Goal: Navigation & Orientation: Find specific page/section

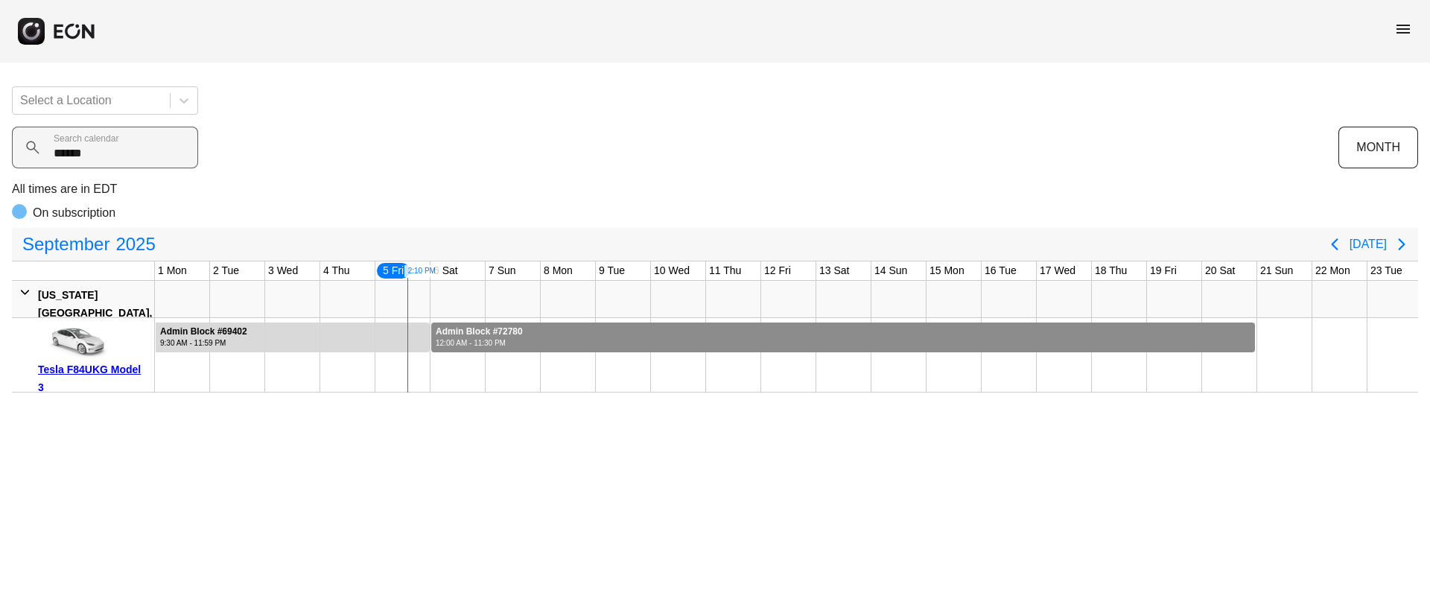
scroll to position [0, 221]
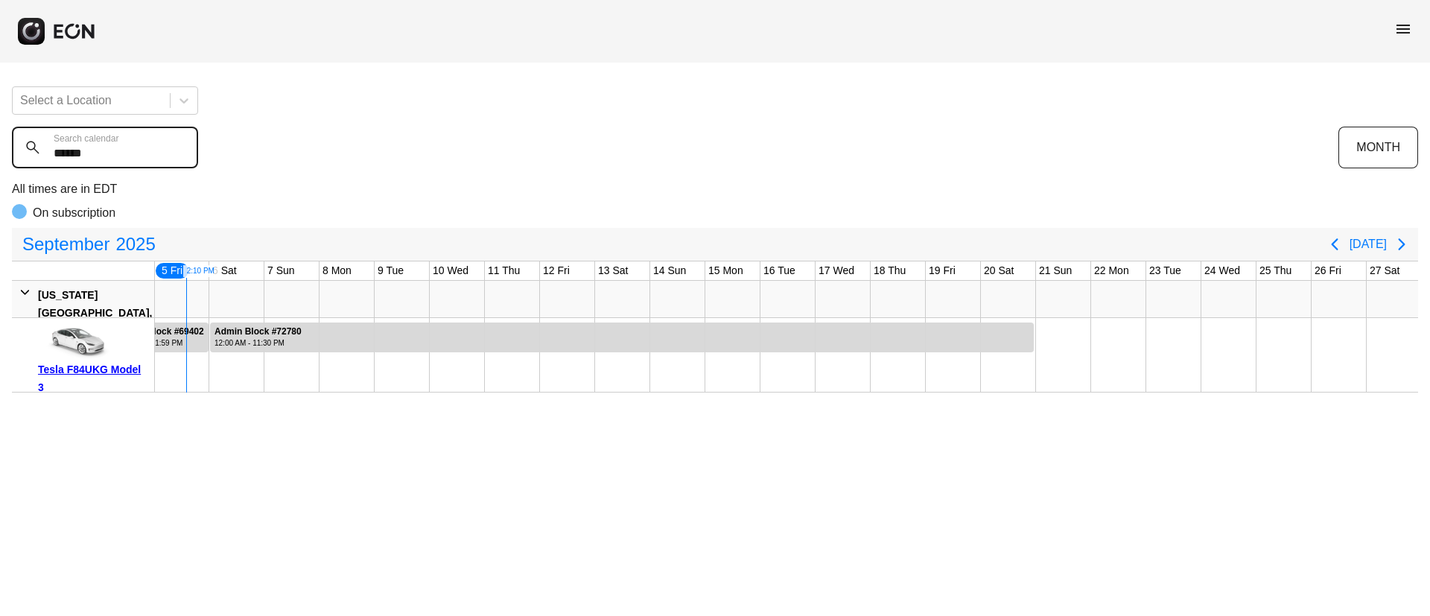
click at [22, 158] on calendar "******" at bounding box center [105, 148] width 186 height 42
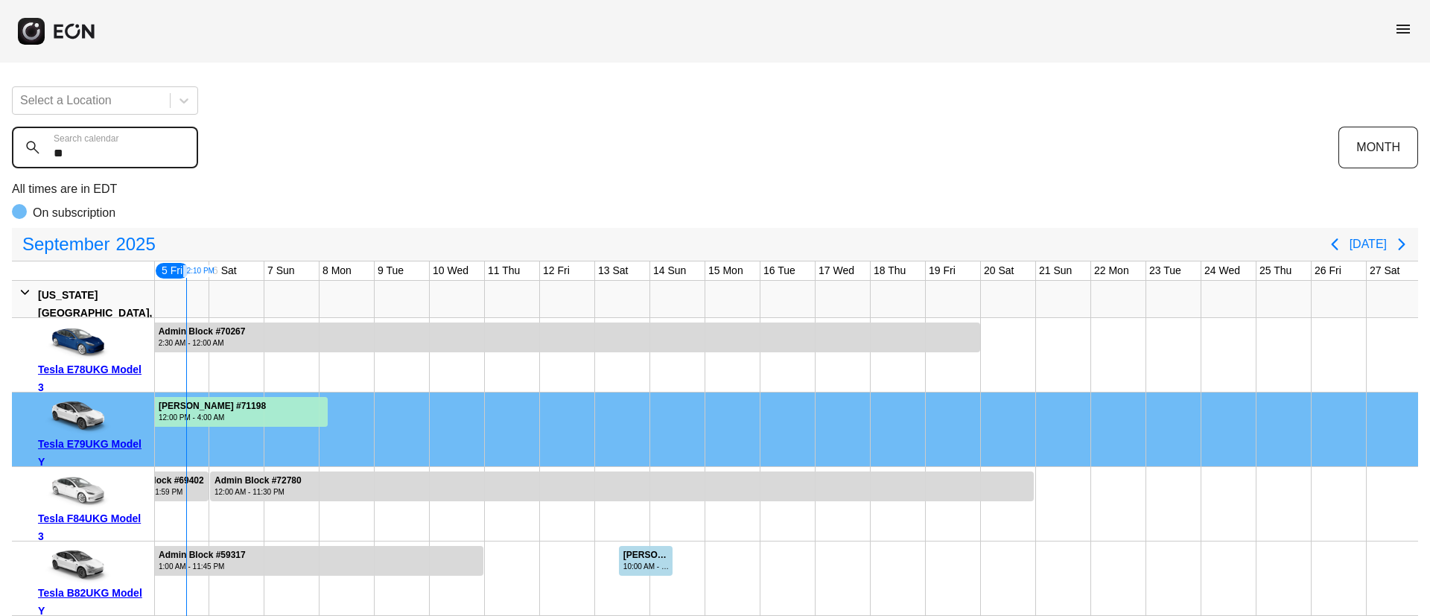
type calendar "*"
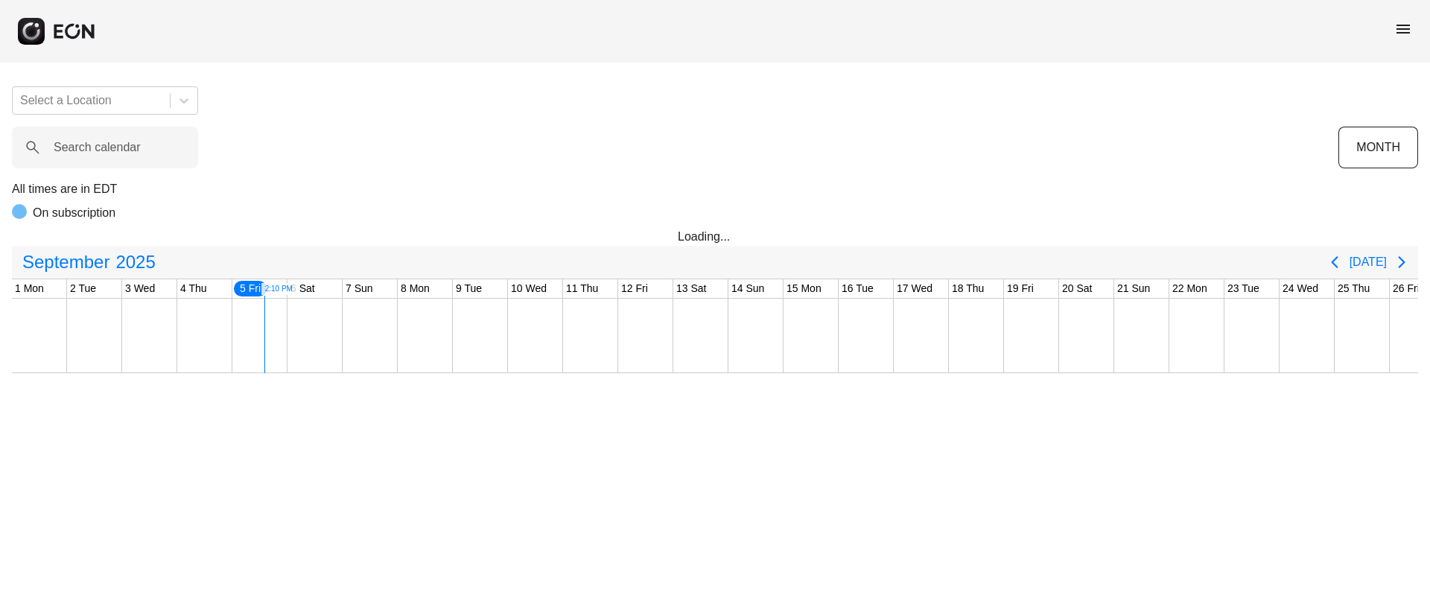
scroll to position [0, 221]
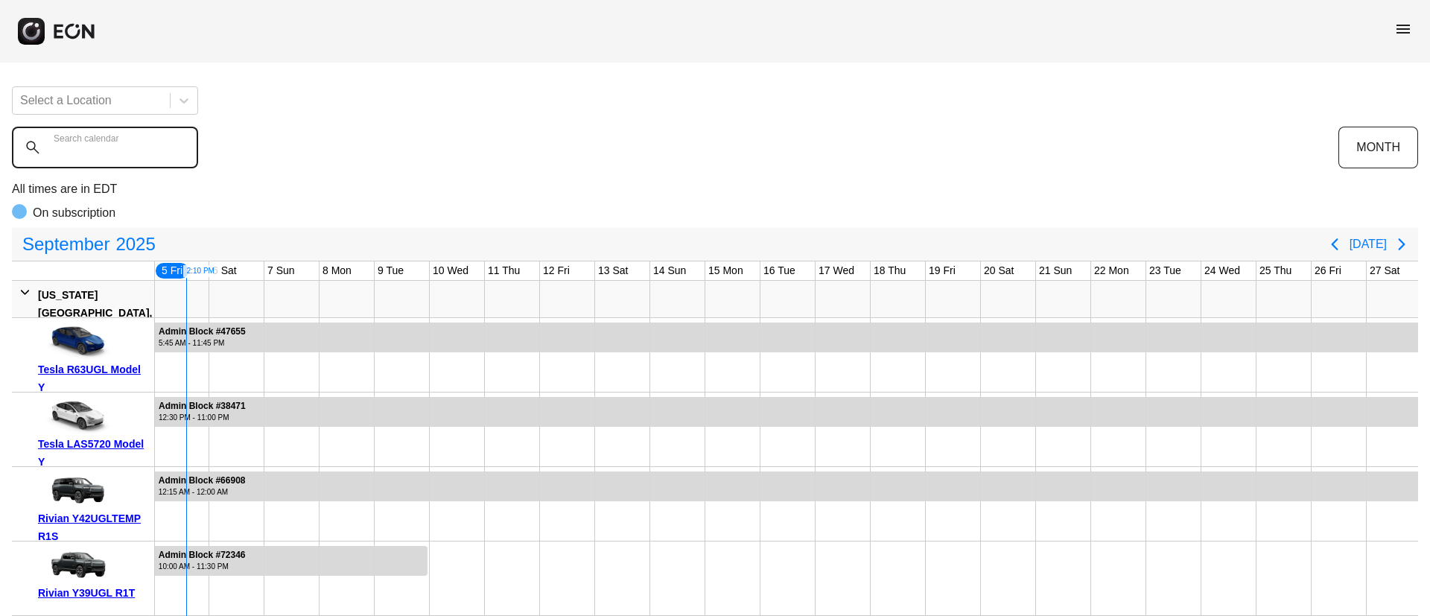
click at [115, 159] on calendar "Search calendar" at bounding box center [105, 148] width 186 height 42
paste calendar "******"
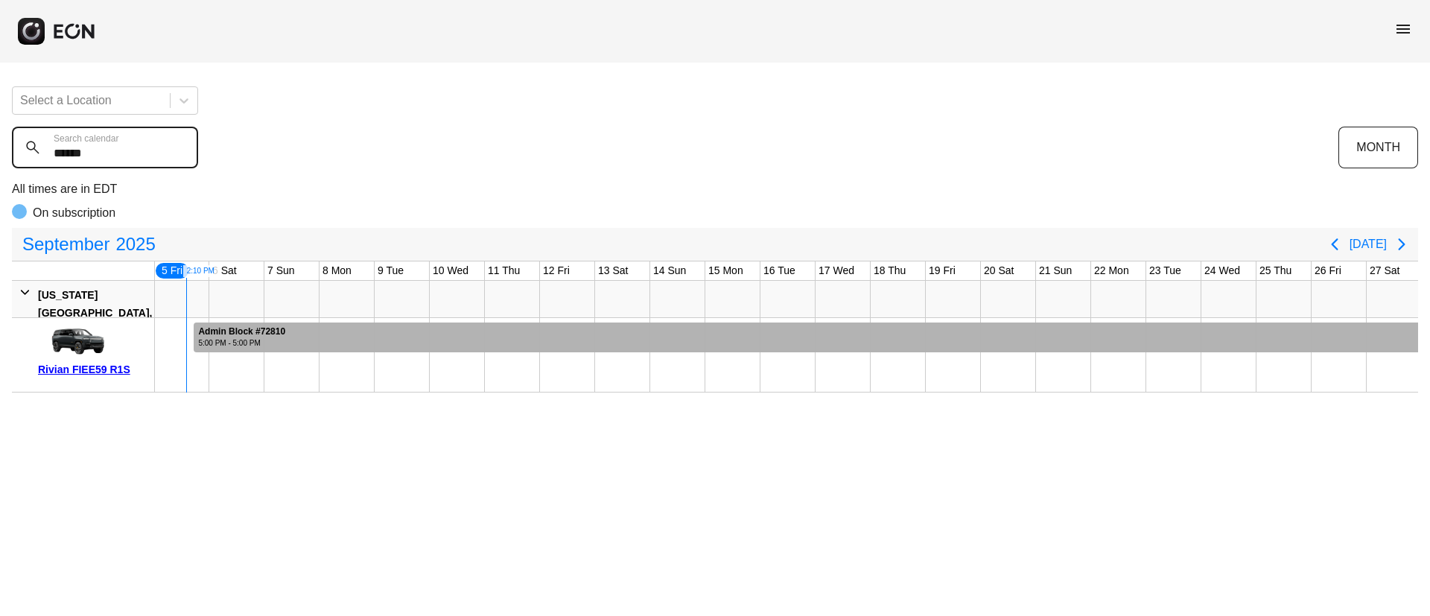
type calendar "******"
click at [725, 331] on div at bounding box center [890, 338] width 1393 height 30
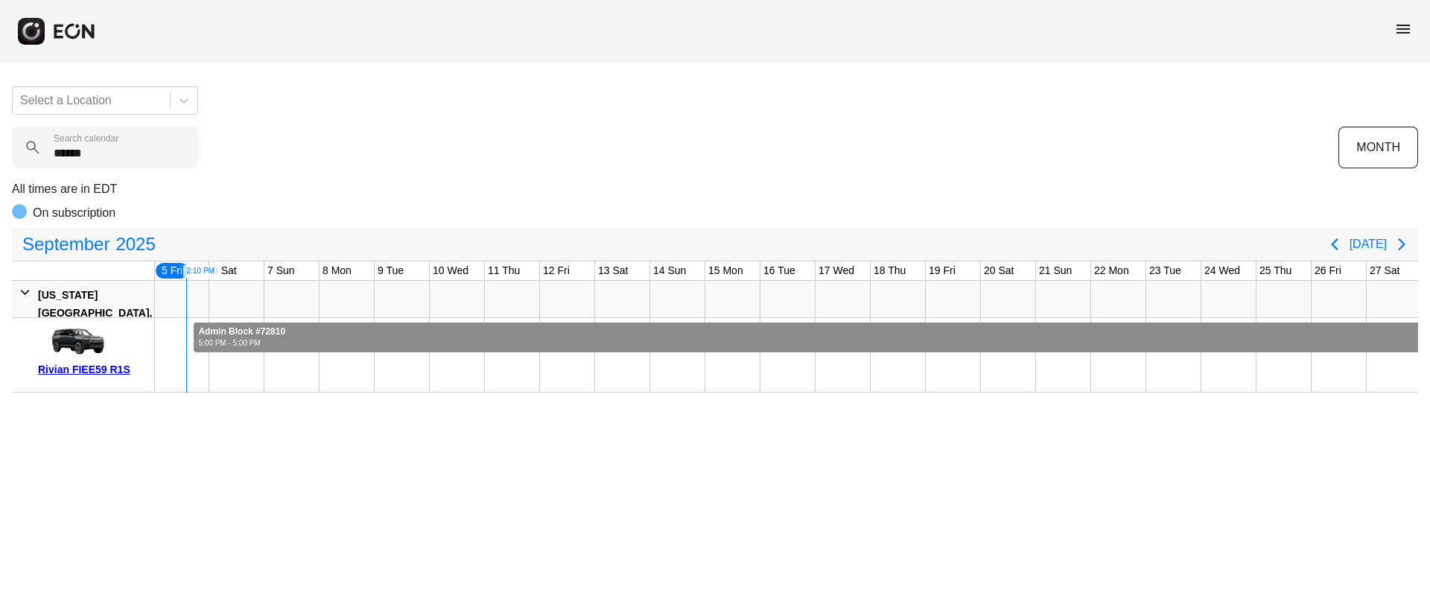
click at [725, 331] on div at bounding box center [890, 338] width 1393 height 30
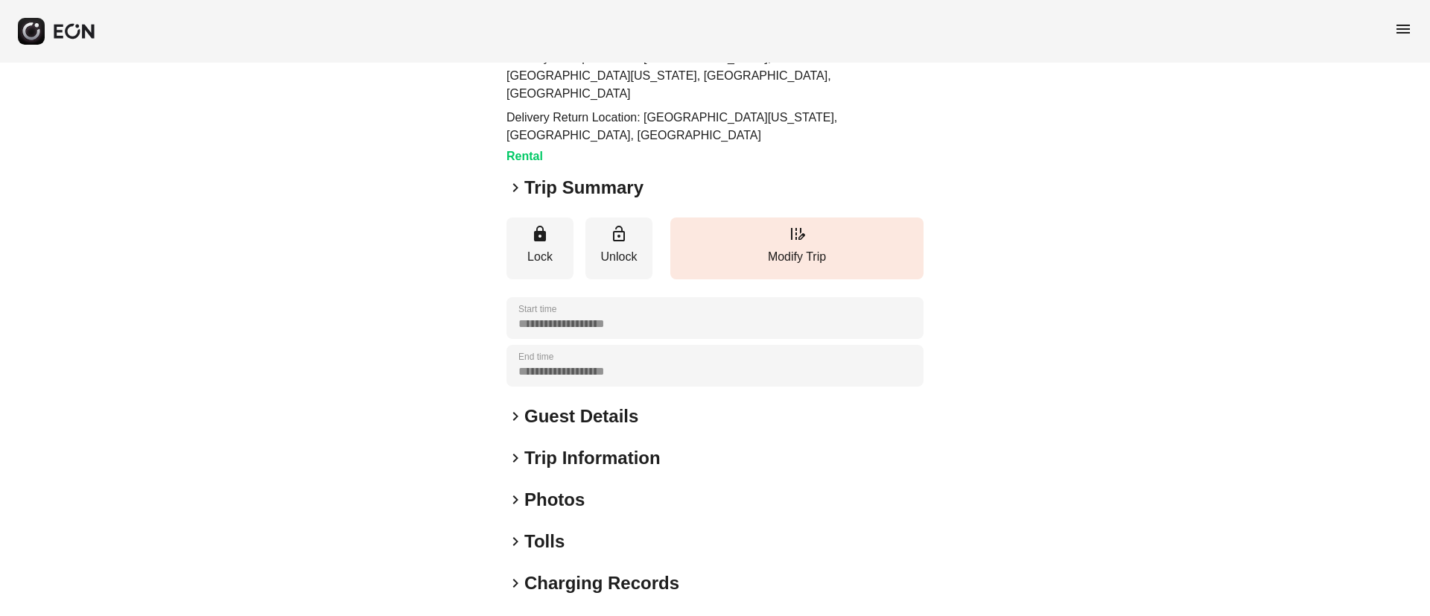
scroll to position [187, 0]
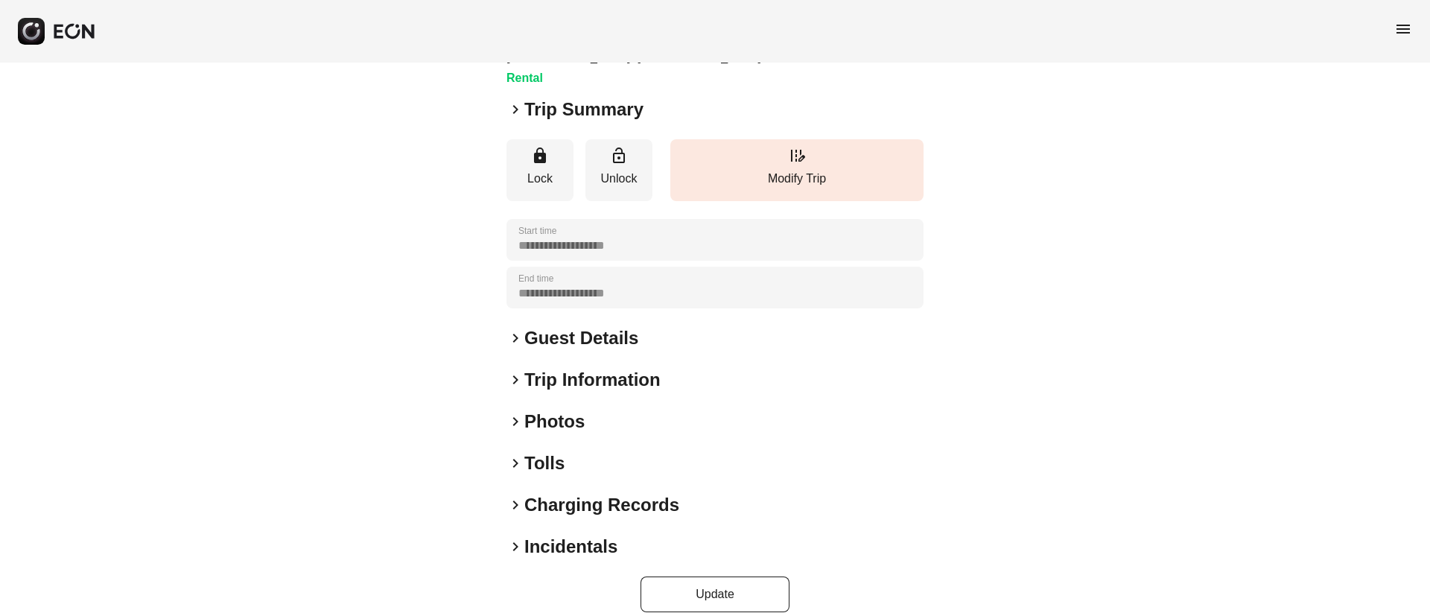
click at [607, 410] on div "keyboard_arrow_right Photos" at bounding box center [715, 422] width 417 height 24
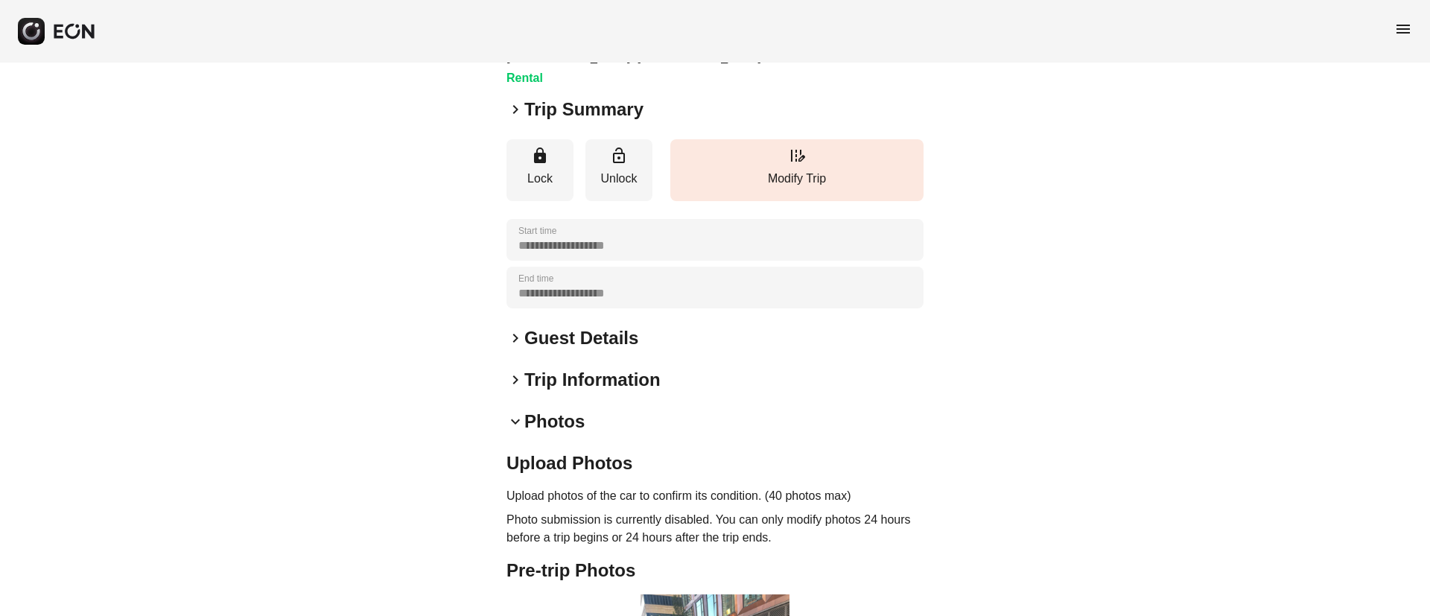
scroll to position [445, 0]
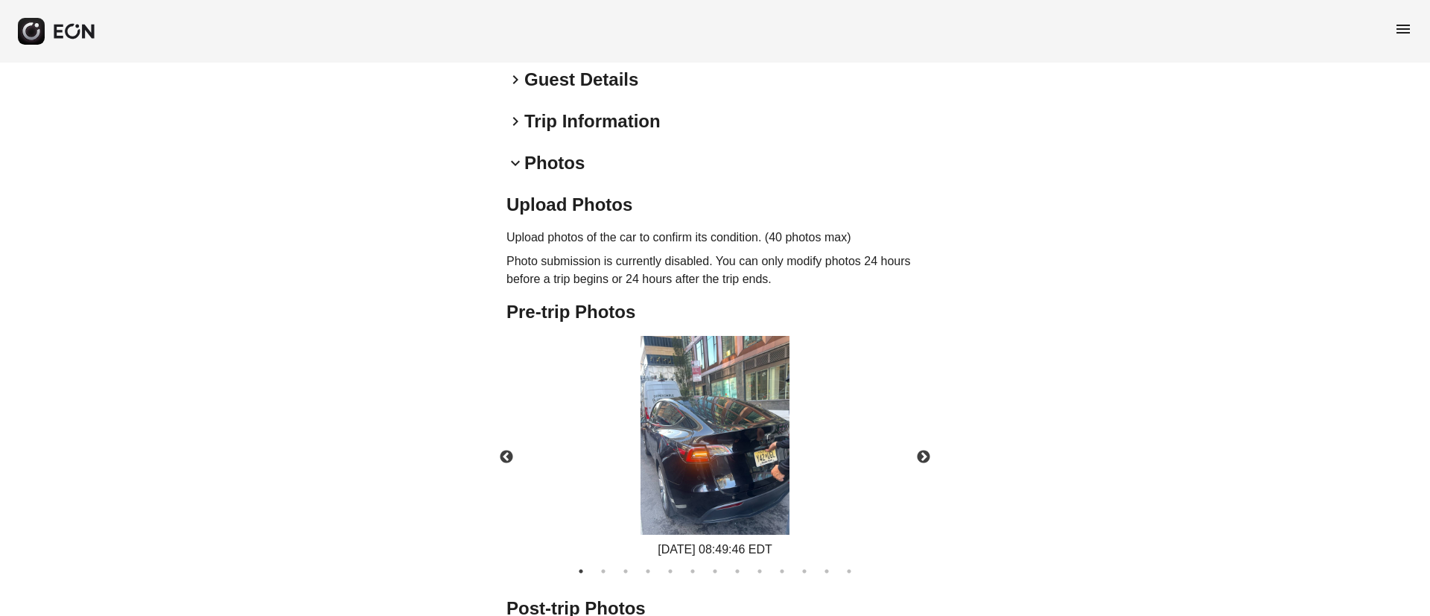
click at [729, 436] on img at bounding box center [715, 435] width 149 height 199
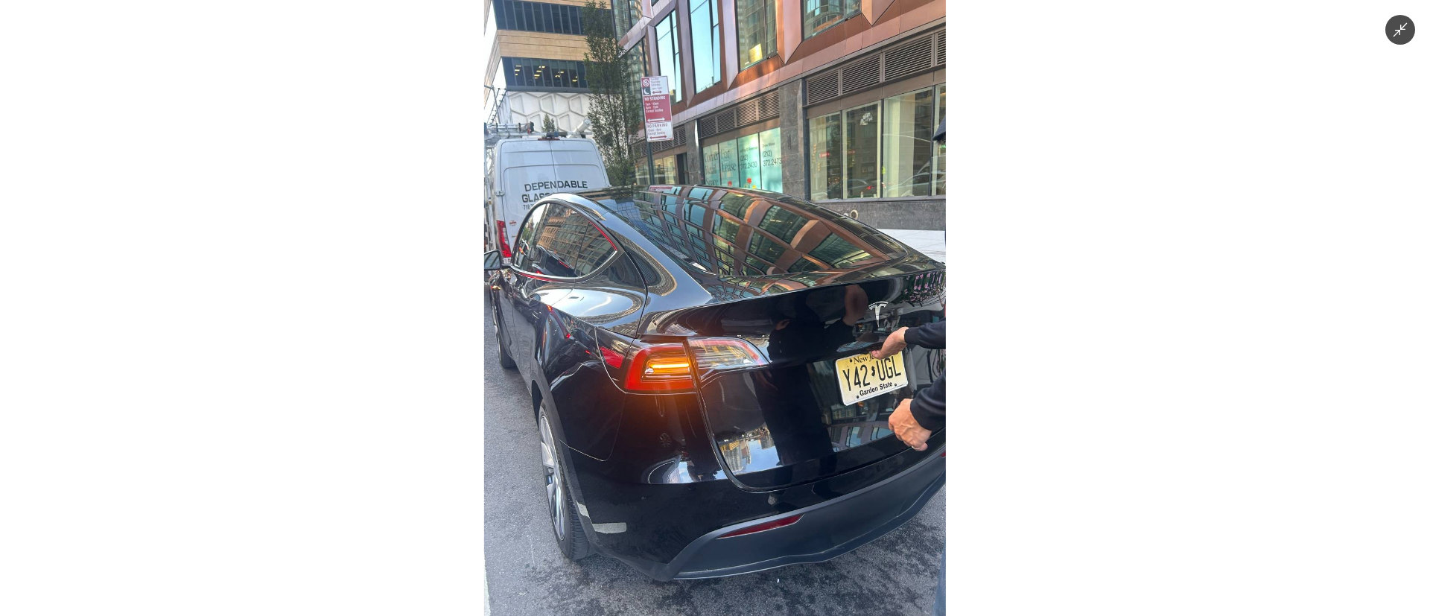
click at [730, 428] on img at bounding box center [715, 308] width 462 height 616
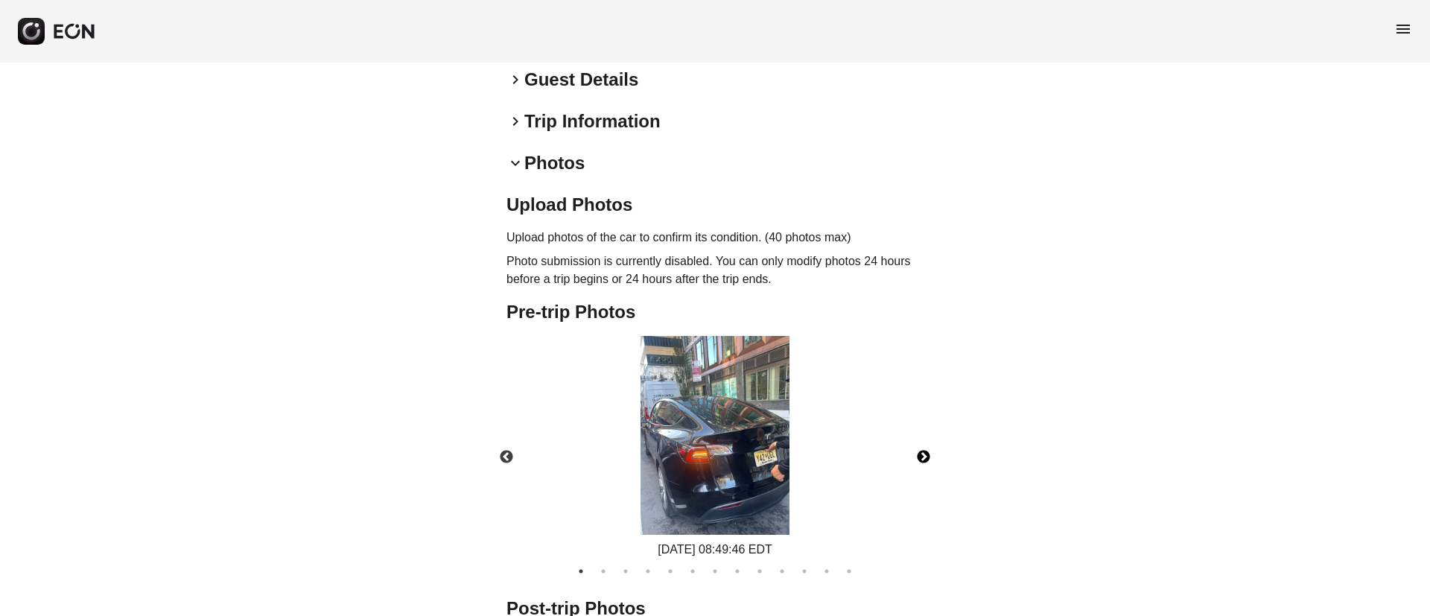
click at [927, 431] on button "Next" at bounding box center [924, 457] width 52 height 52
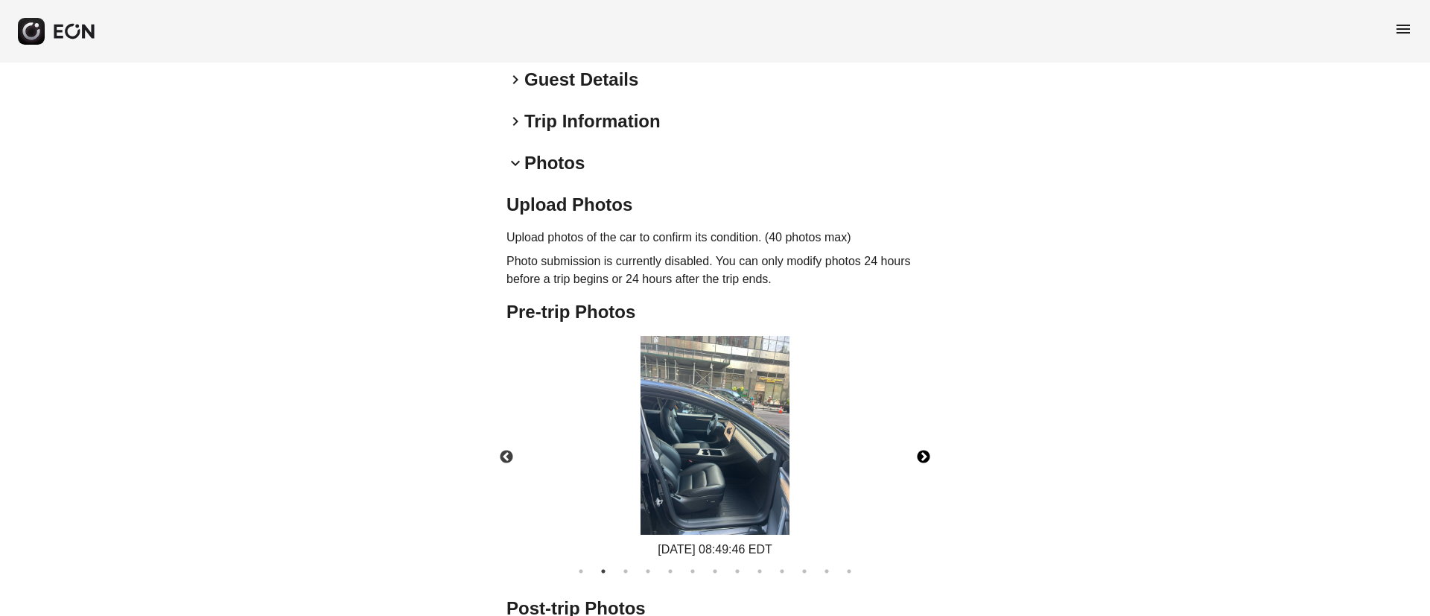
click at [707, 442] on img at bounding box center [715, 435] width 149 height 199
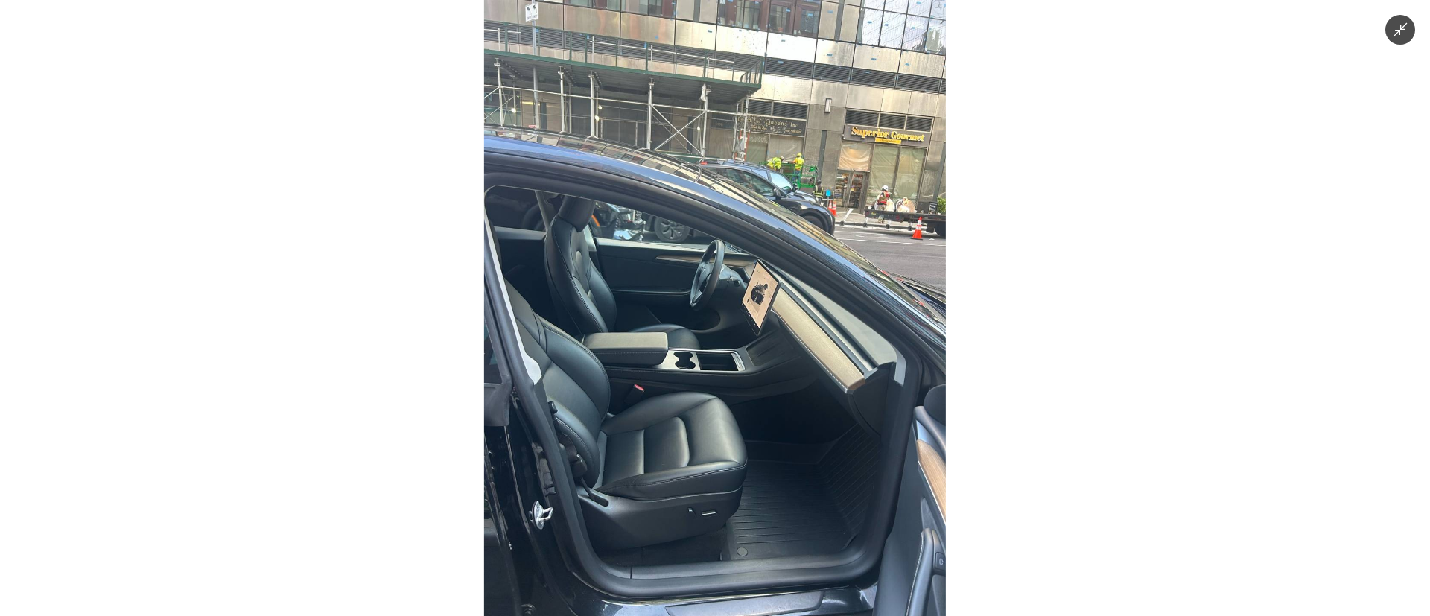
click at [707, 442] on img at bounding box center [715, 308] width 462 height 616
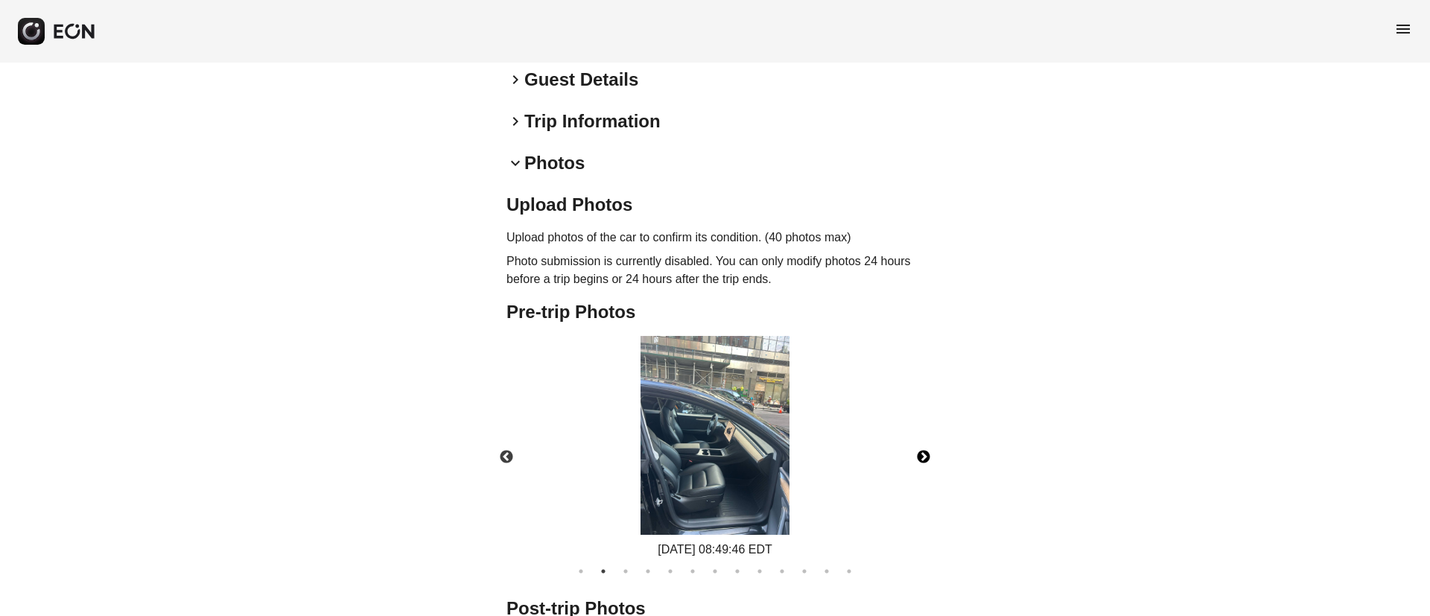
click at [921, 436] on button "Next" at bounding box center [924, 457] width 52 height 52
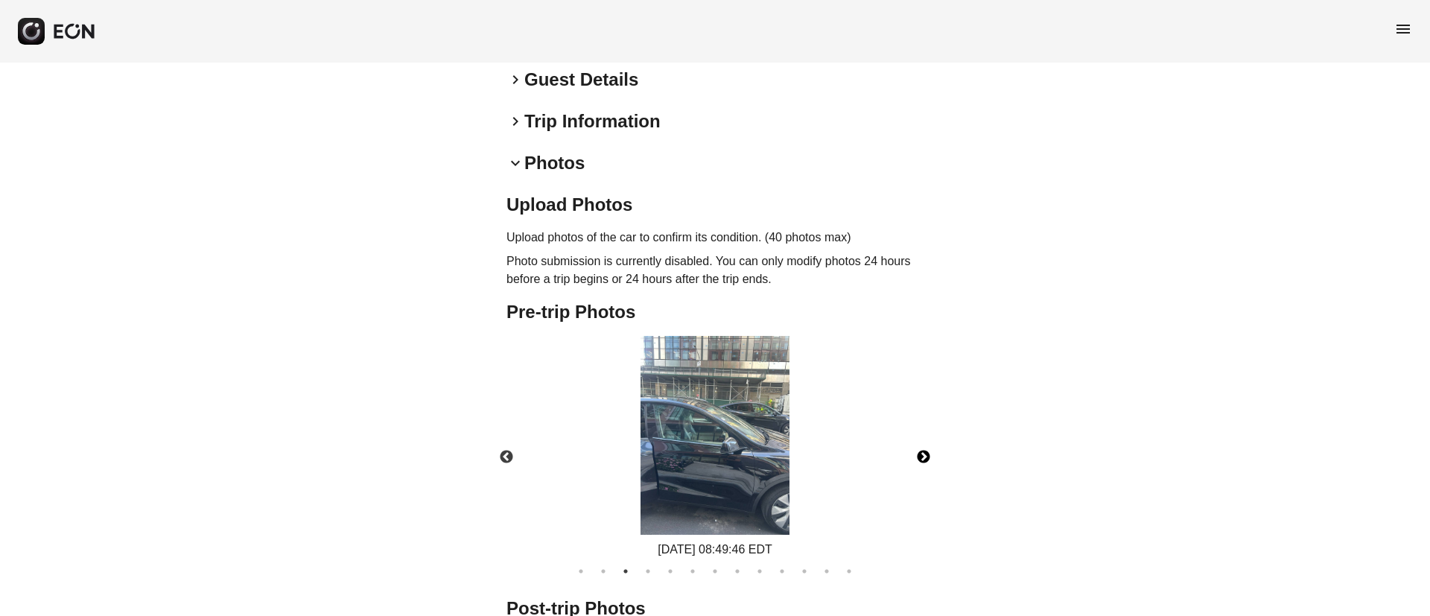
click at [742, 445] on img at bounding box center [715, 435] width 149 height 199
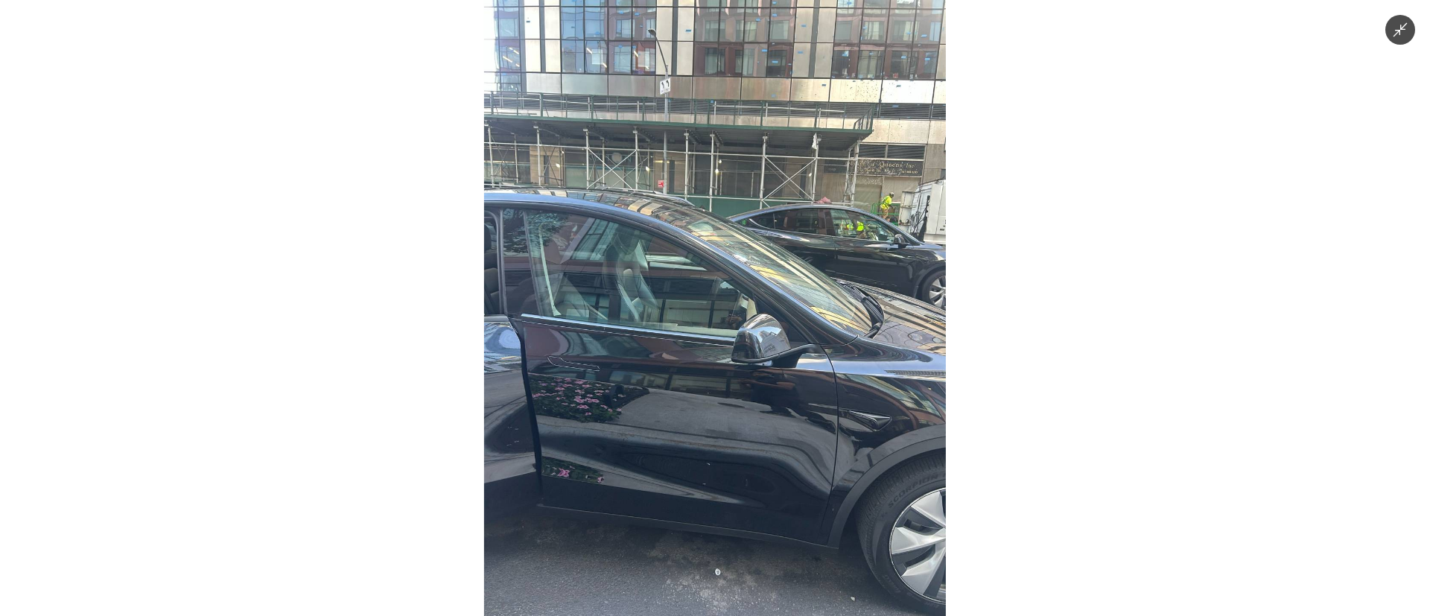
click at [742, 445] on img at bounding box center [715, 308] width 462 height 616
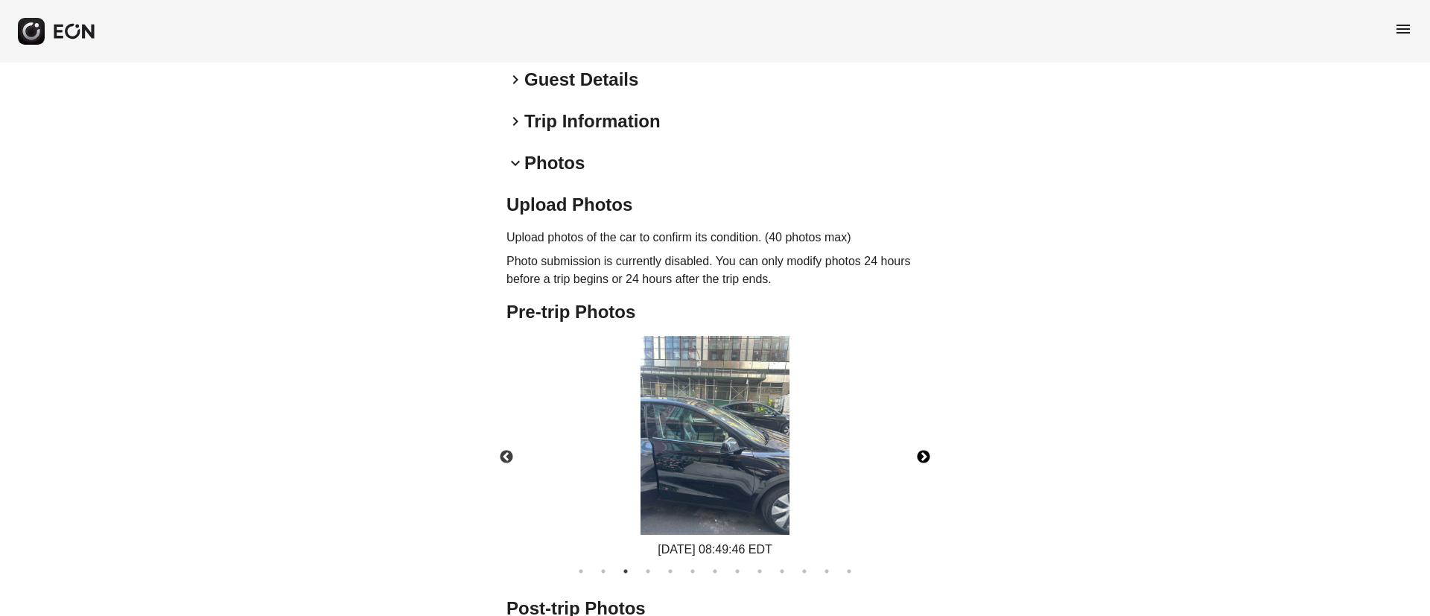
click at [924, 446] on button "Next" at bounding box center [924, 457] width 52 height 52
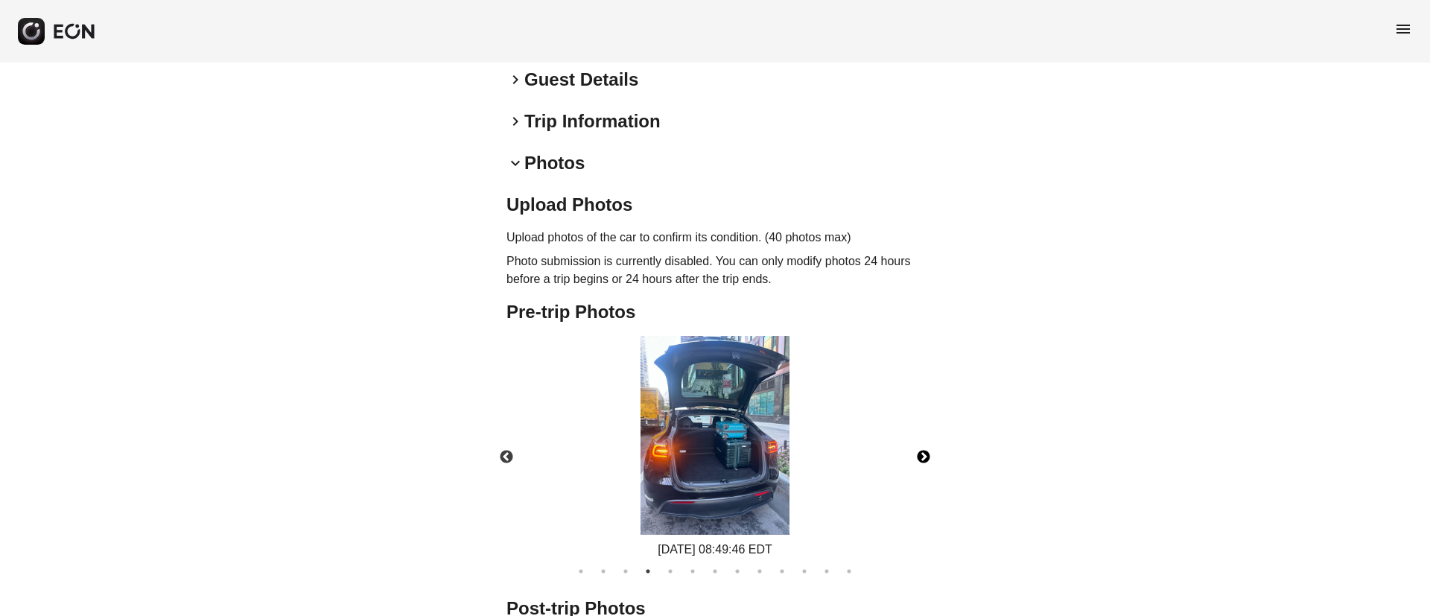
click at [735, 430] on img at bounding box center [715, 435] width 149 height 199
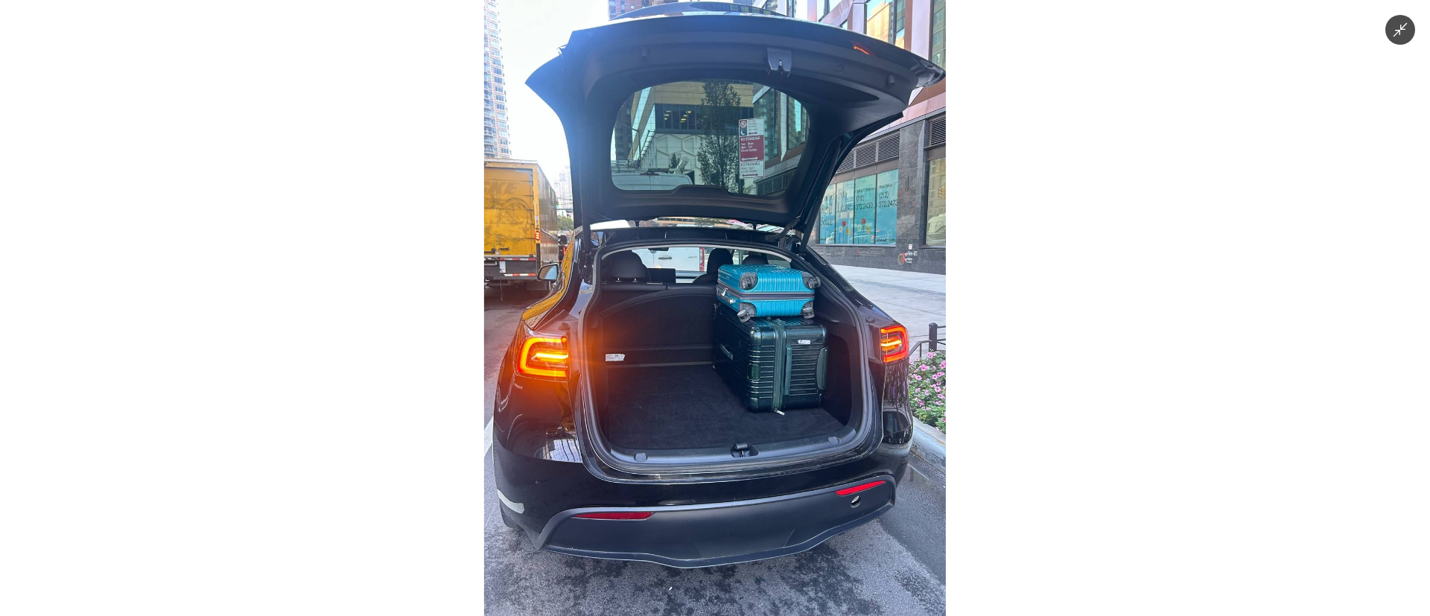
click at [777, 413] on img at bounding box center [715, 308] width 462 height 616
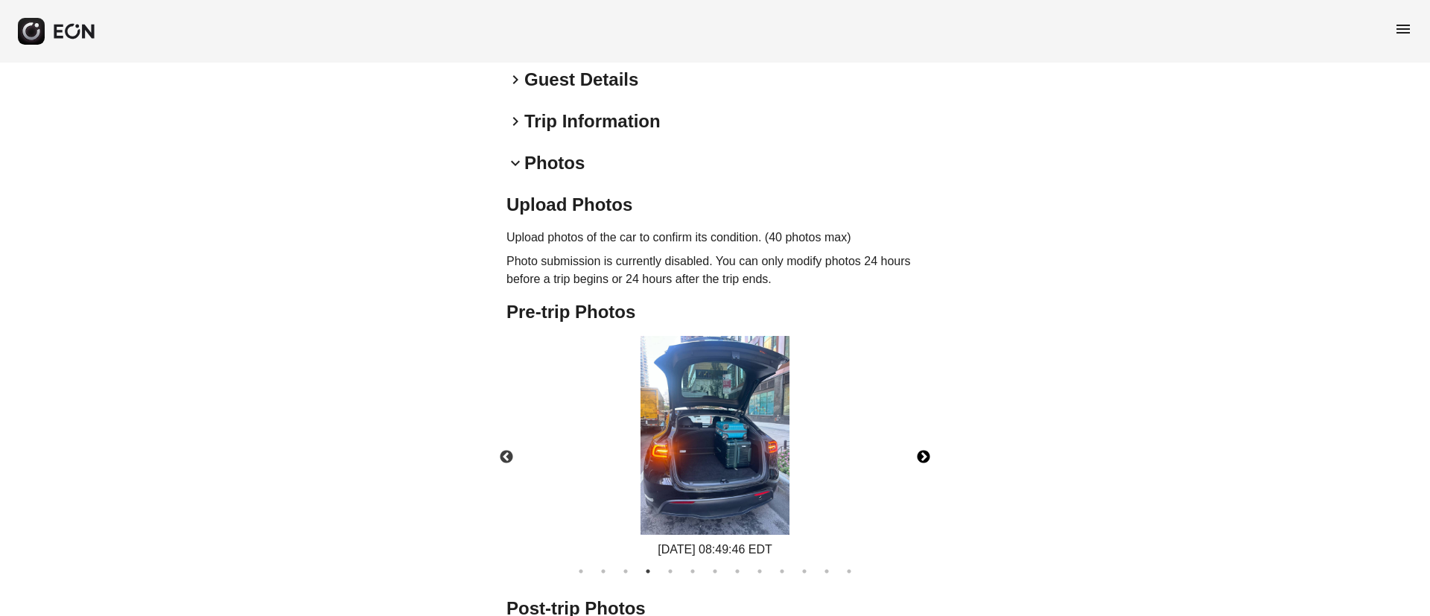
click at [928, 437] on button "Next" at bounding box center [924, 457] width 52 height 52
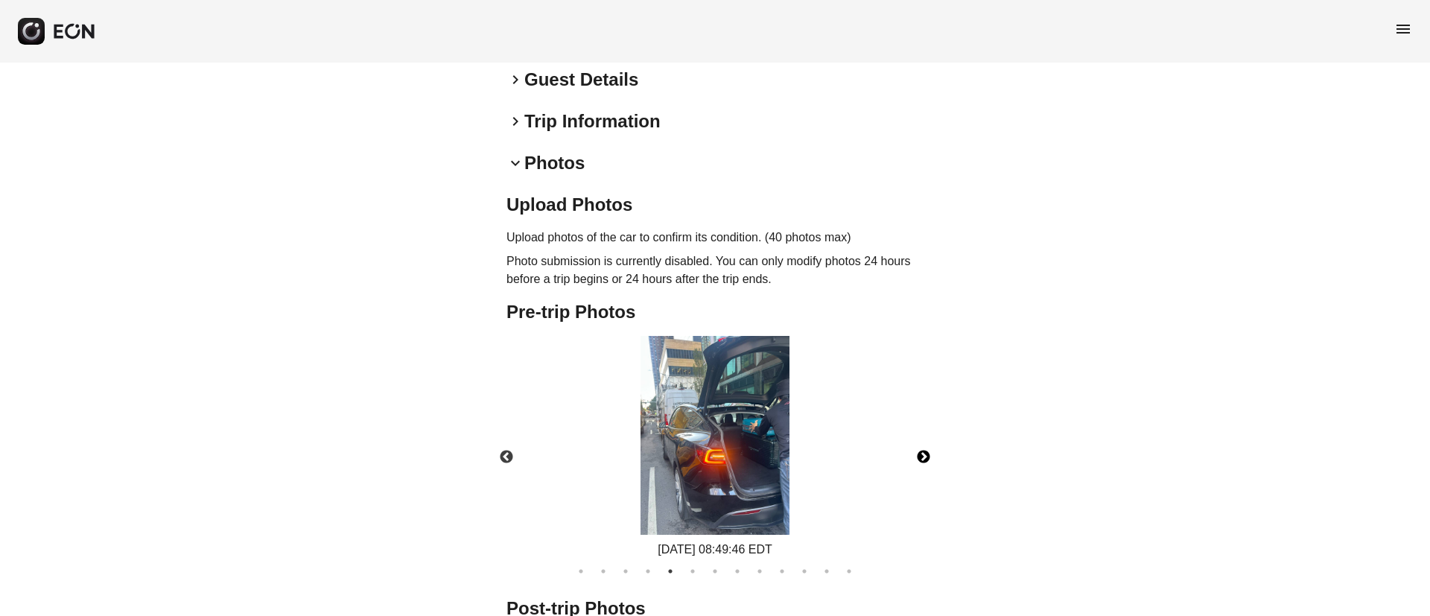
click at [736, 428] on img at bounding box center [715, 435] width 149 height 199
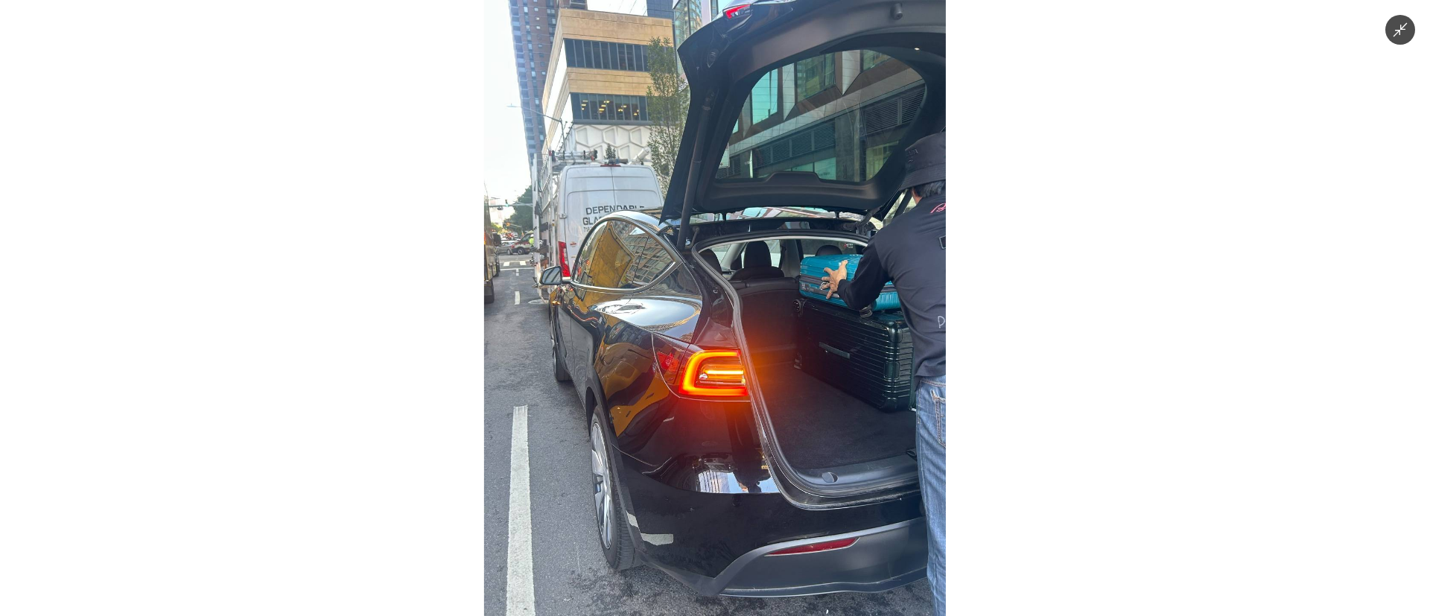
click at [696, 364] on img at bounding box center [715, 308] width 462 height 616
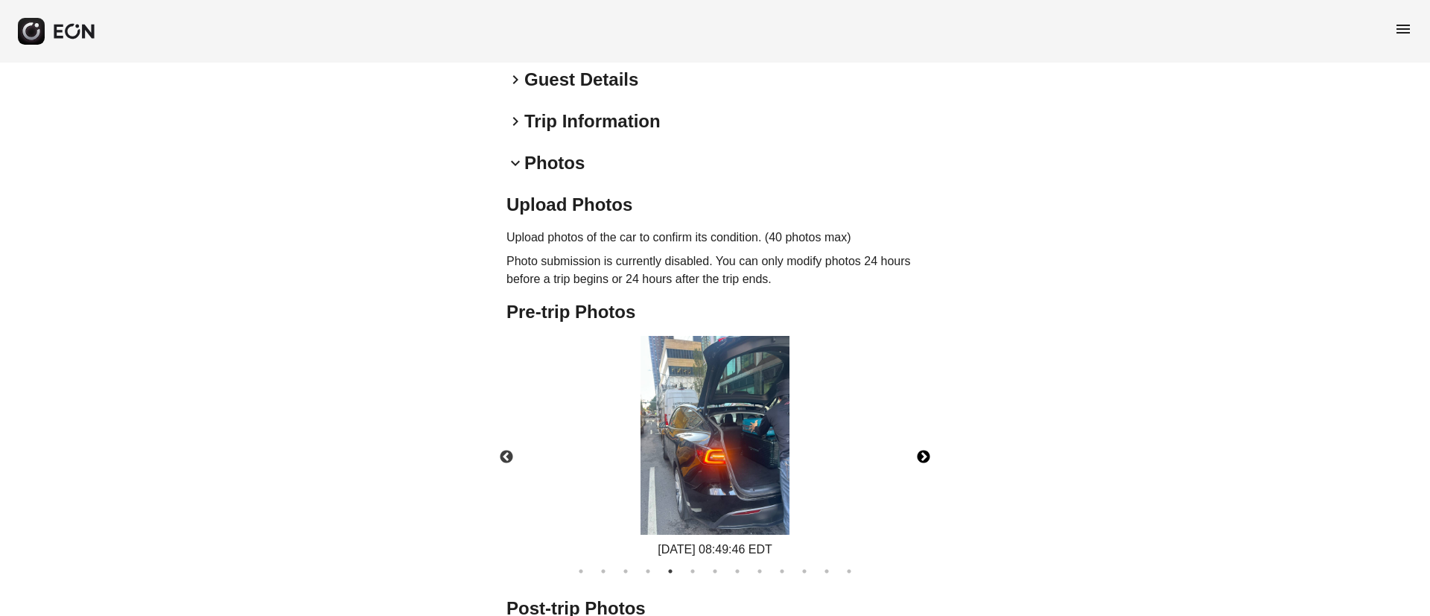
click at [927, 431] on button "Next" at bounding box center [924, 457] width 52 height 52
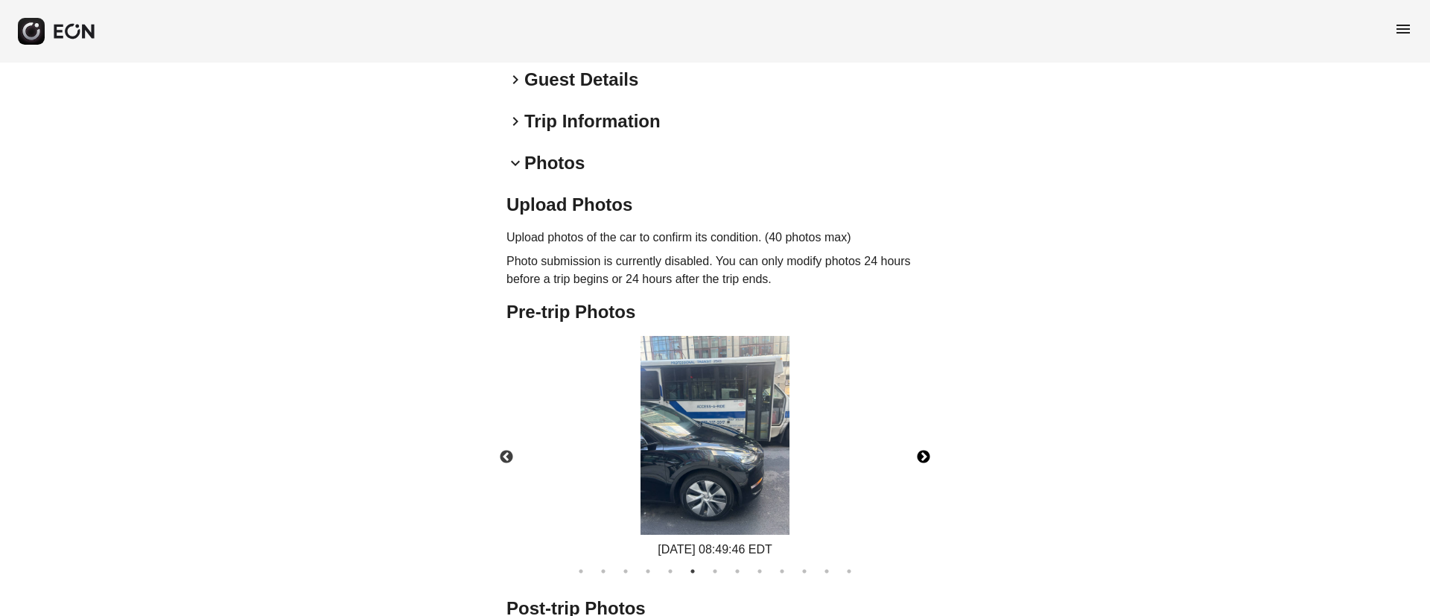
click at [735, 449] on img at bounding box center [715, 435] width 149 height 199
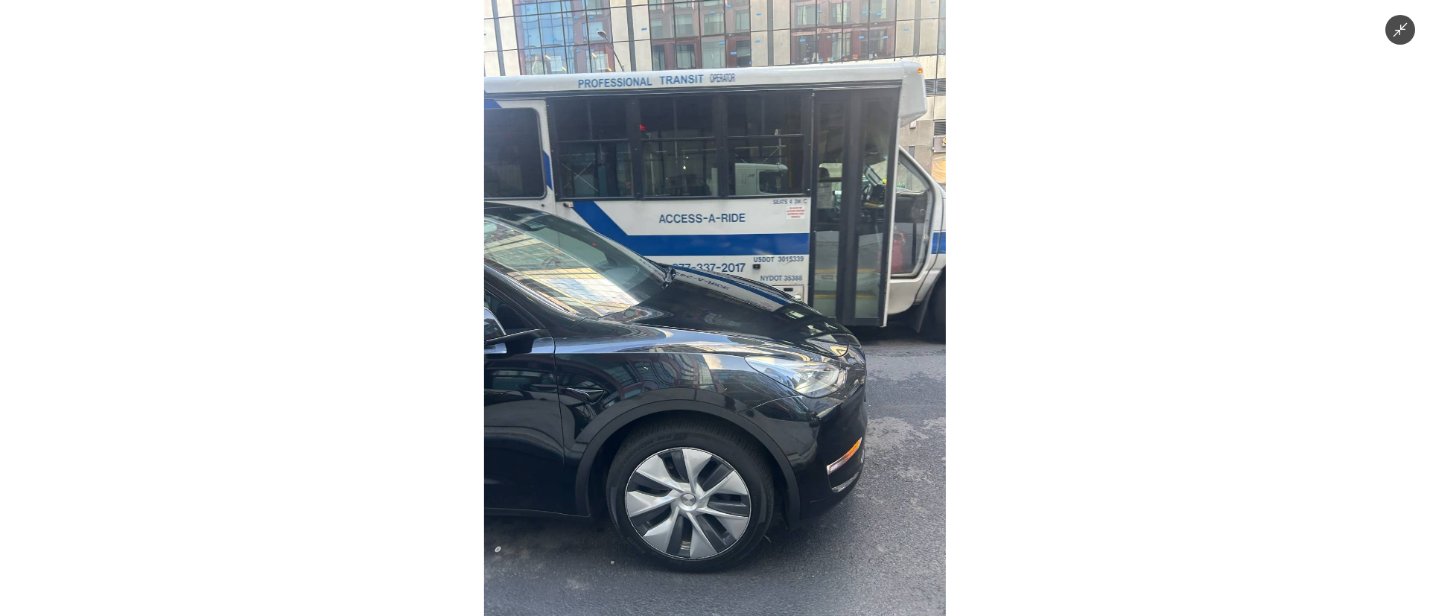
click at [735, 449] on img at bounding box center [715, 308] width 462 height 616
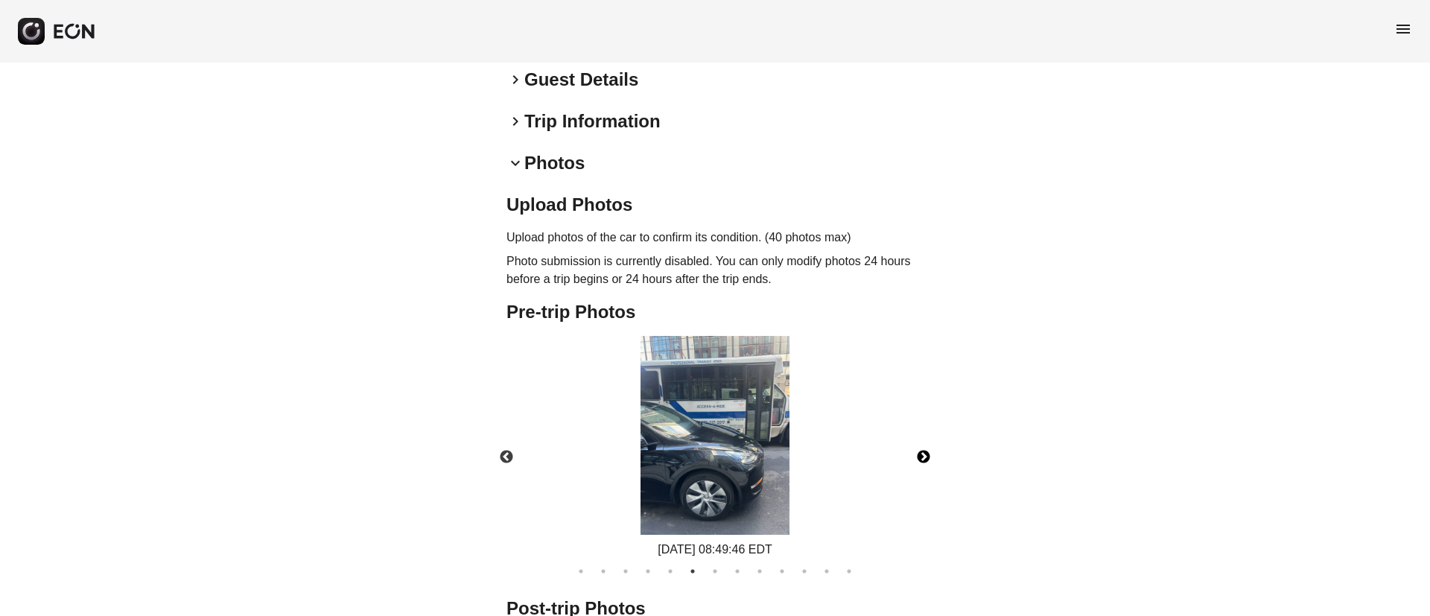
click at [928, 433] on button "Next" at bounding box center [924, 457] width 52 height 52
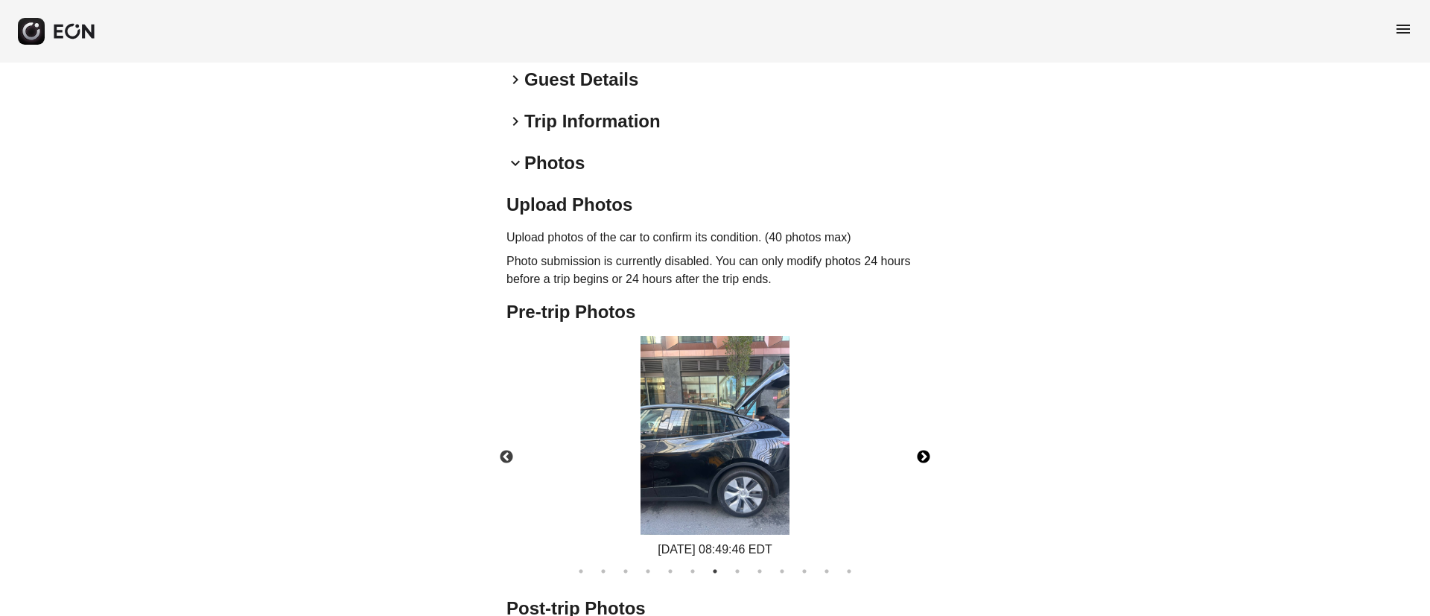
click at [733, 434] on img at bounding box center [715, 435] width 149 height 199
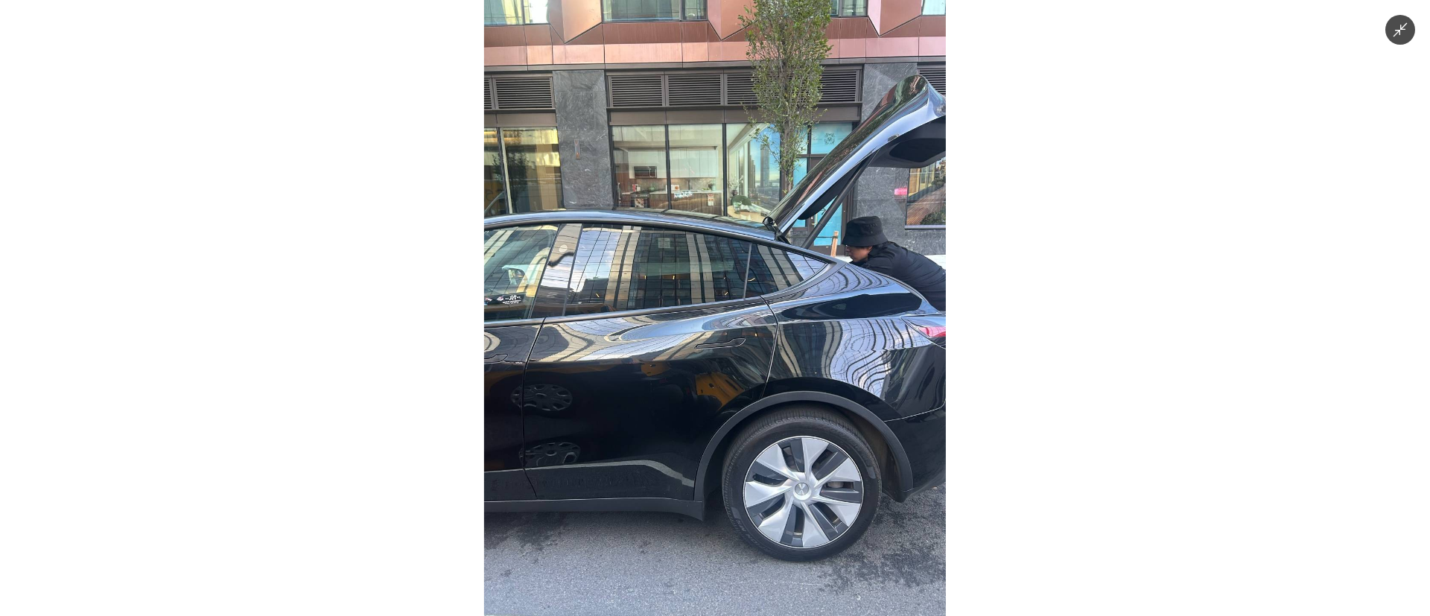
click at [733, 434] on img at bounding box center [715, 308] width 462 height 616
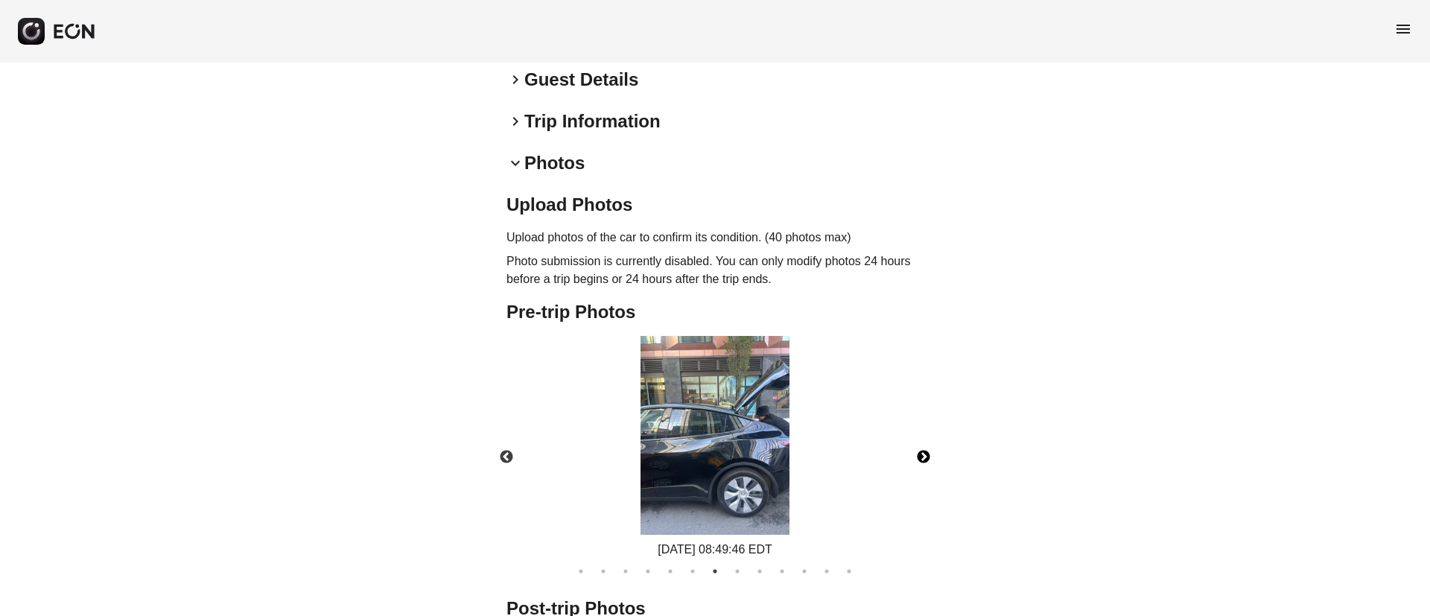
click at [927, 439] on button "Next" at bounding box center [924, 457] width 52 height 52
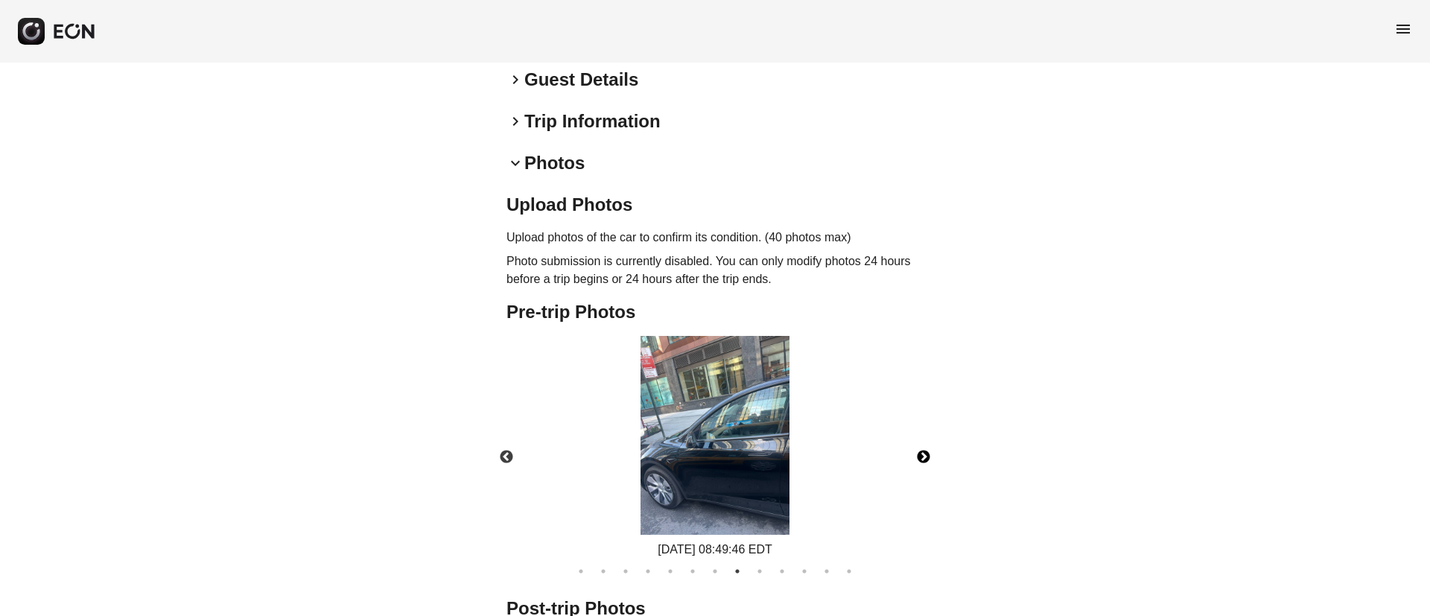
click at [922, 437] on button "Next" at bounding box center [924, 457] width 52 height 52
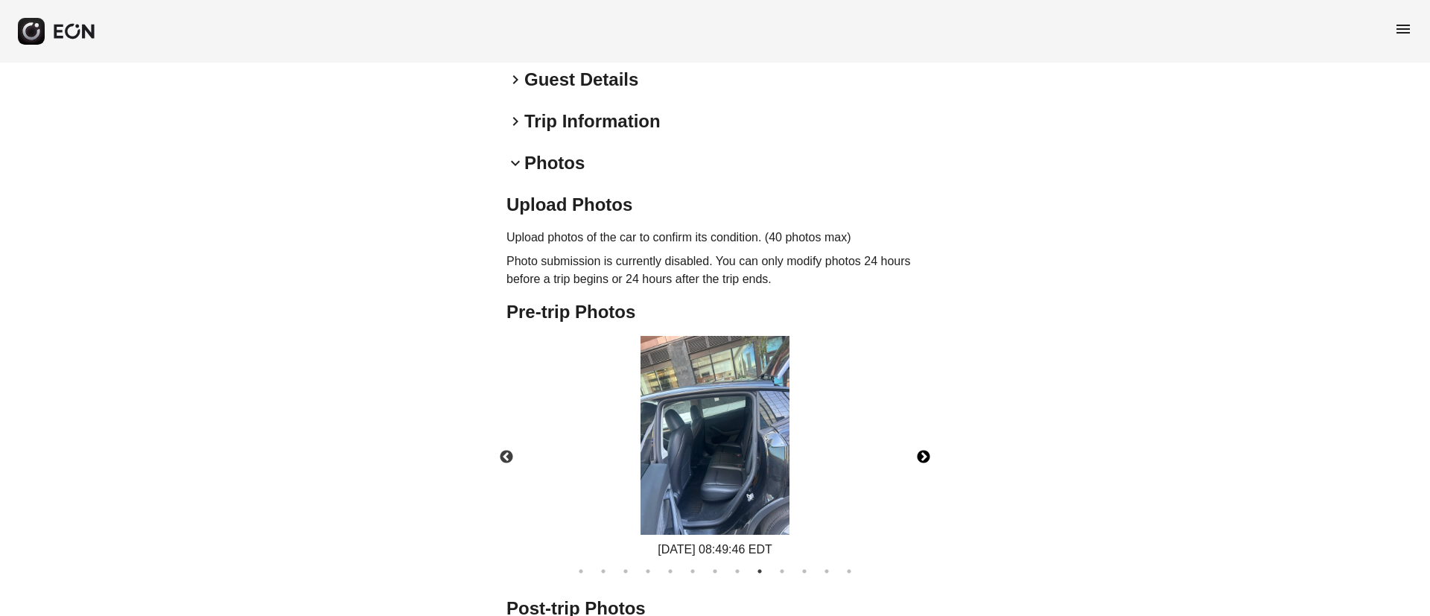
click at [754, 424] on img at bounding box center [715, 435] width 149 height 199
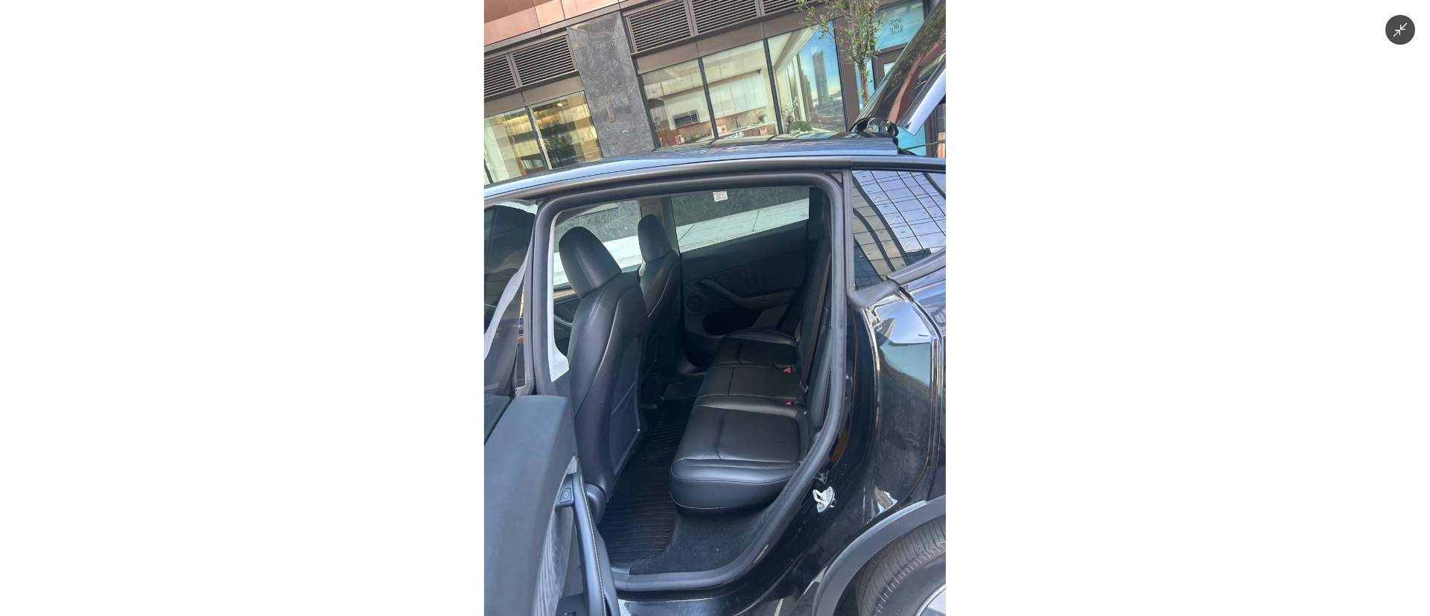
click at [754, 424] on img at bounding box center [715, 308] width 462 height 616
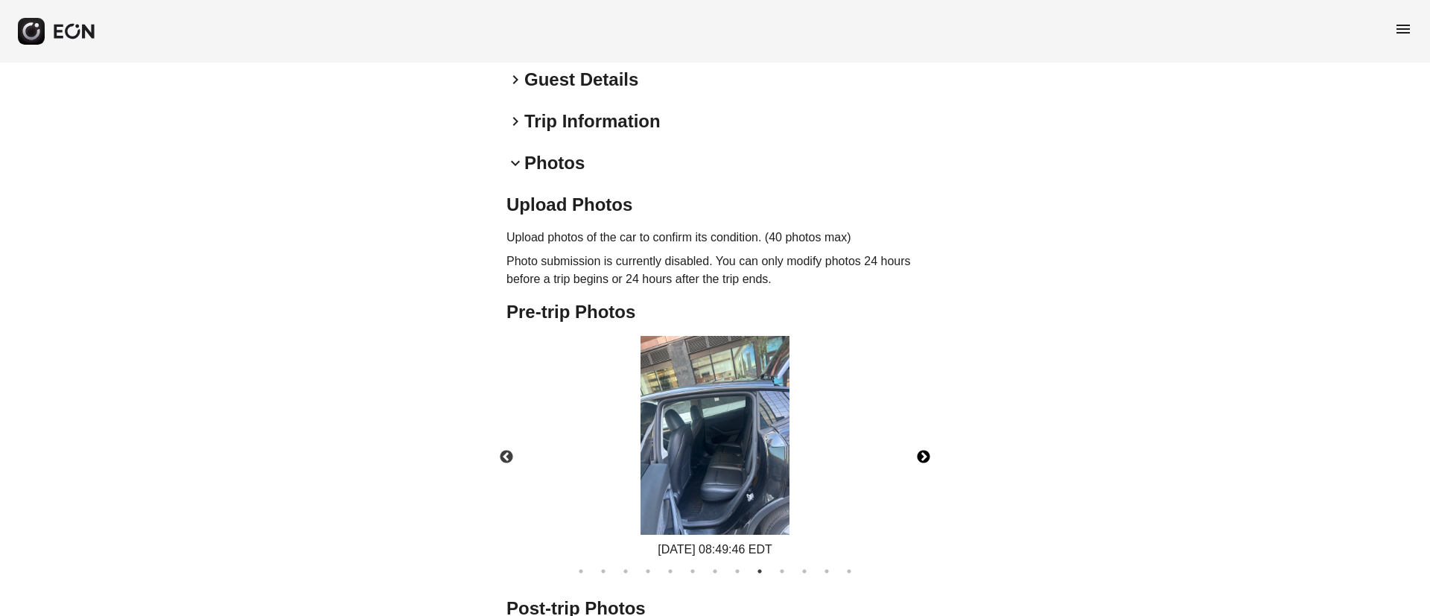
click at [933, 441] on button "Next" at bounding box center [924, 457] width 52 height 52
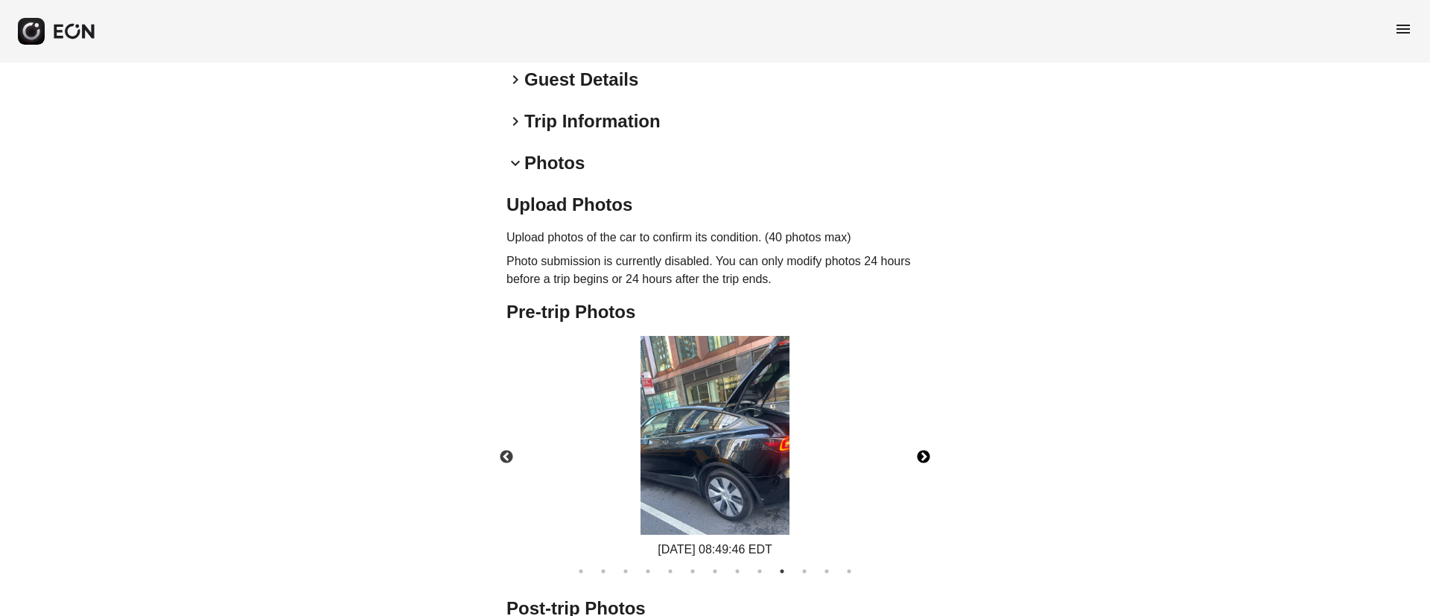
click at [770, 441] on img at bounding box center [715, 435] width 149 height 199
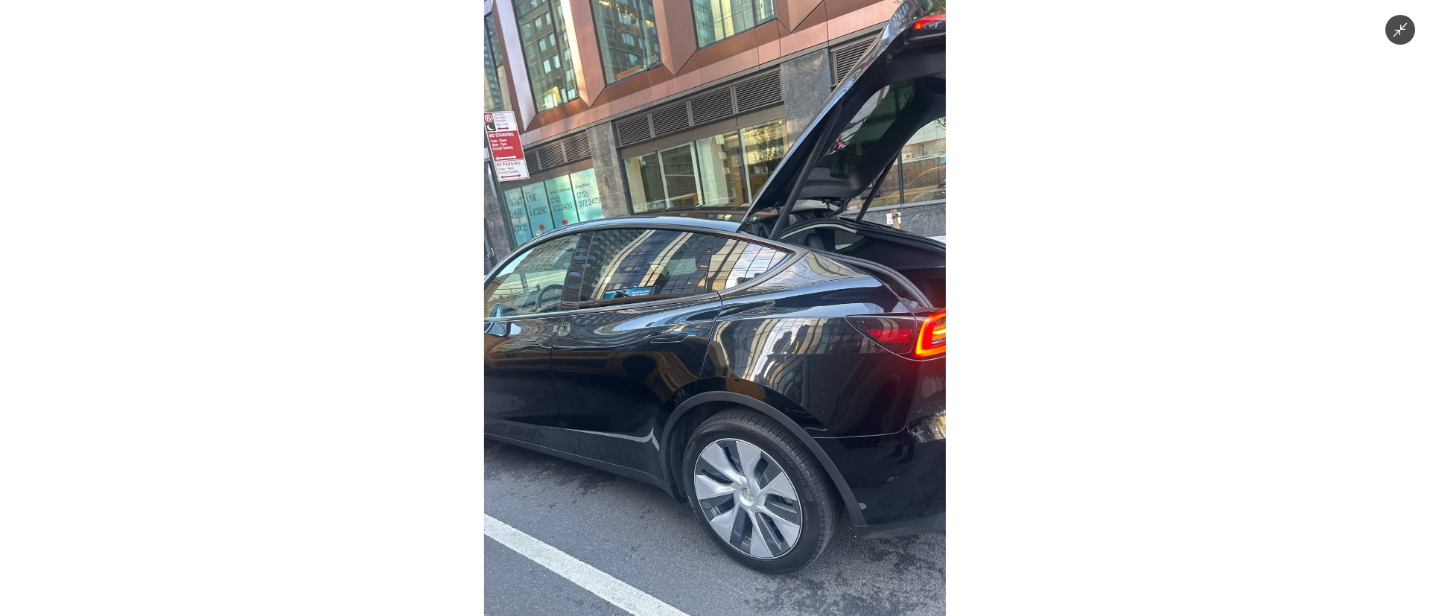
click at [769, 441] on img at bounding box center [715, 308] width 462 height 616
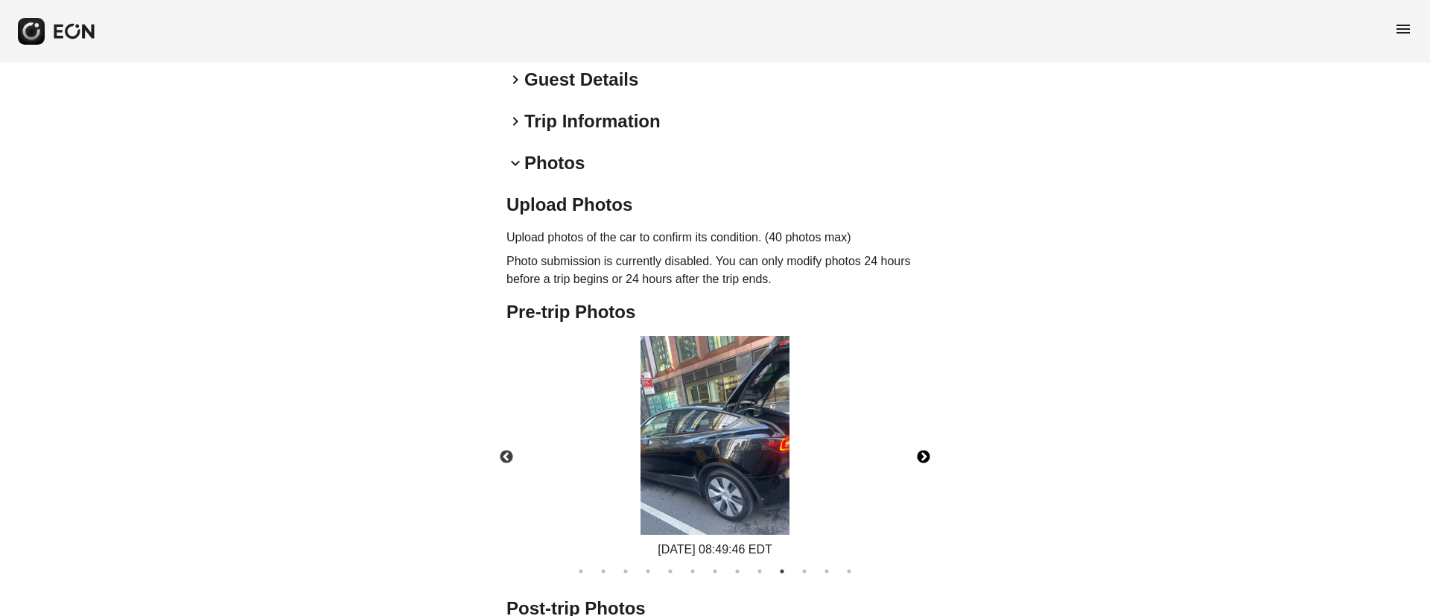
click at [927, 437] on button "Next" at bounding box center [924, 457] width 52 height 52
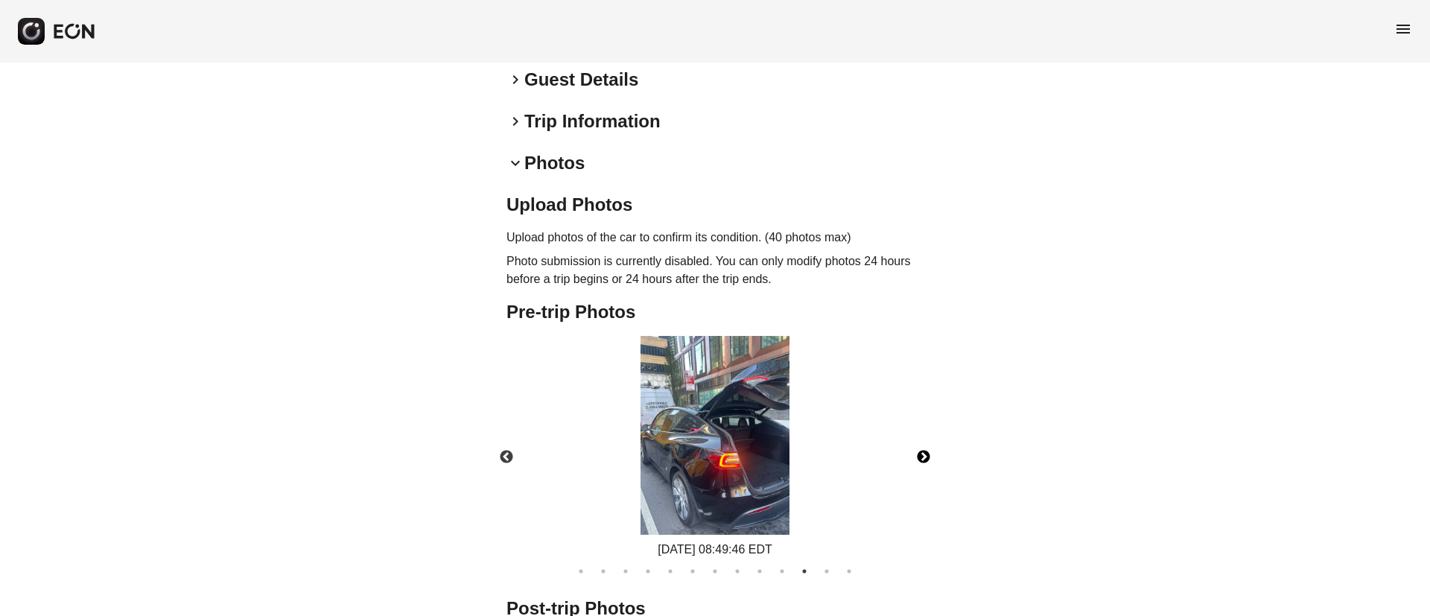
click at [927, 437] on button "Next" at bounding box center [924, 457] width 52 height 52
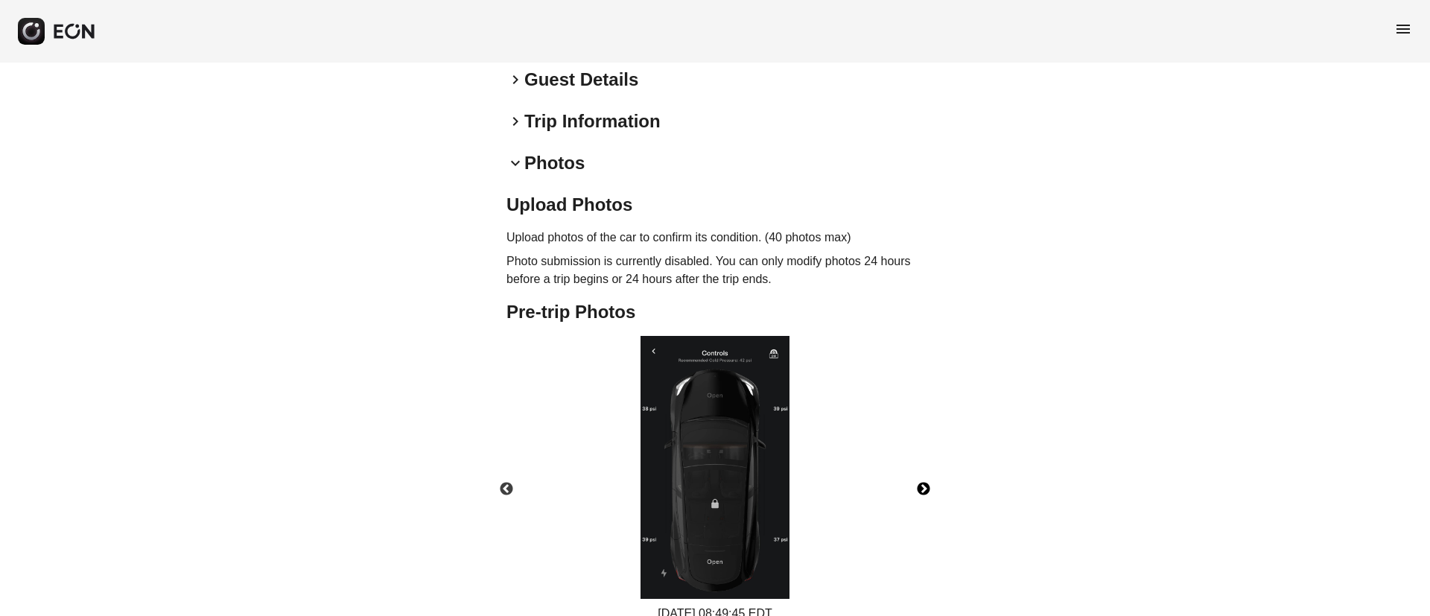
click at [746, 432] on img at bounding box center [715, 467] width 149 height 263
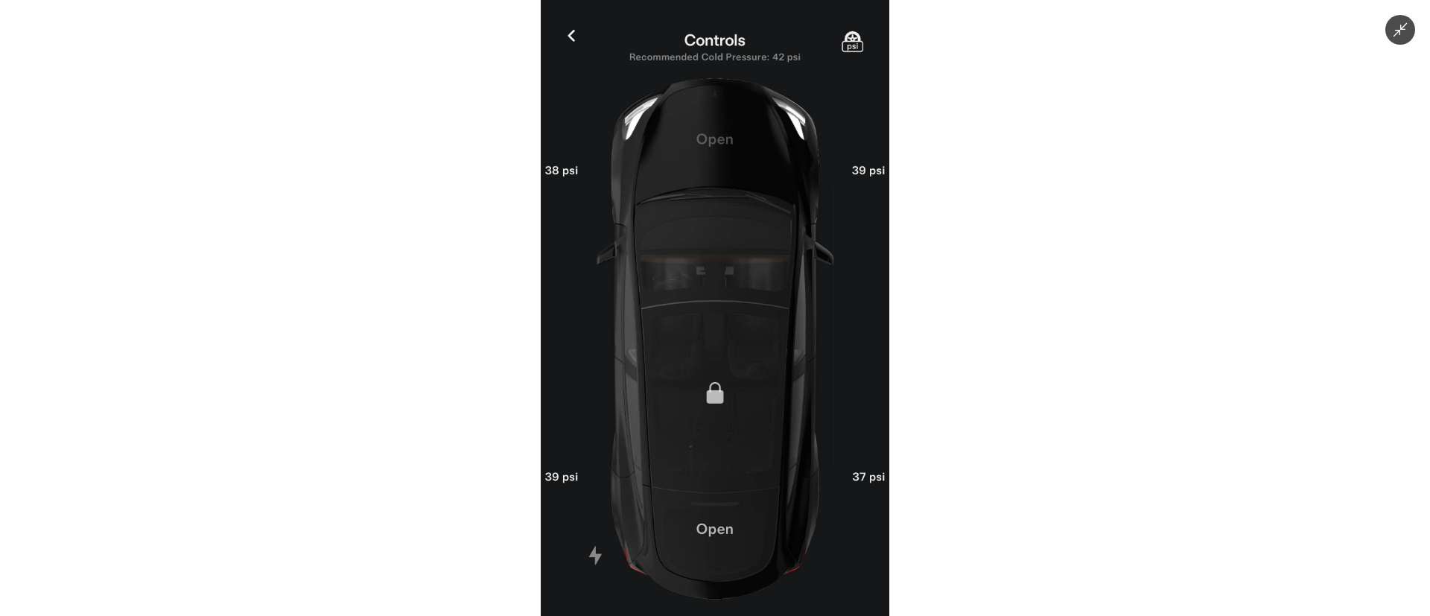
click at [746, 431] on img at bounding box center [715, 308] width 349 height 616
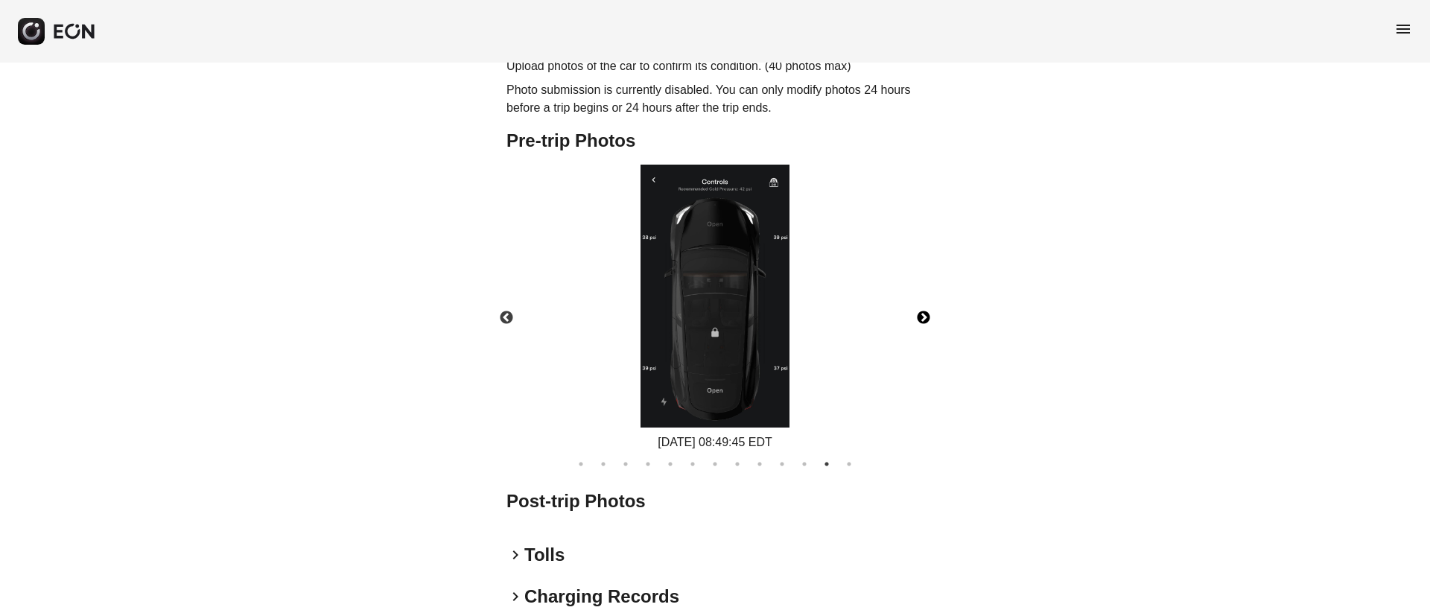
scroll to position [669, 0]
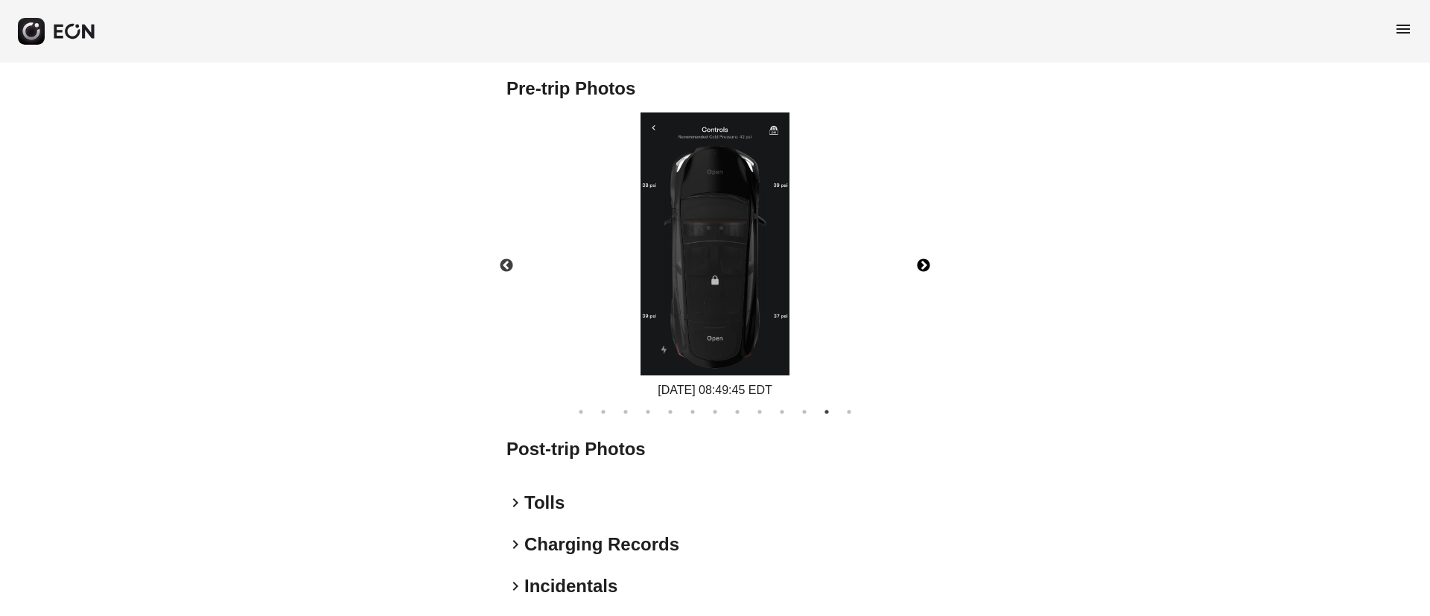
click at [931, 244] on button "Next" at bounding box center [924, 266] width 52 height 52
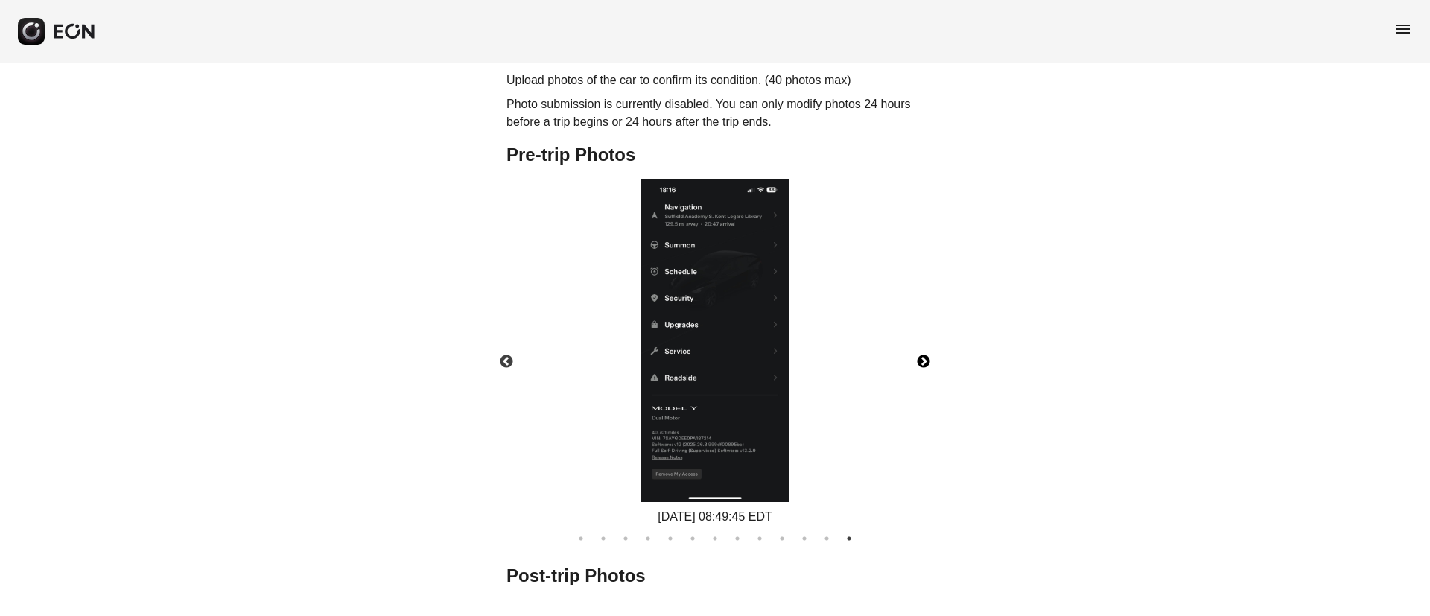
scroll to position [557, 0]
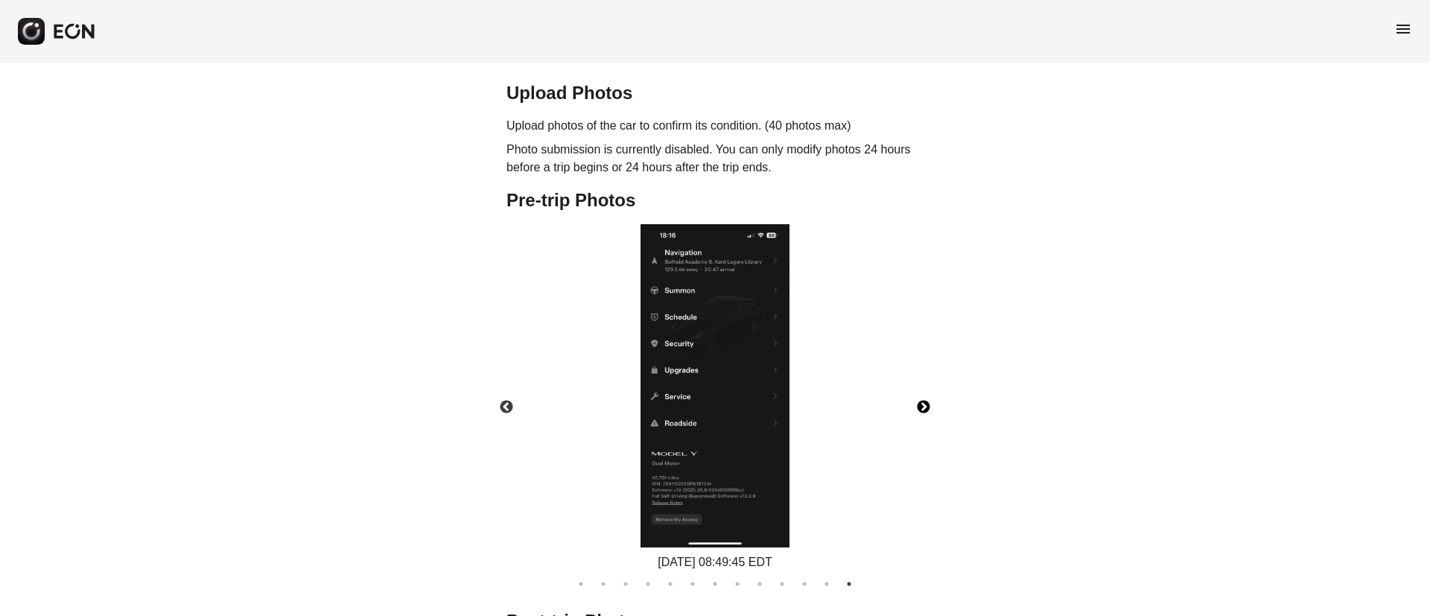
click at [764, 378] on img at bounding box center [715, 385] width 149 height 323
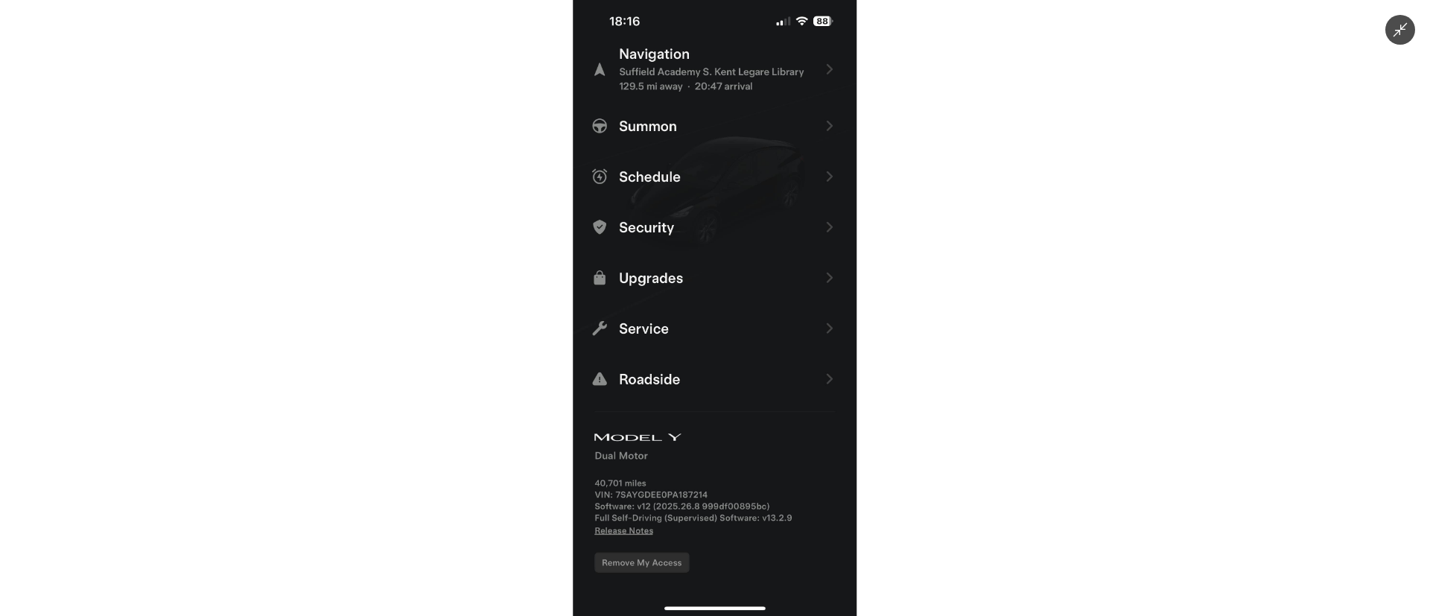
click at [764, 378] on img at bounding box center [715, 308] width 284 height 616
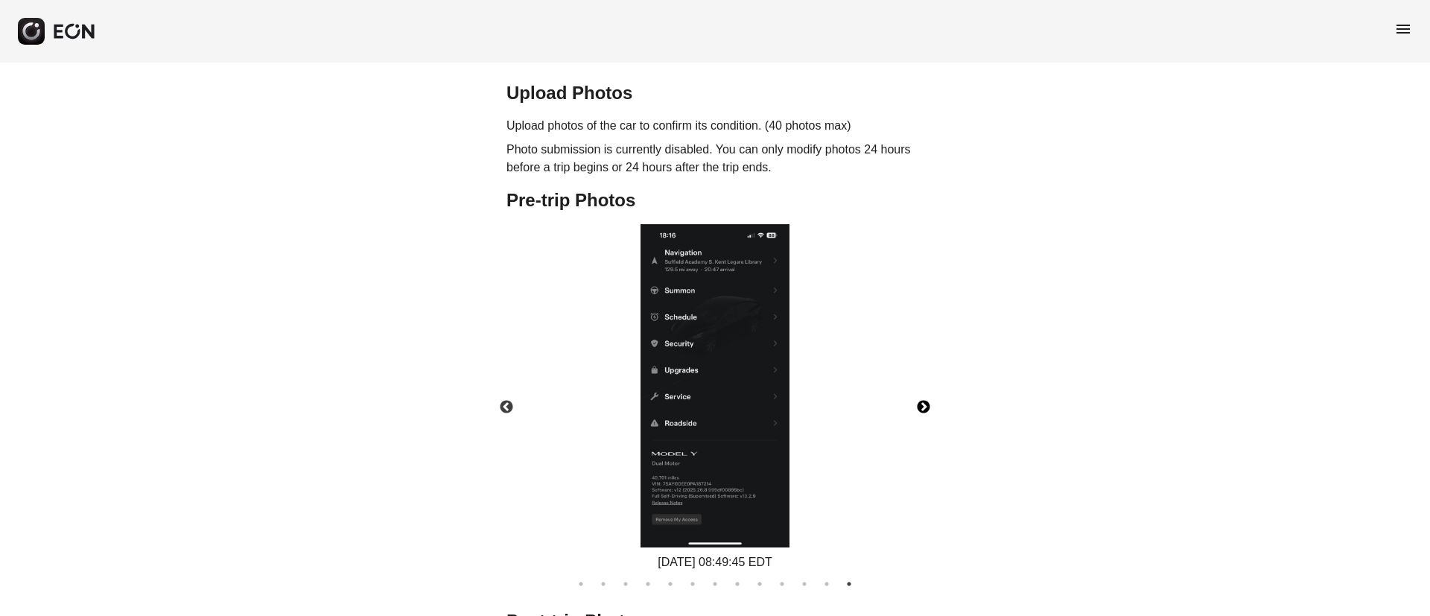
click at [721, 251] on img at bounding box center [715, 385] width 149 height 323
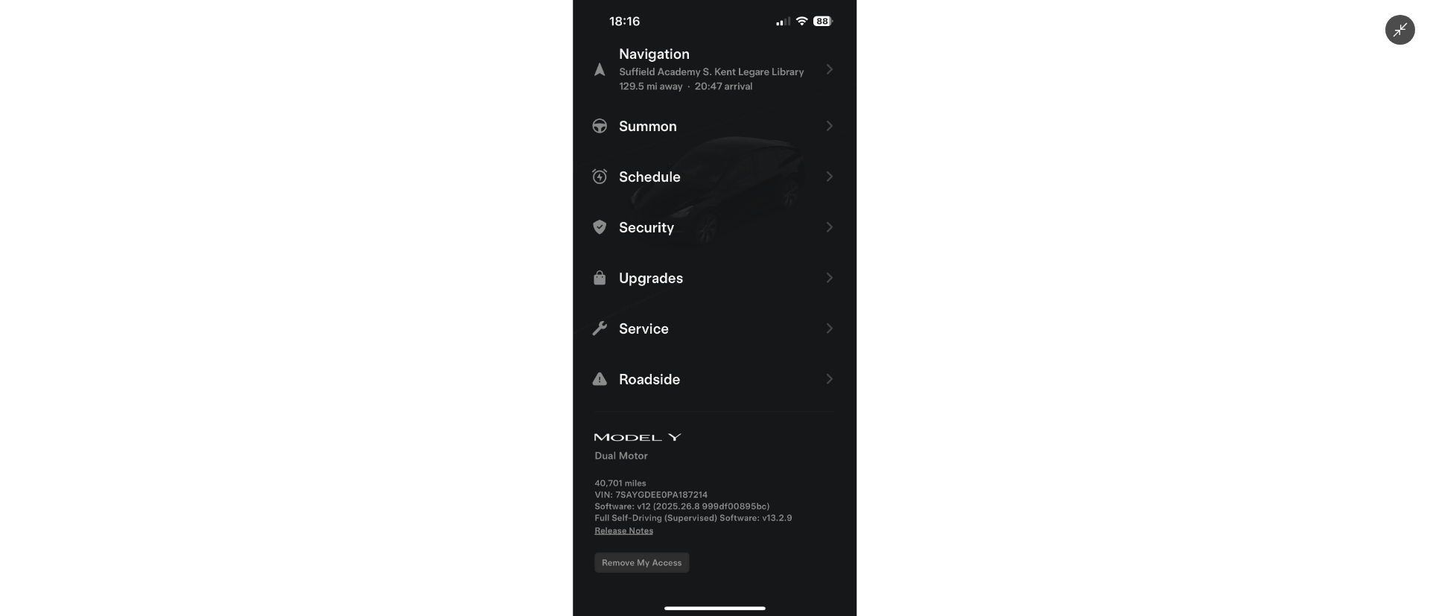
click at [713, 220] on img at bounding box center [715, 308] width 284 height 616
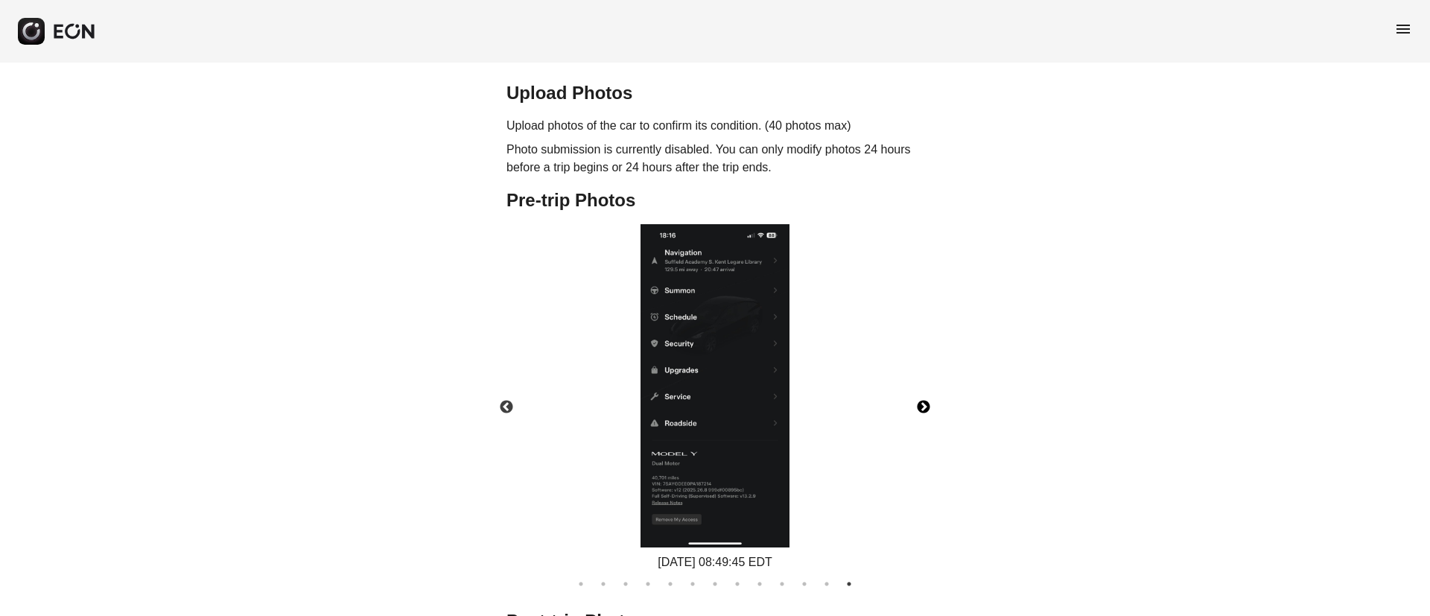
click at [714, 225] on img at bounding box center [715, 385] width 149 height 323
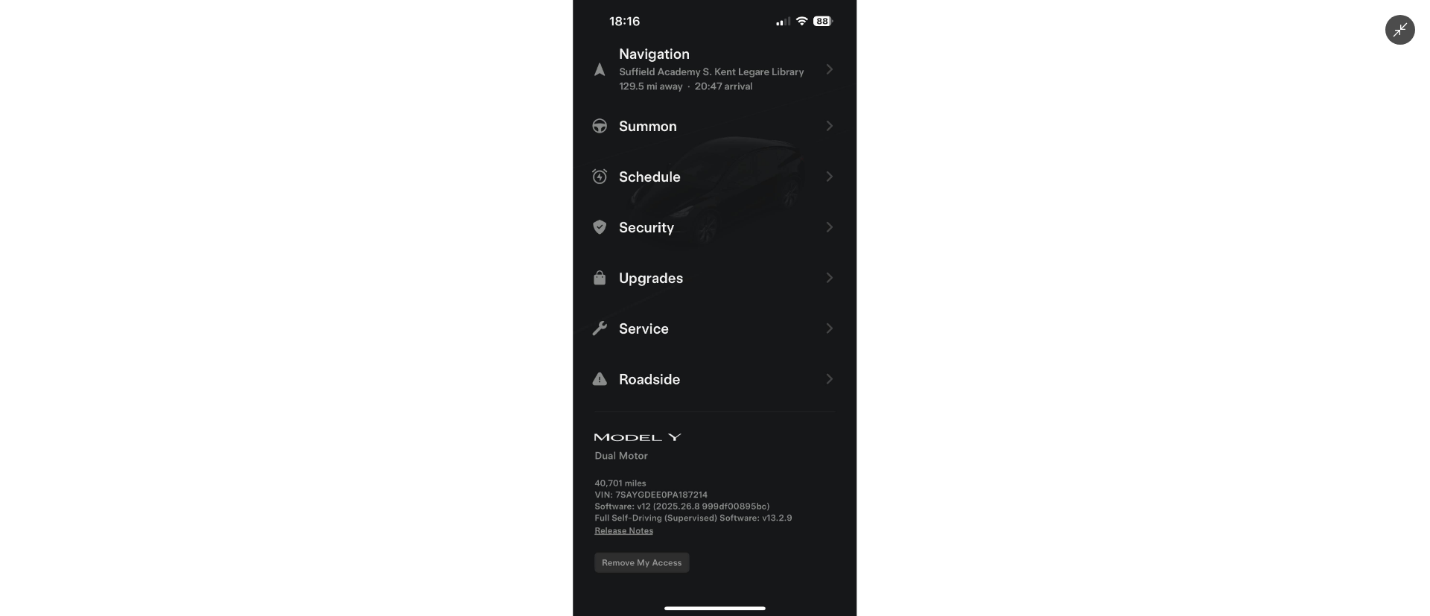
click at [714, 243] on img at bounding box center [715, 308] width 284 height 616
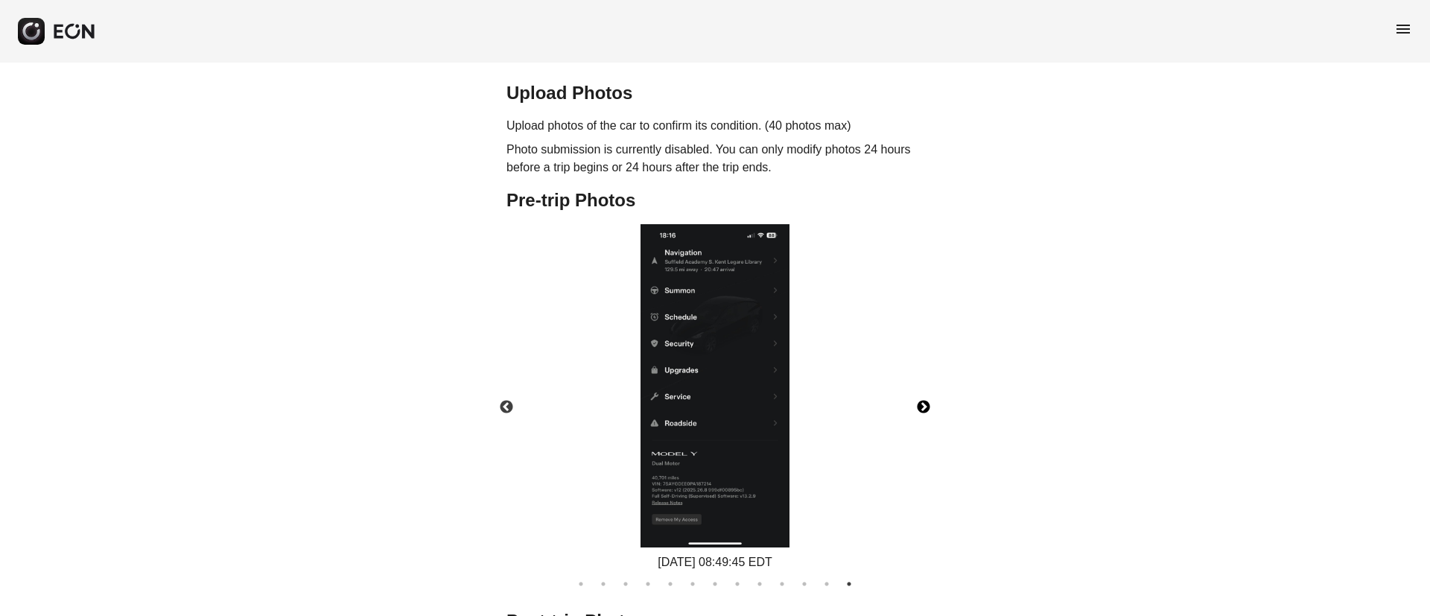
click at [924, 387] on button "Next" at bounding box center [924, 407] width 52 height 52
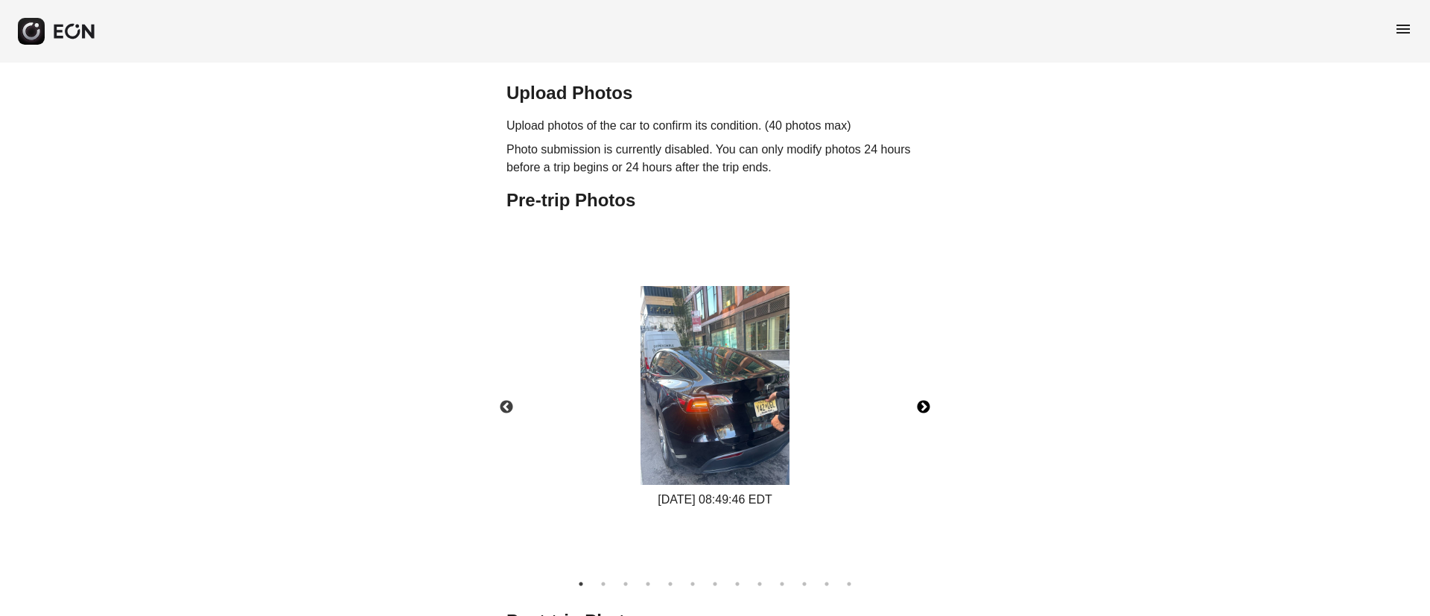
click at [753, 376] on img at bounding box center [715, 385] width 149 height 199
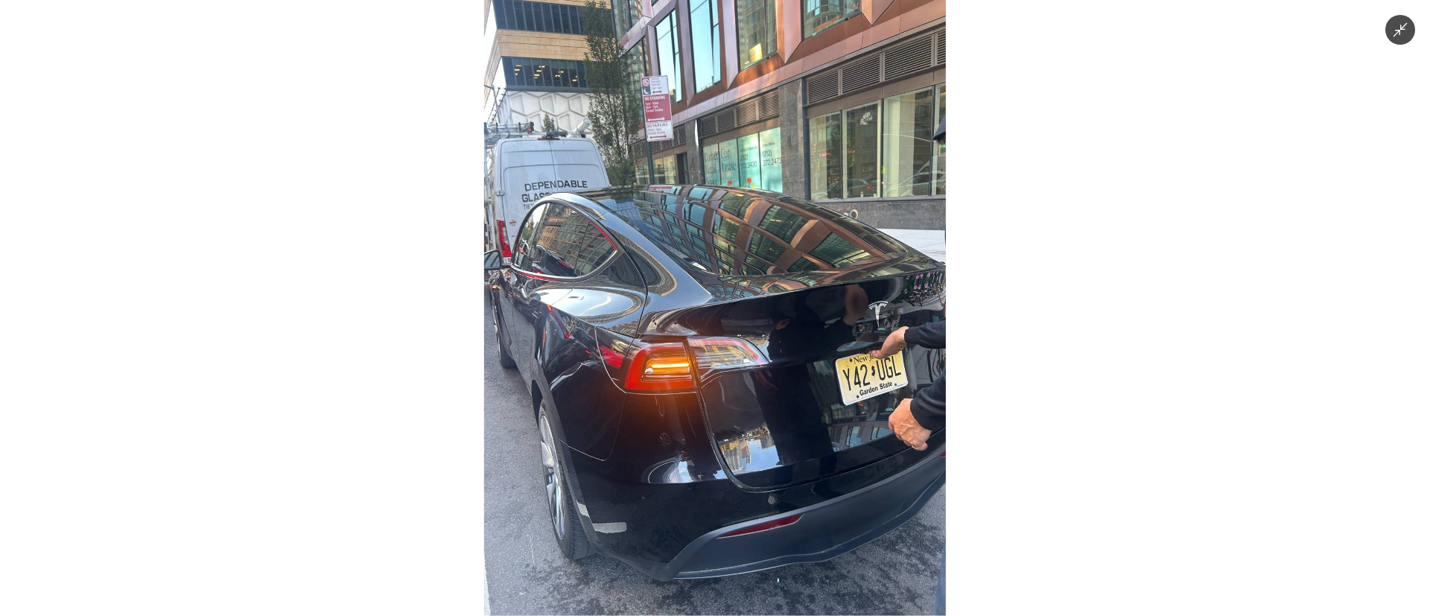
click at [753, 376] on img at bounding box center [715, 308] width 462 height 616
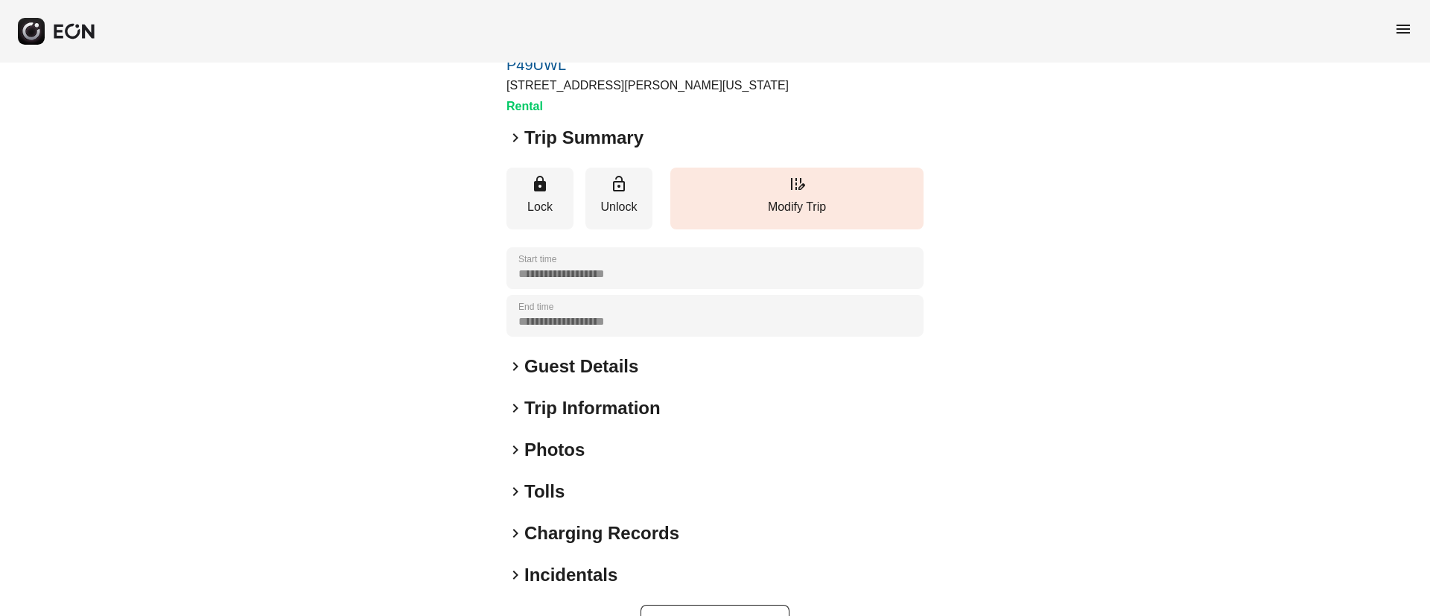
scroll to position [127, 0]
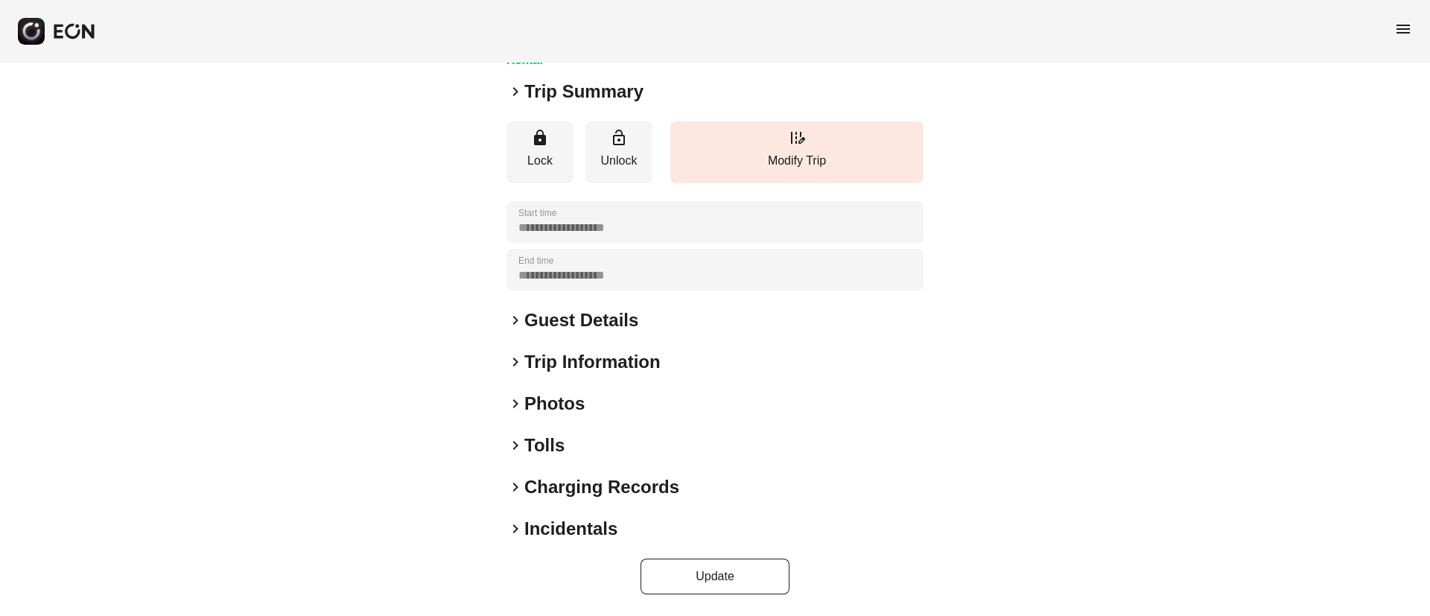
click at [586, 405] on div "keyboard_arrow_right Photos" at bounding box center [715, 404] width 417 height 24
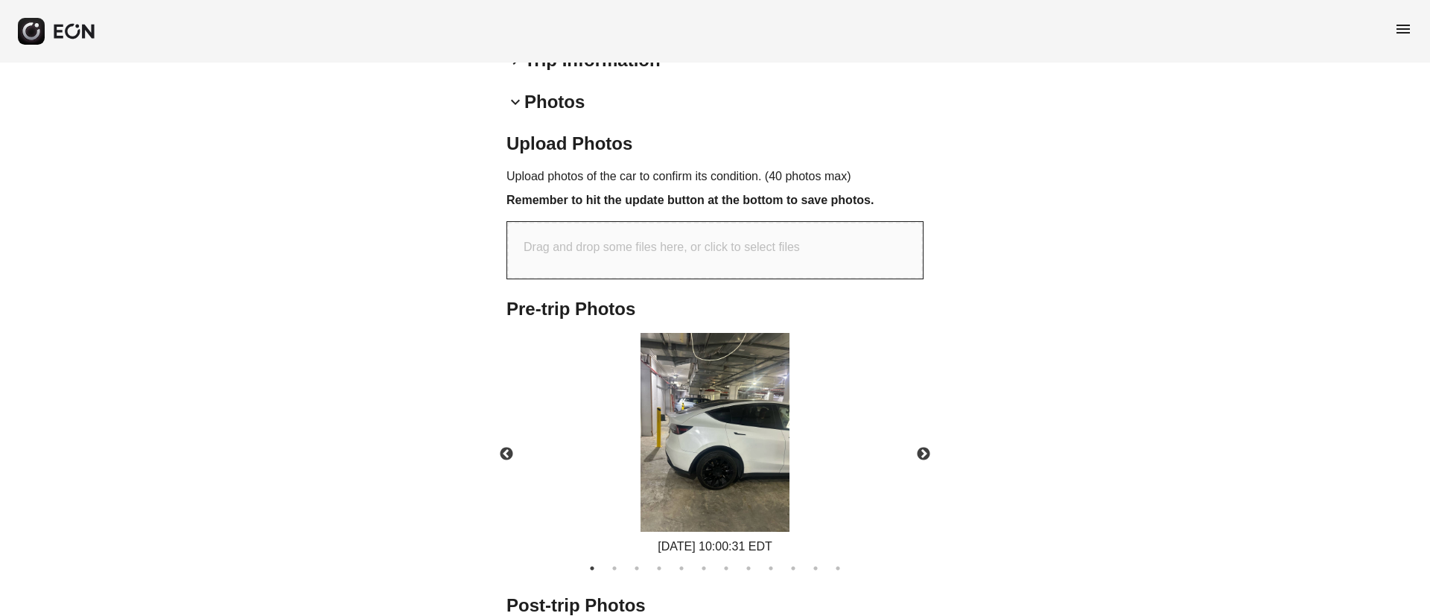
scroll to position [444, 0]
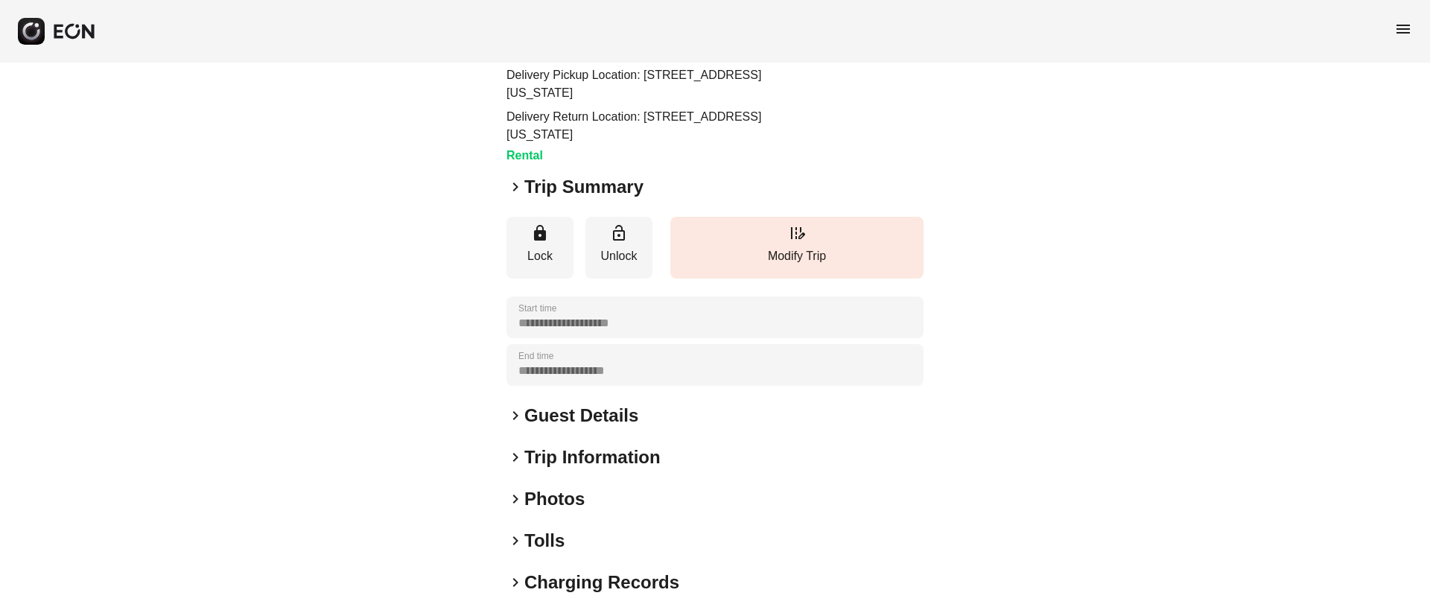
scroll to position [187, 0]
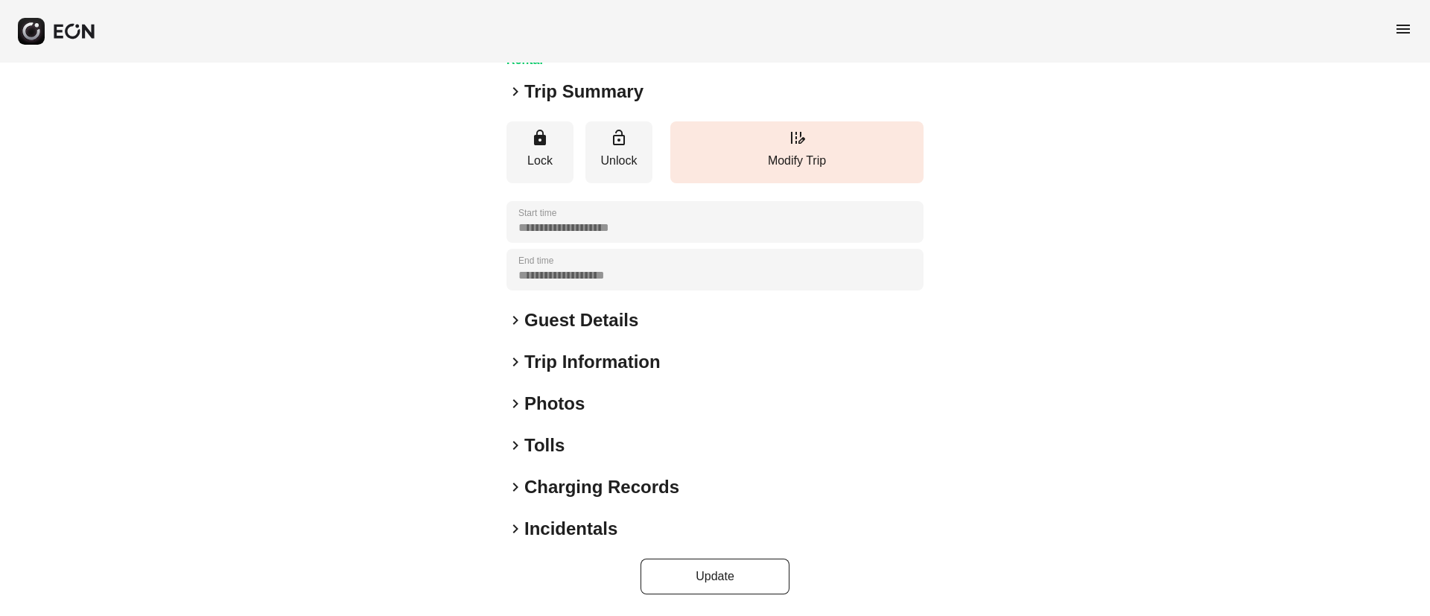
click at [635, 399] on div "keyboard_arrow_right Photos" at bounding box center [715, 404] width 417 height 24
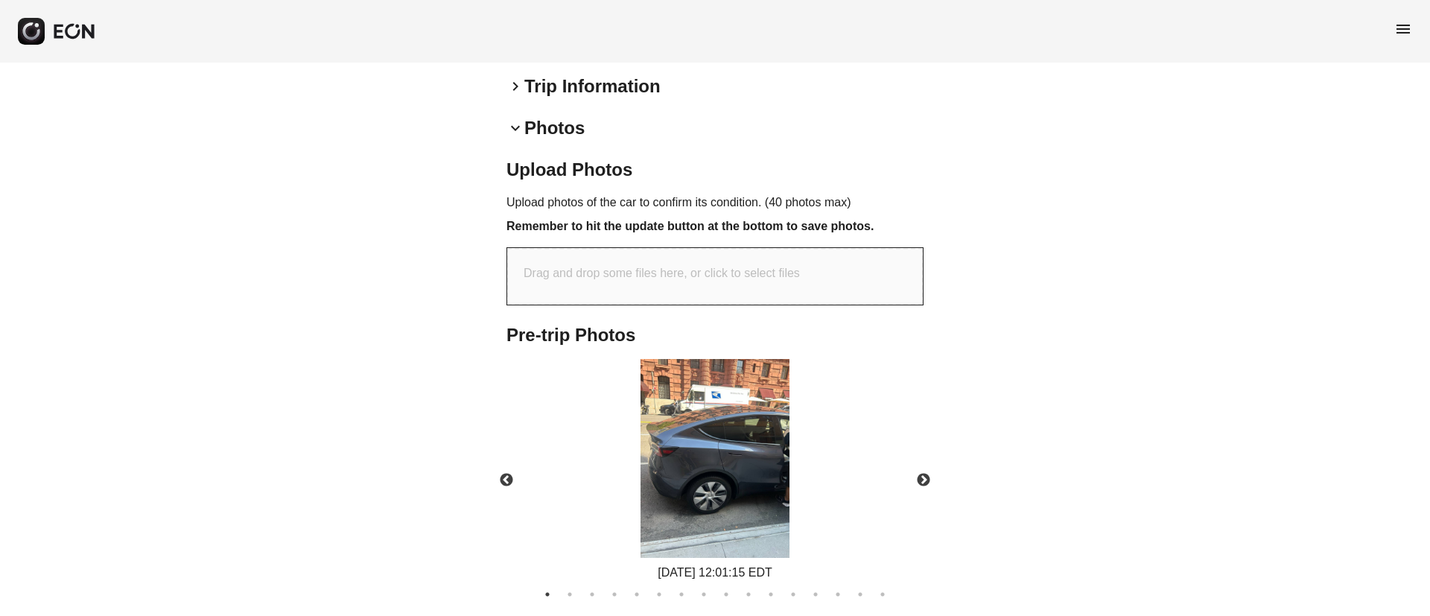
scroll to position [504, 0]
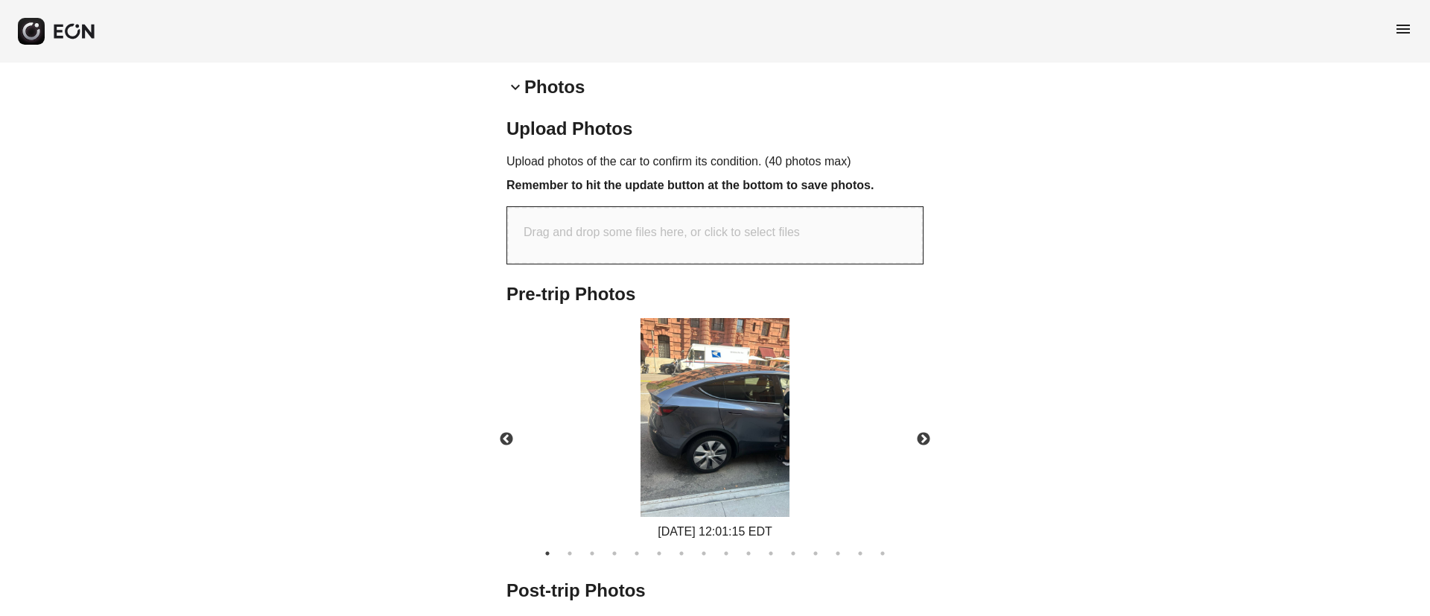
click at [723, 414] on img at bounding box center [715, 417] width 149 height 199
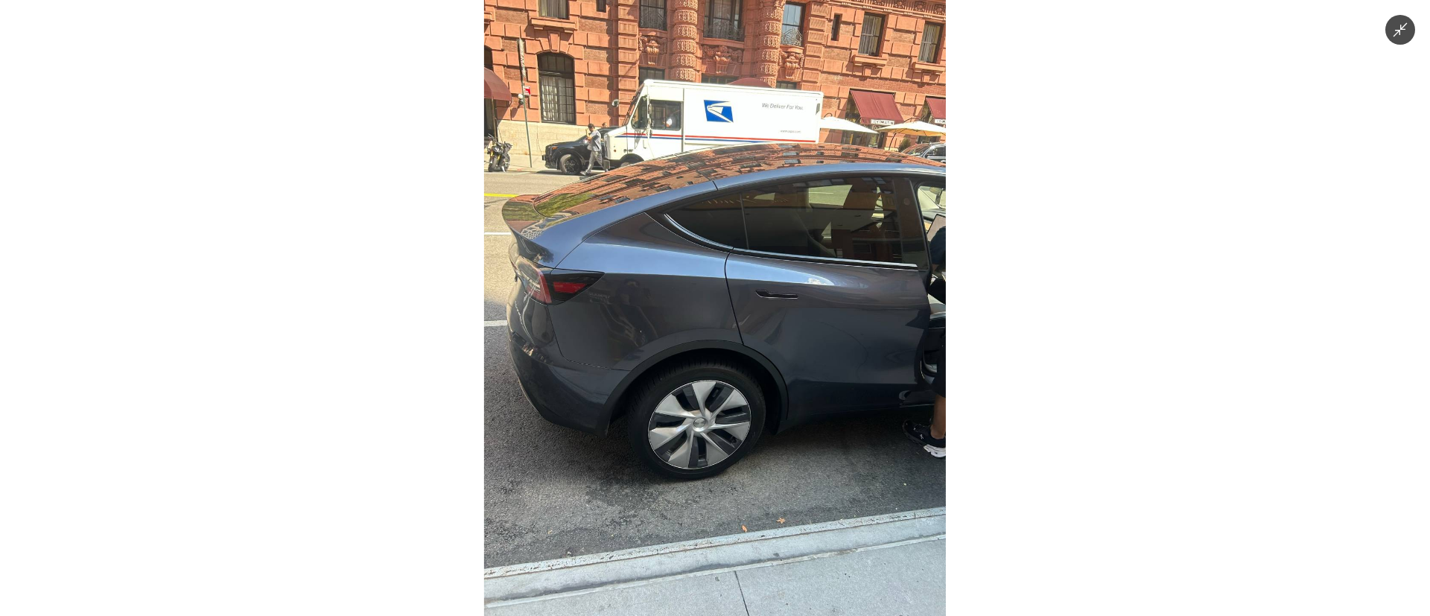
click at [748, 314] on img at bounding box center [715, 308] width 462 height 616
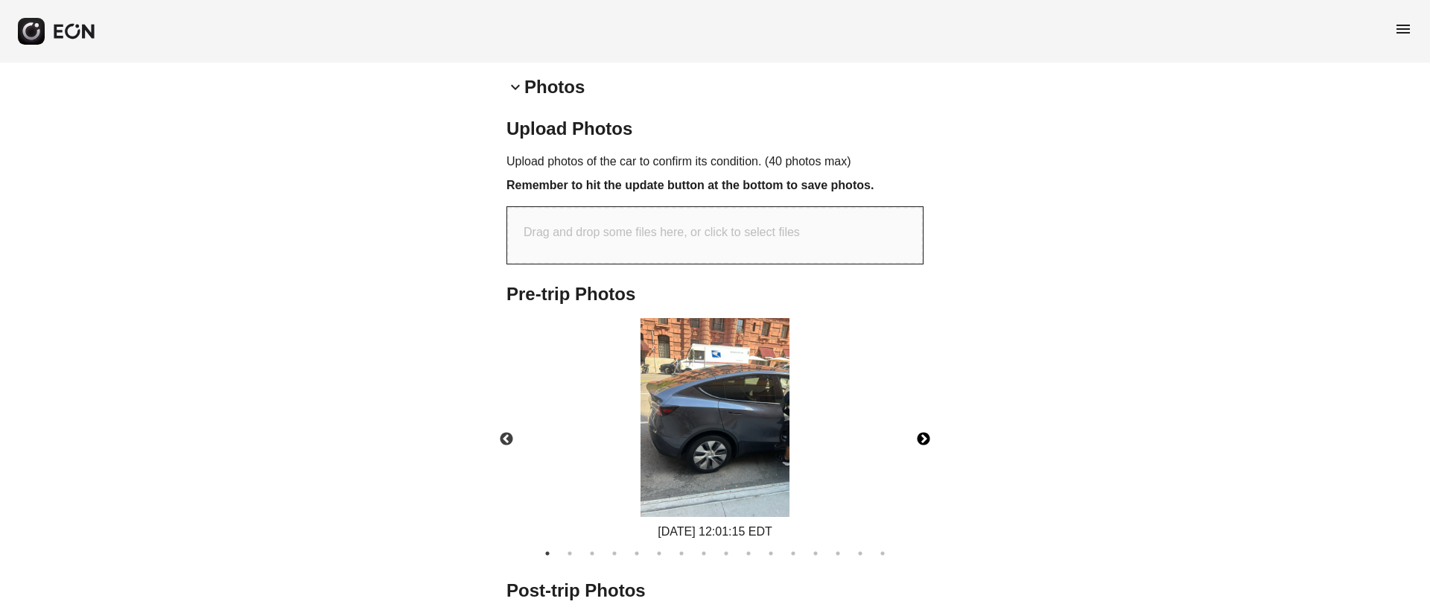
click at [925, 436] on button "Next" at bounding box center [924, 439] width 52 height 52
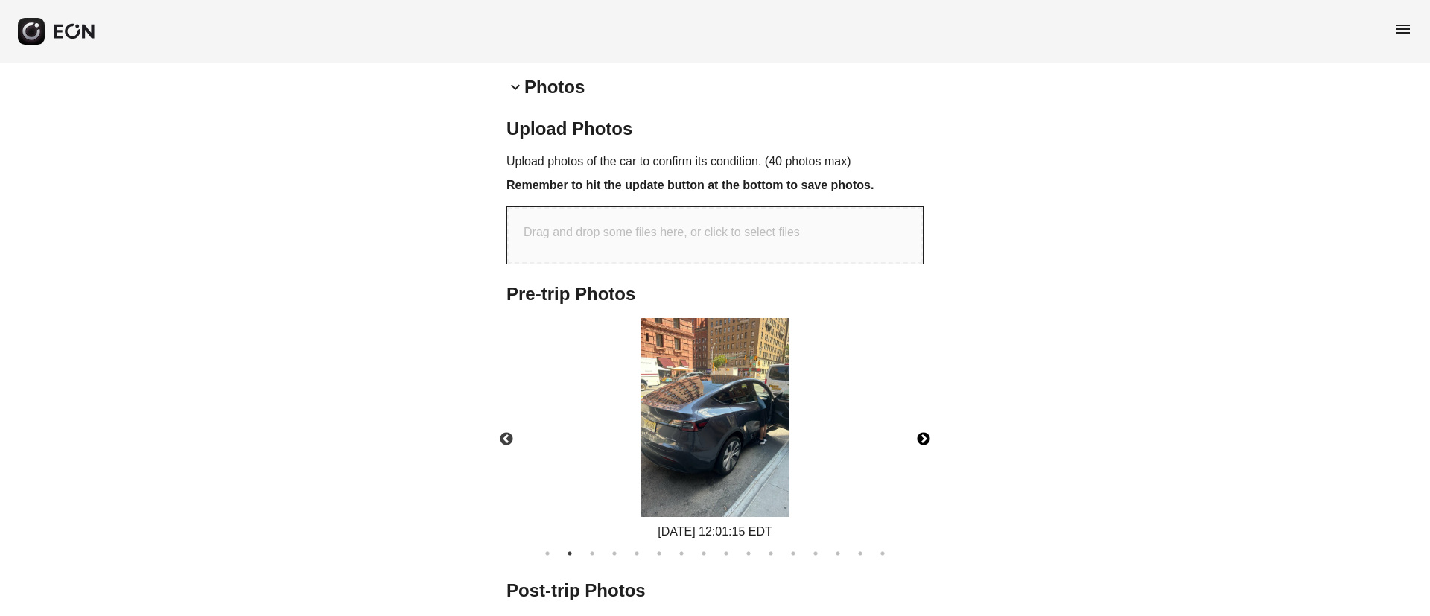
click at [925, 436] on button "Next" at bounding box center [924, 439] width 52 height 52
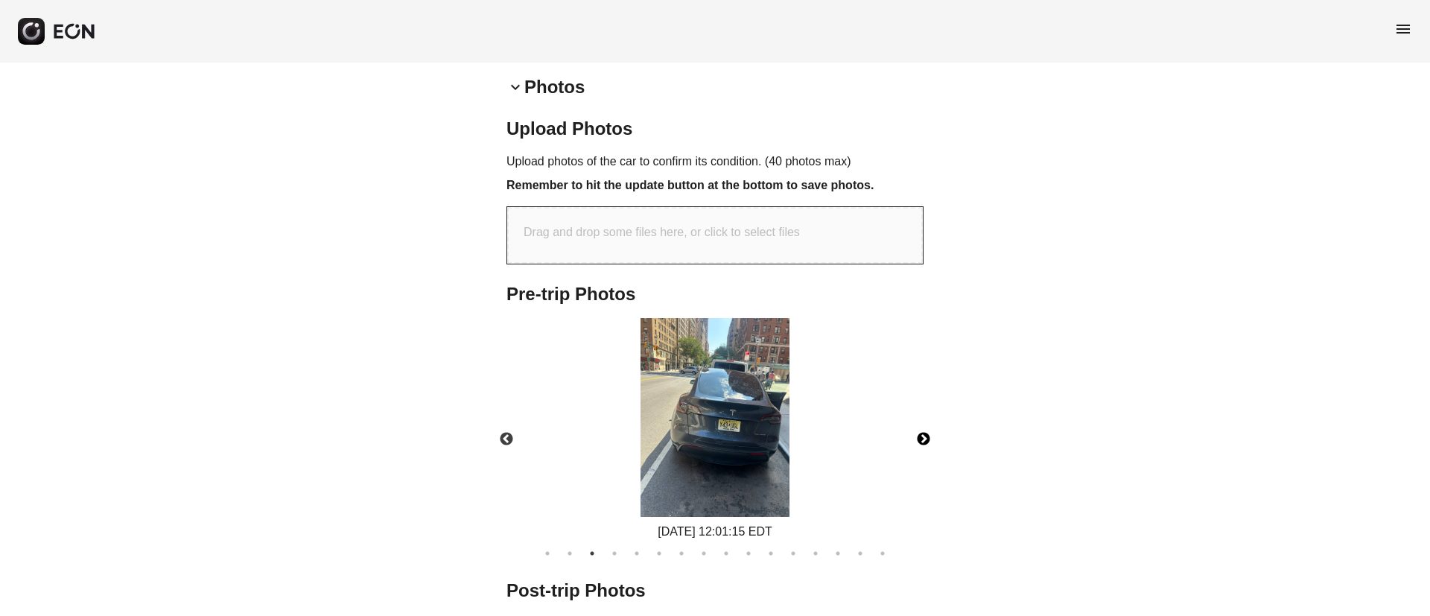
click at [925, 436] on button "Next" at bounding box center [924, 439] width 52 height 52
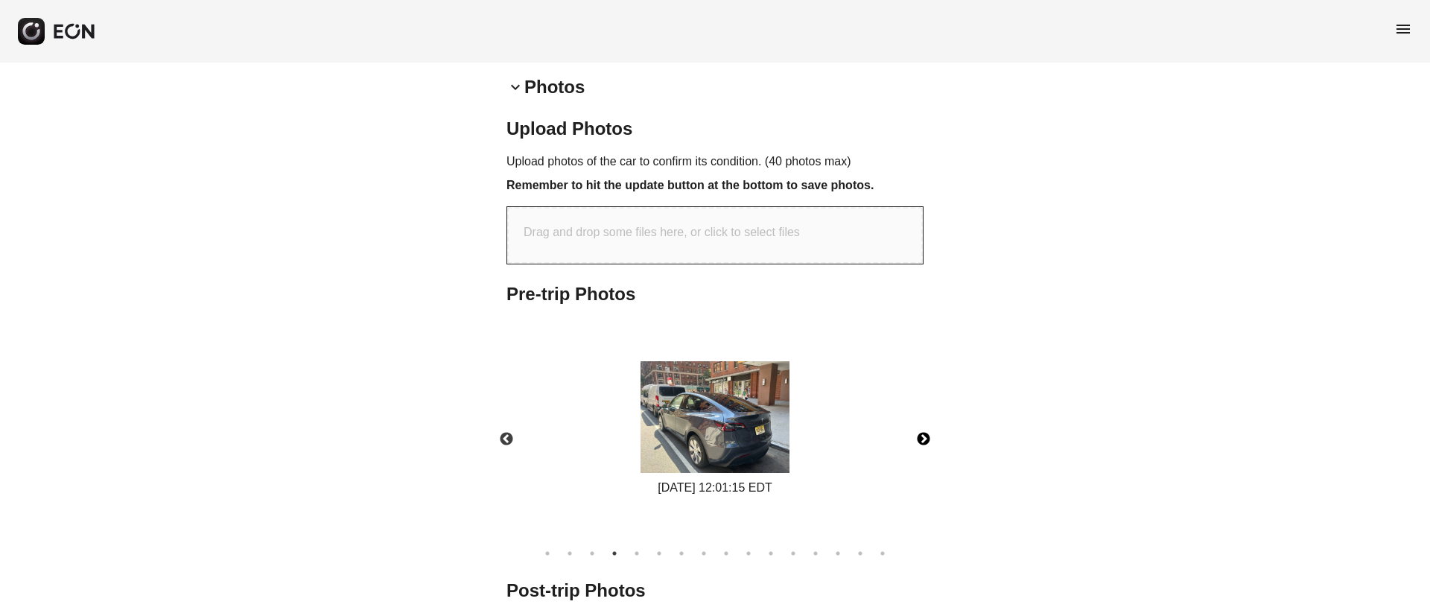
click at [925, 436] on button "Next" at bounding box center [924, 439] width 52 height 52
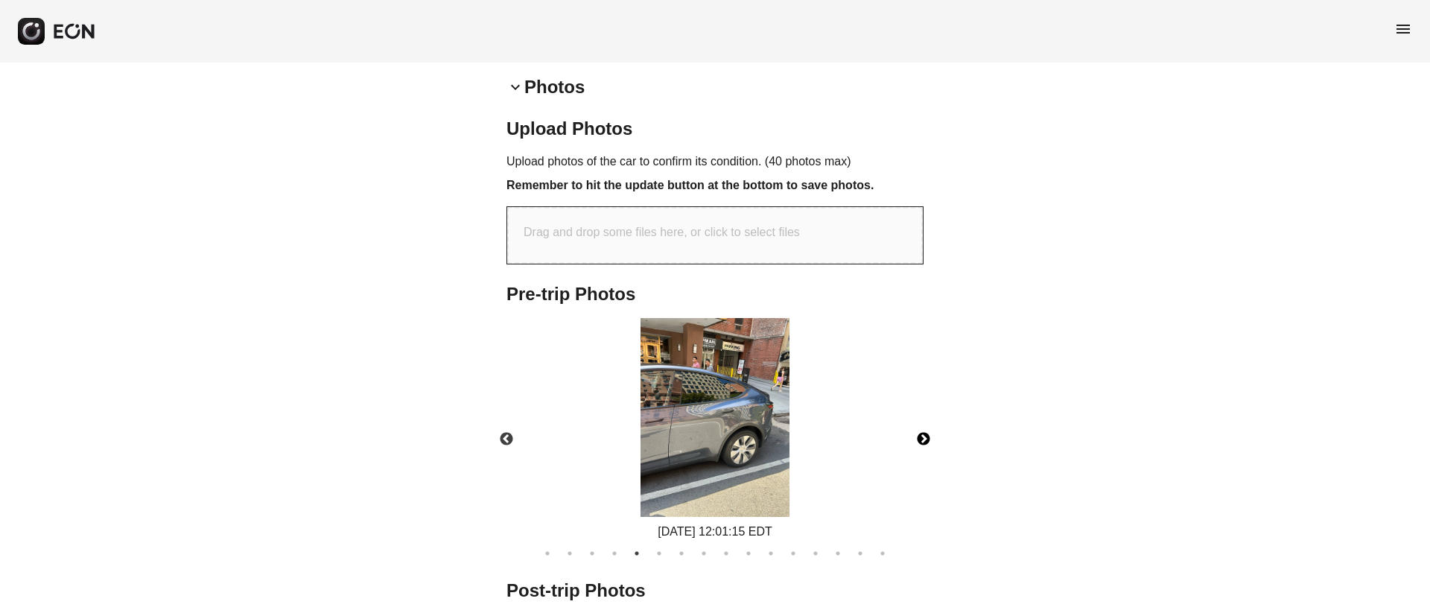
click at [925, 436] on button "Next" at bounding box center [924, 439] width 52 height 52
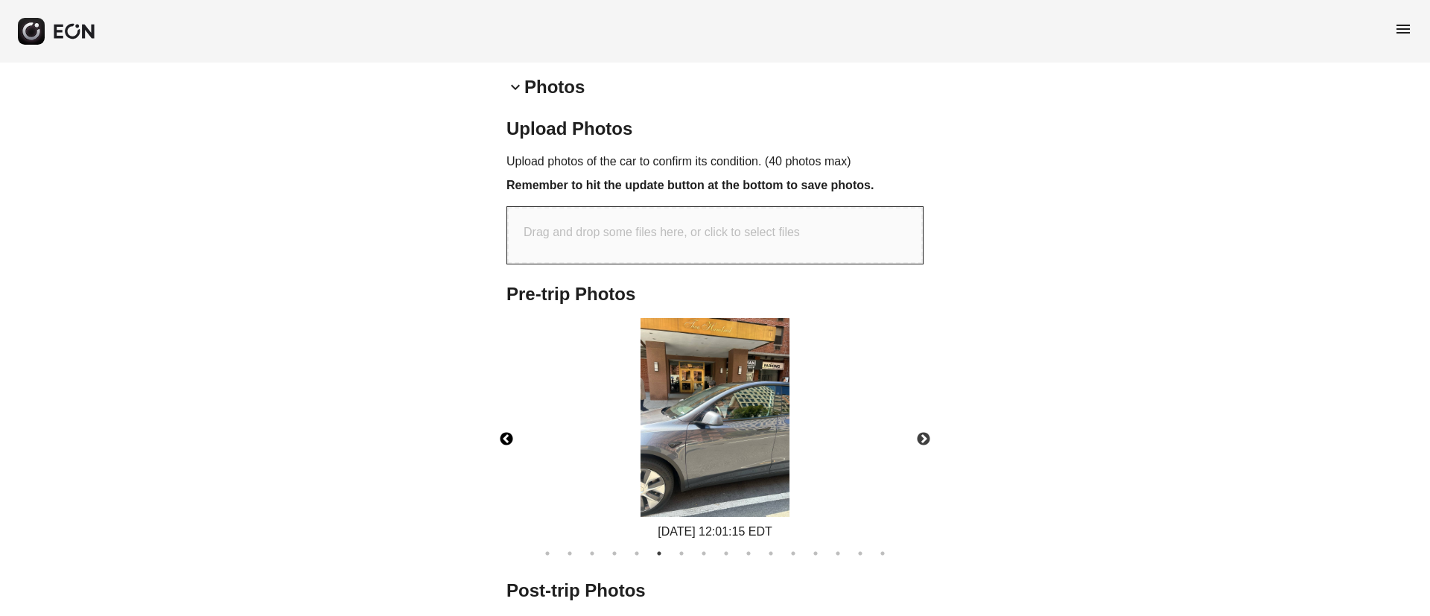
click at [504, 433] on button "Previous" at bounding box center [506, 439] width 52 height 52
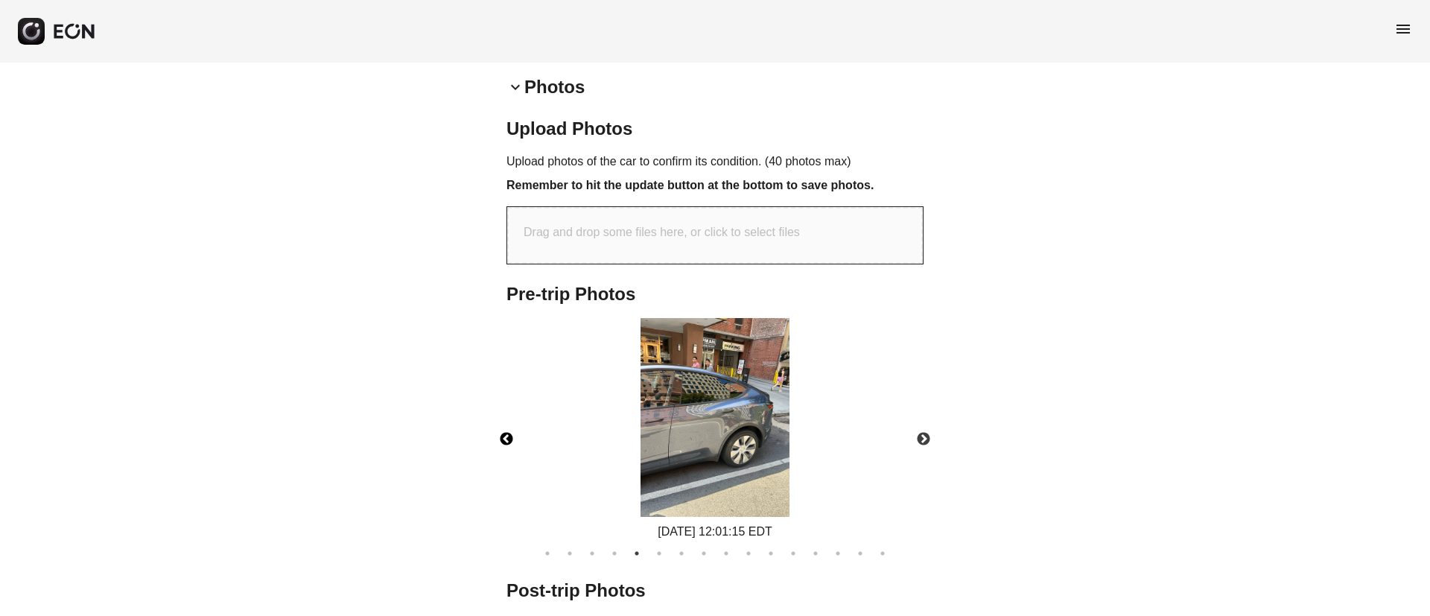
click at [698, 422] on img at bounding box center [715, 417] width 149 height 199
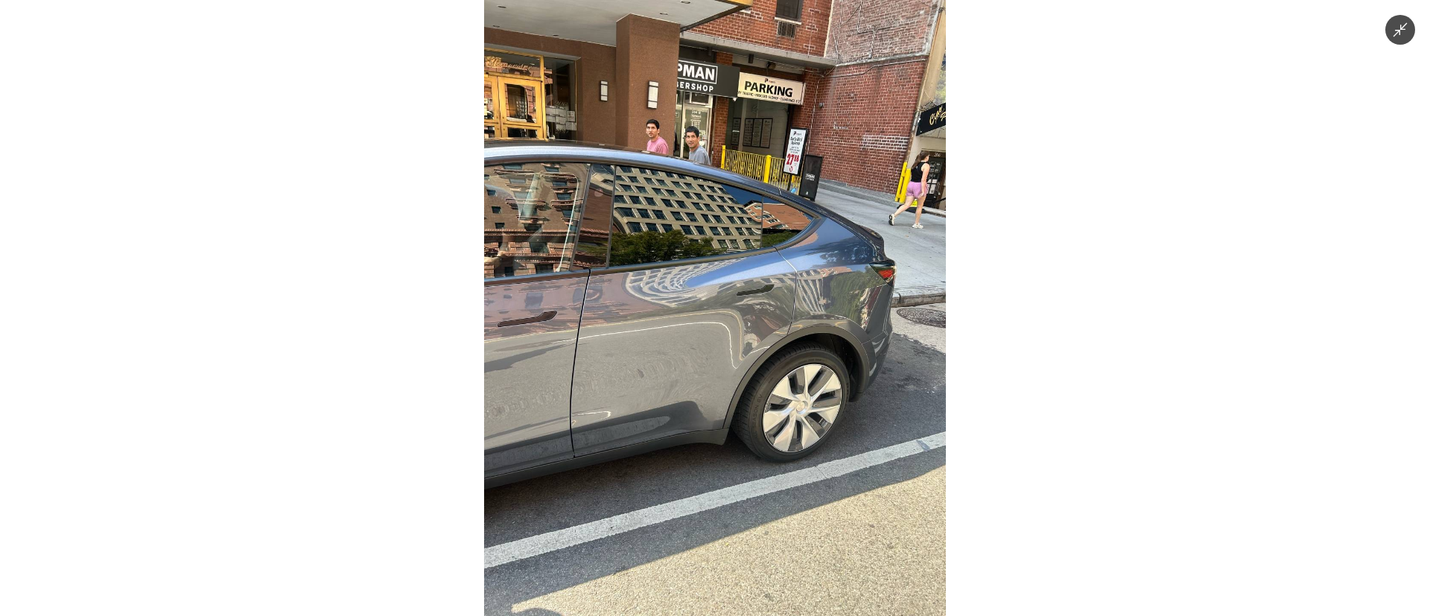
click at [708, 366] on img at bounding box center [715, 308] width 462 height 616
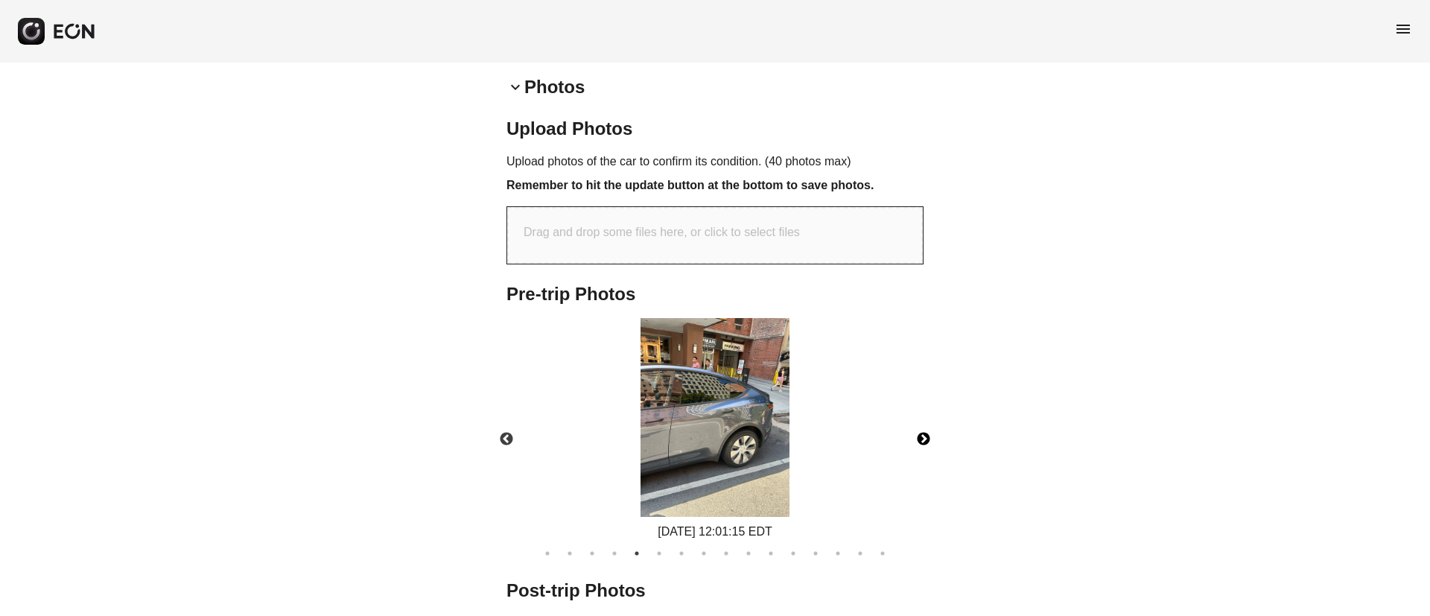
click at [926, 445] on button "Next" at bounding box center [924, 439] width 52 height 52
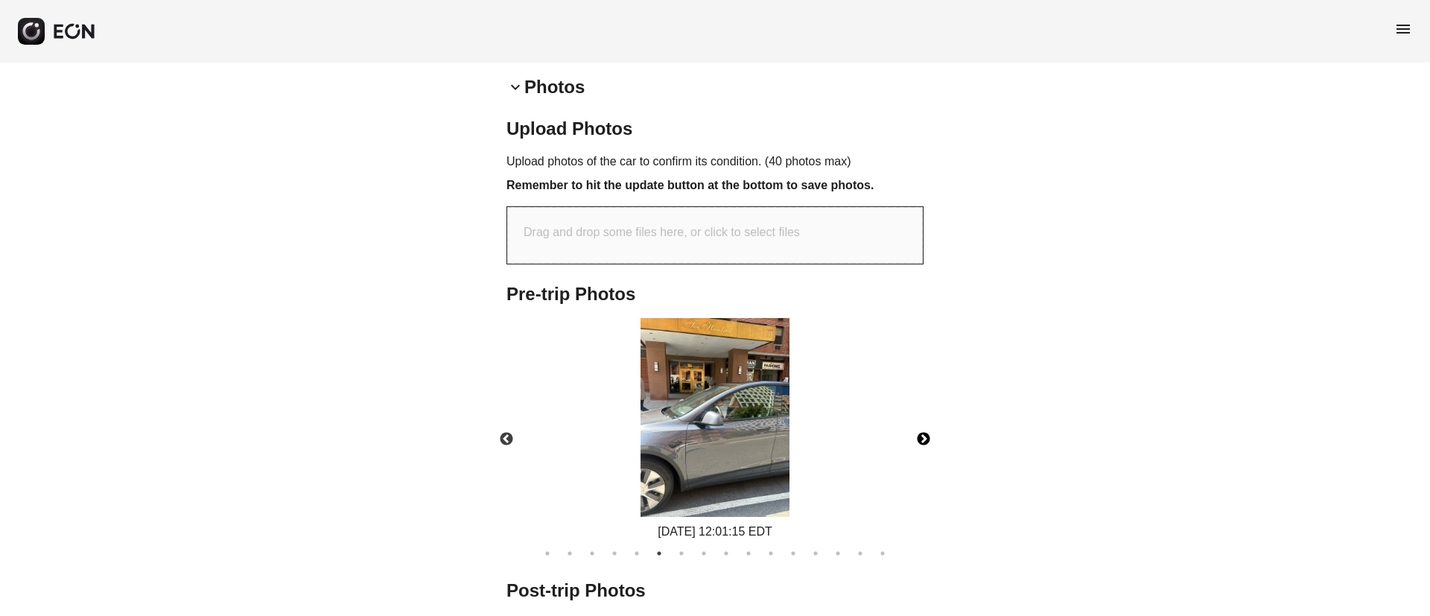
click at [924, 442] on button "Next" at bounding box center [924, 439] width 52 height 52
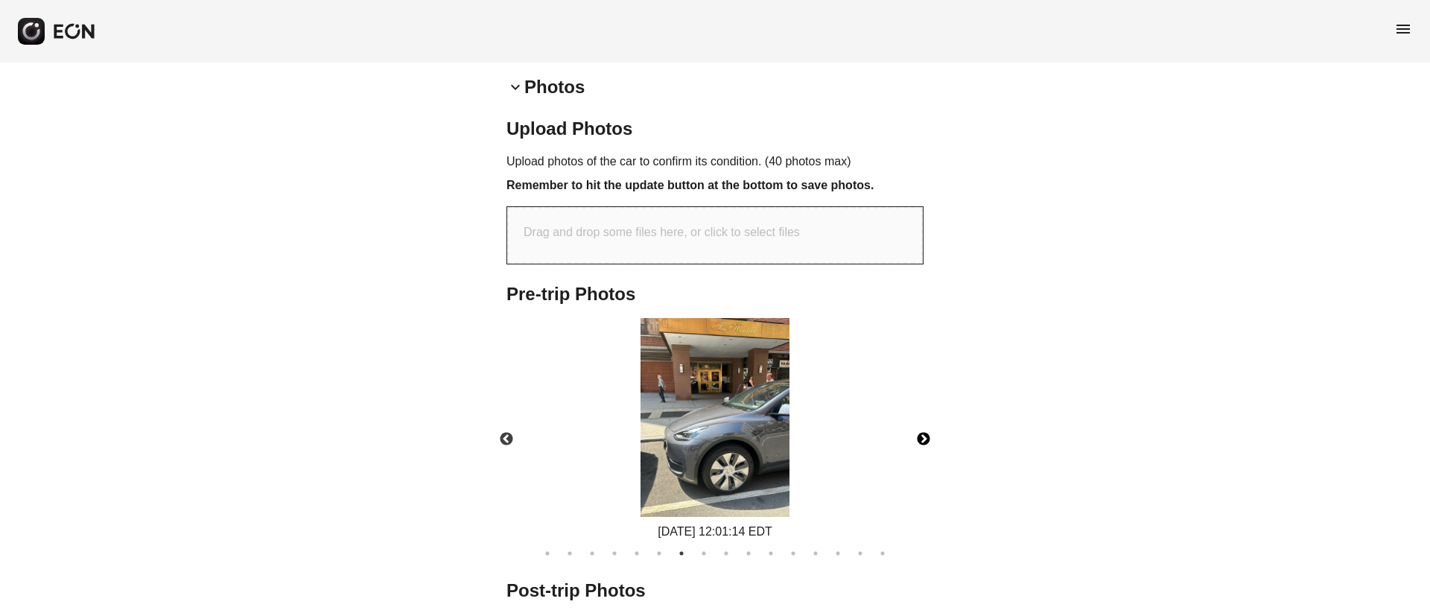
click at [923, 441] on button "Next" at bounding box center [924, 439] width 52 height 52
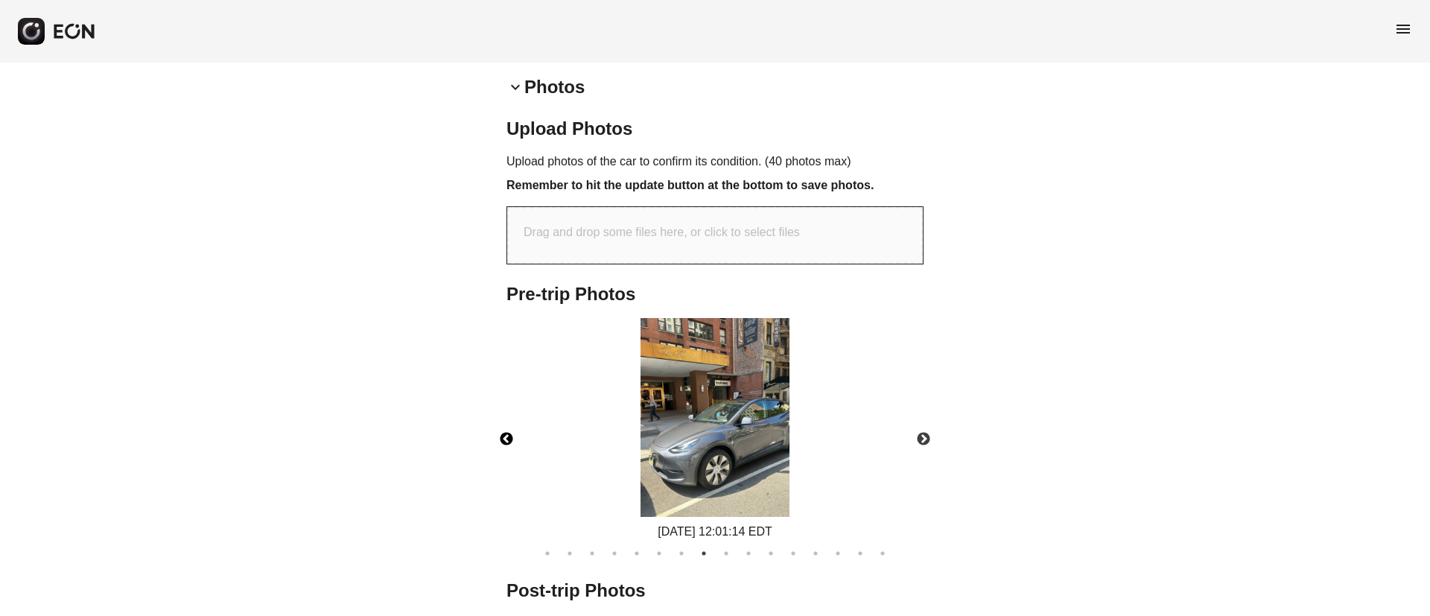
click at [506, 434] on button "Previous" at bounding box center [506, 439] width 52 height 52
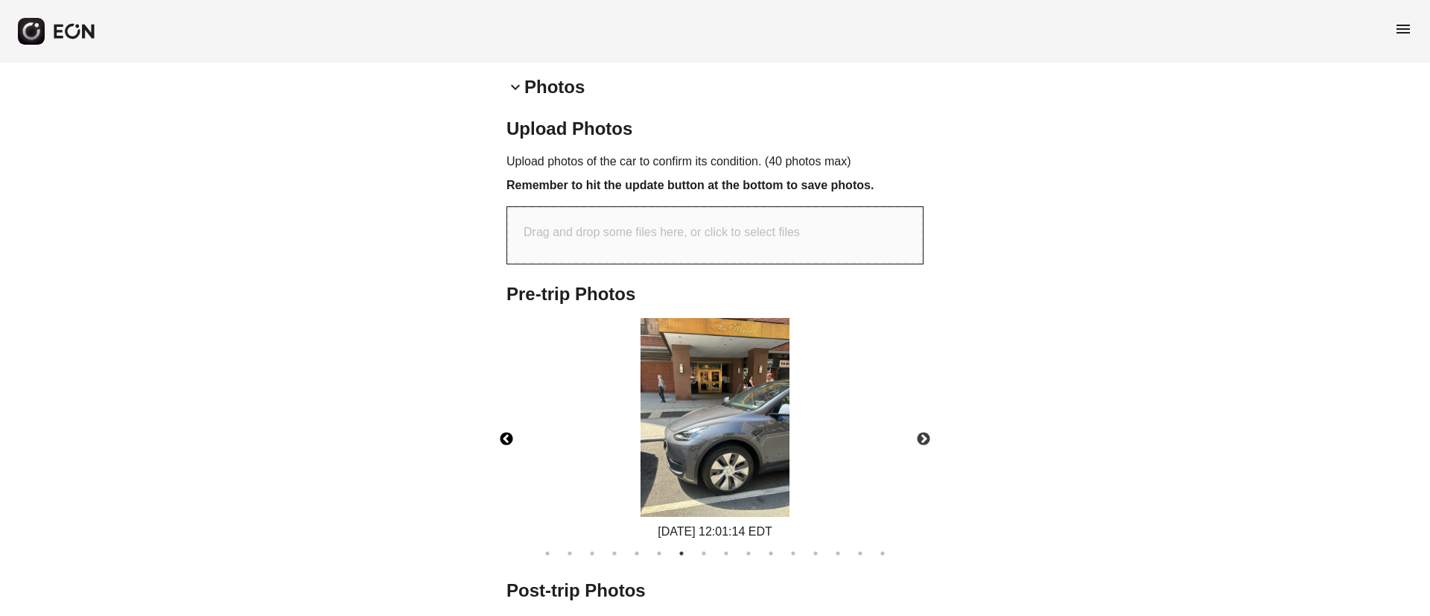
click at [693, 410] on img at bounding box center [715, 417] width 149 height 199
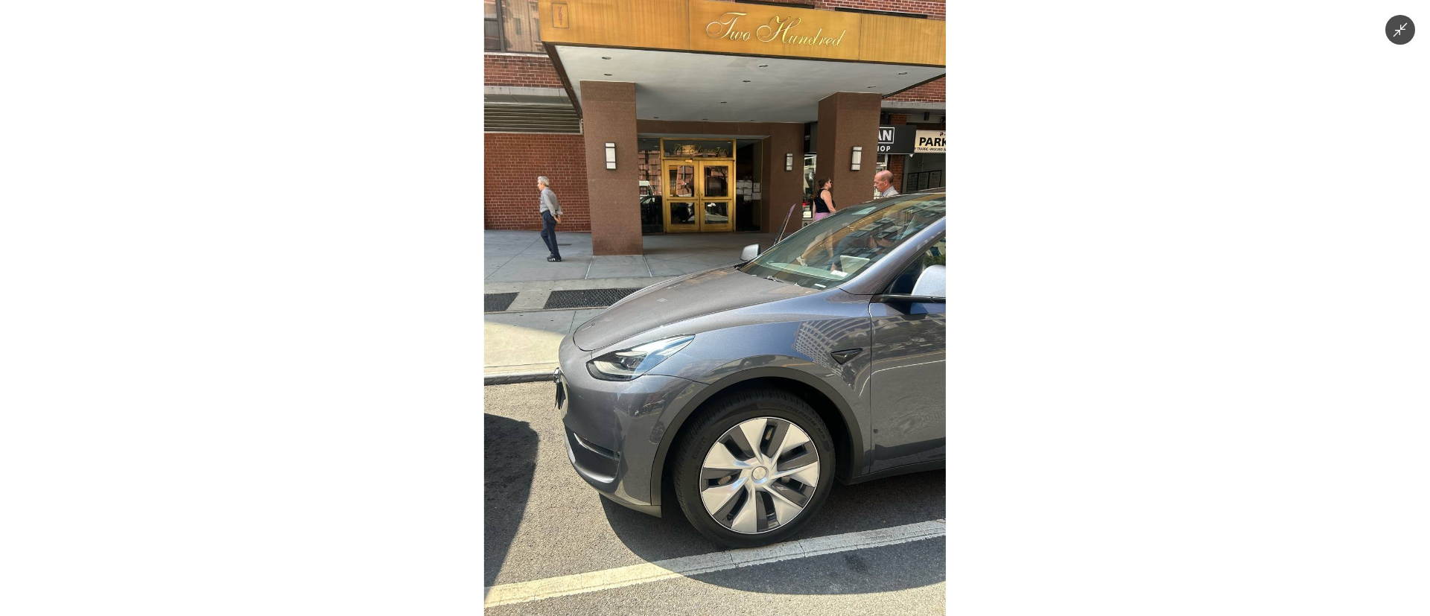
click at [872, 274] on img at bounding box center [715, 308] width 462 height 616
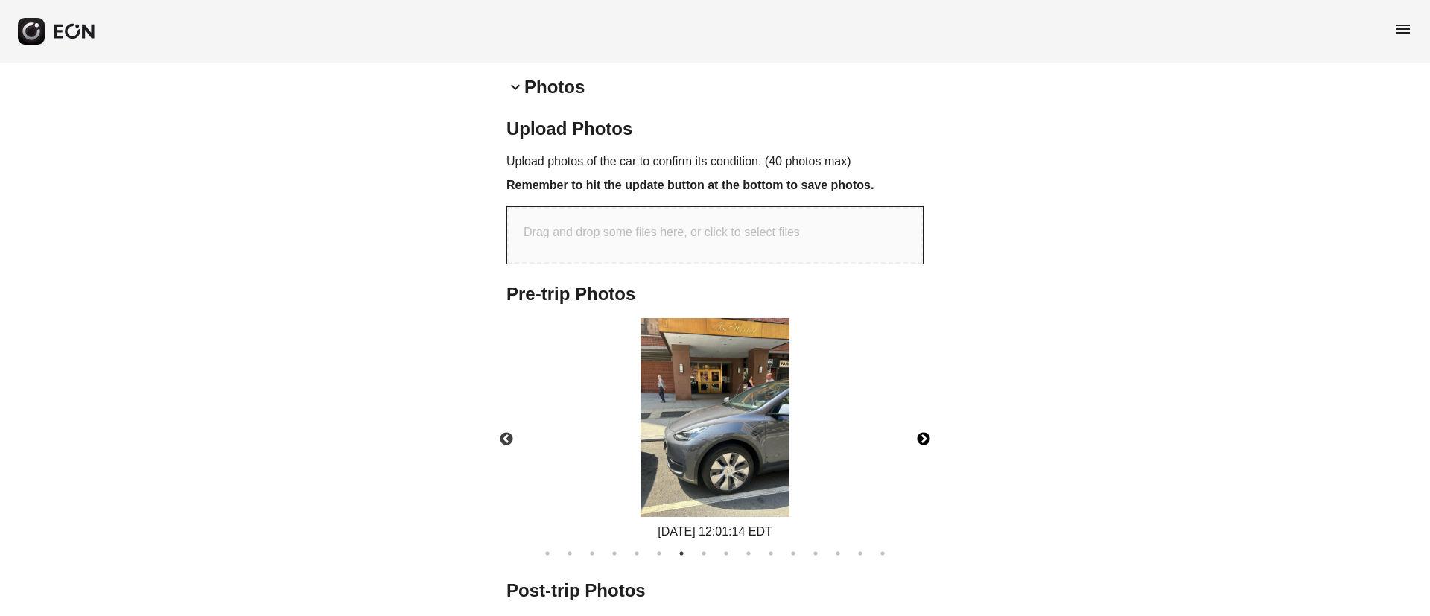
click at [924, 432] on button "Next" at bounding box center [924, 439] width 52 height 52
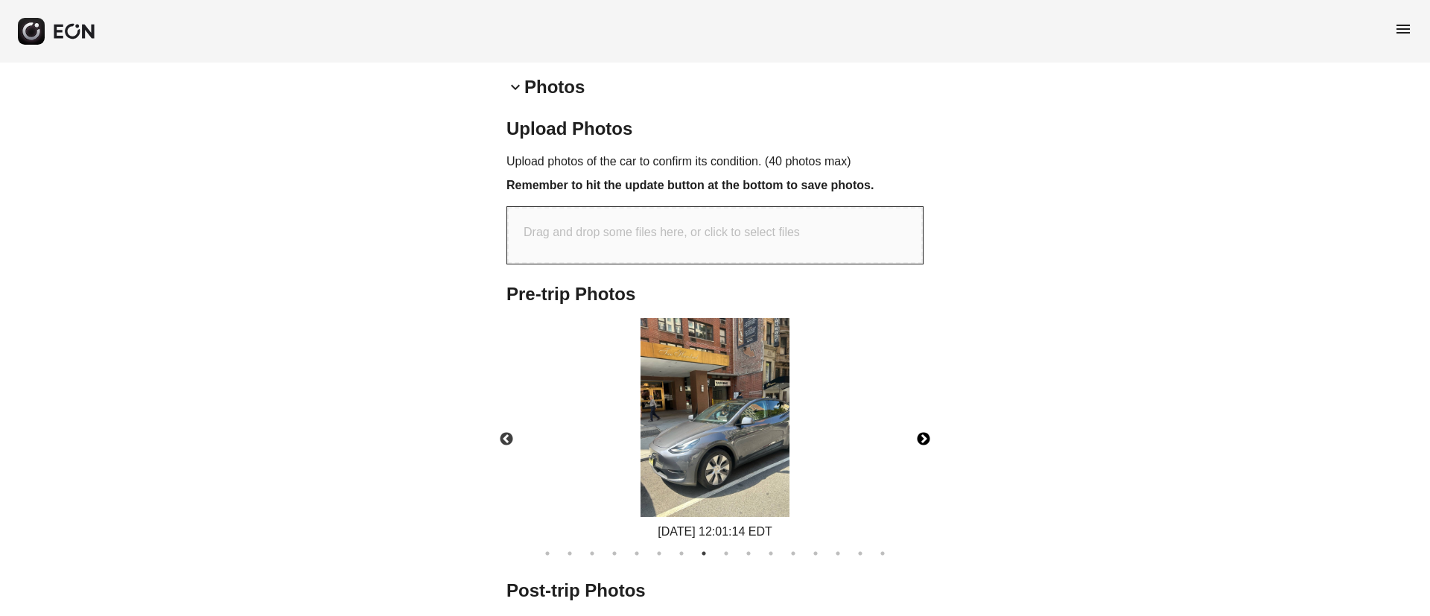
click at [924, 431] on button "Next" at bounding box center [924, 439] width 52 height 52
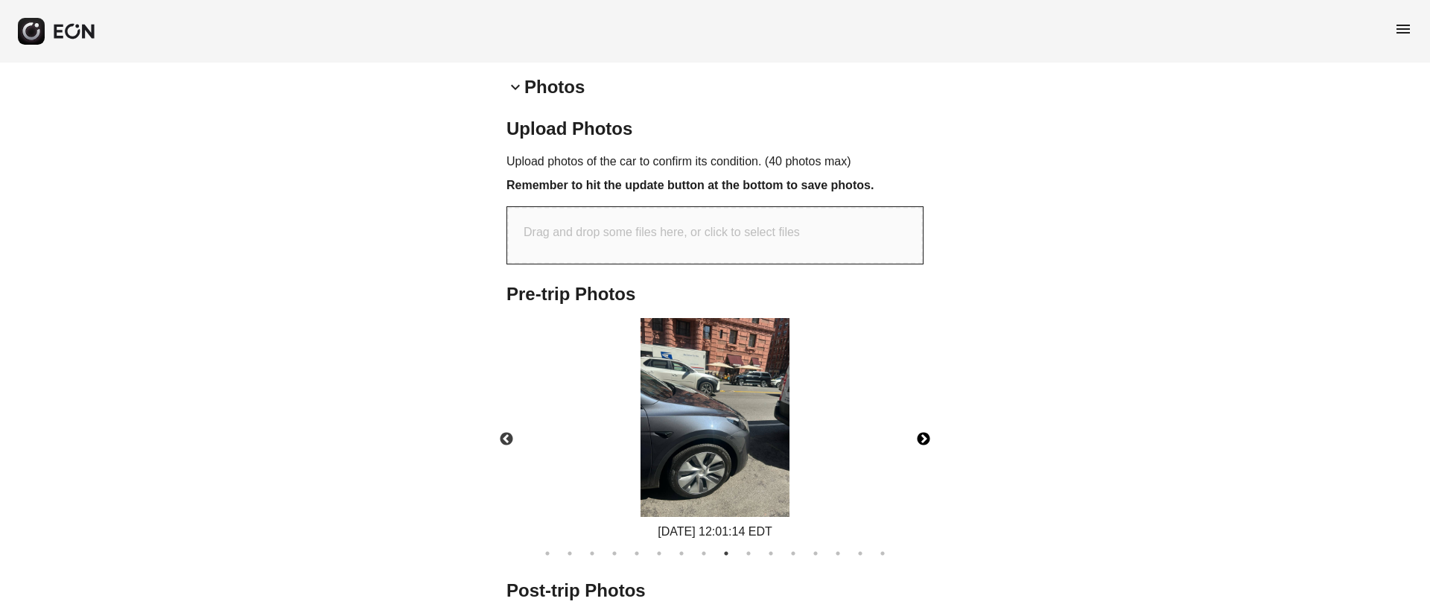
click at [924, 431] on button "Next" at bounding box center [924, 439] width 52 height 52
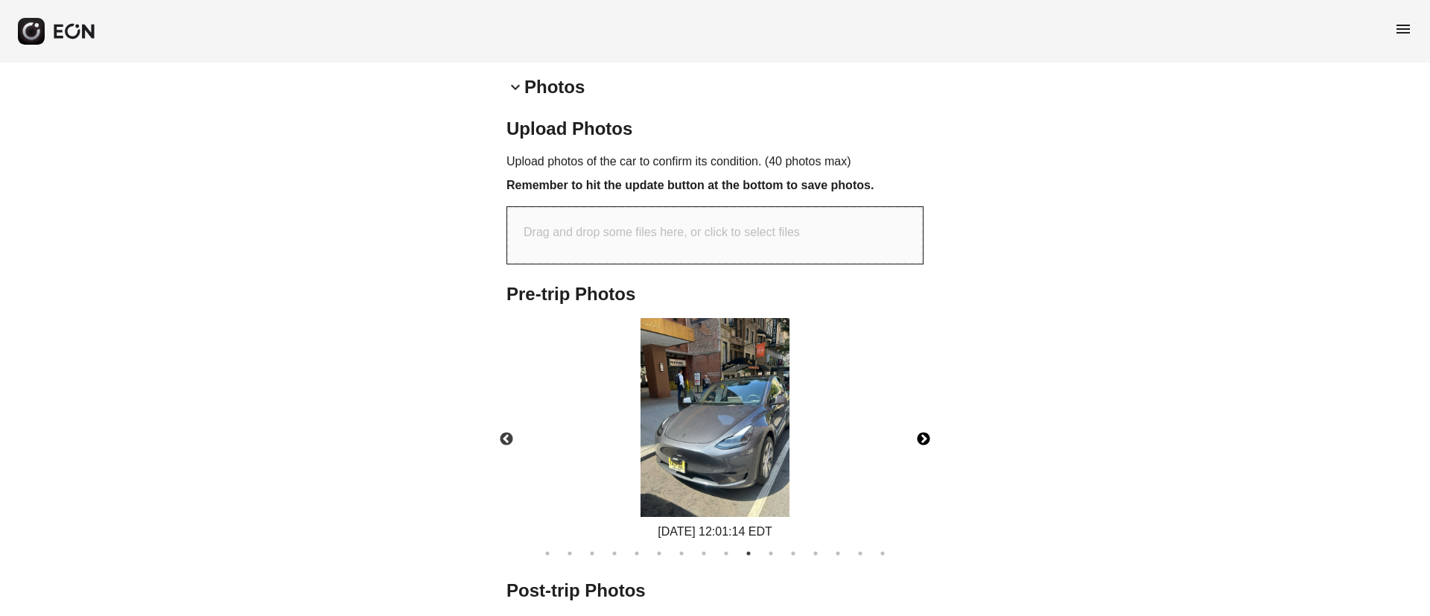
click at [698, 384] on img at bounding box center [715, 417] width 149 height 199
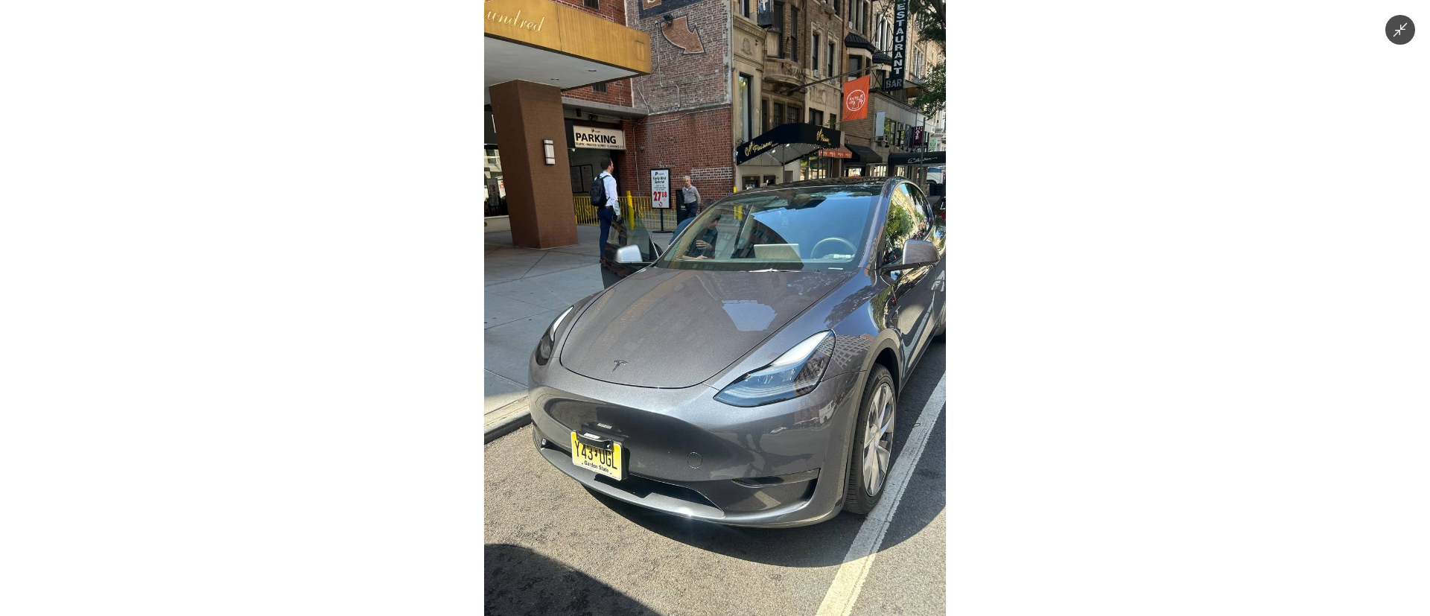
click at [696, 384] on img at bounding box center [715, 308] width 462 height 616
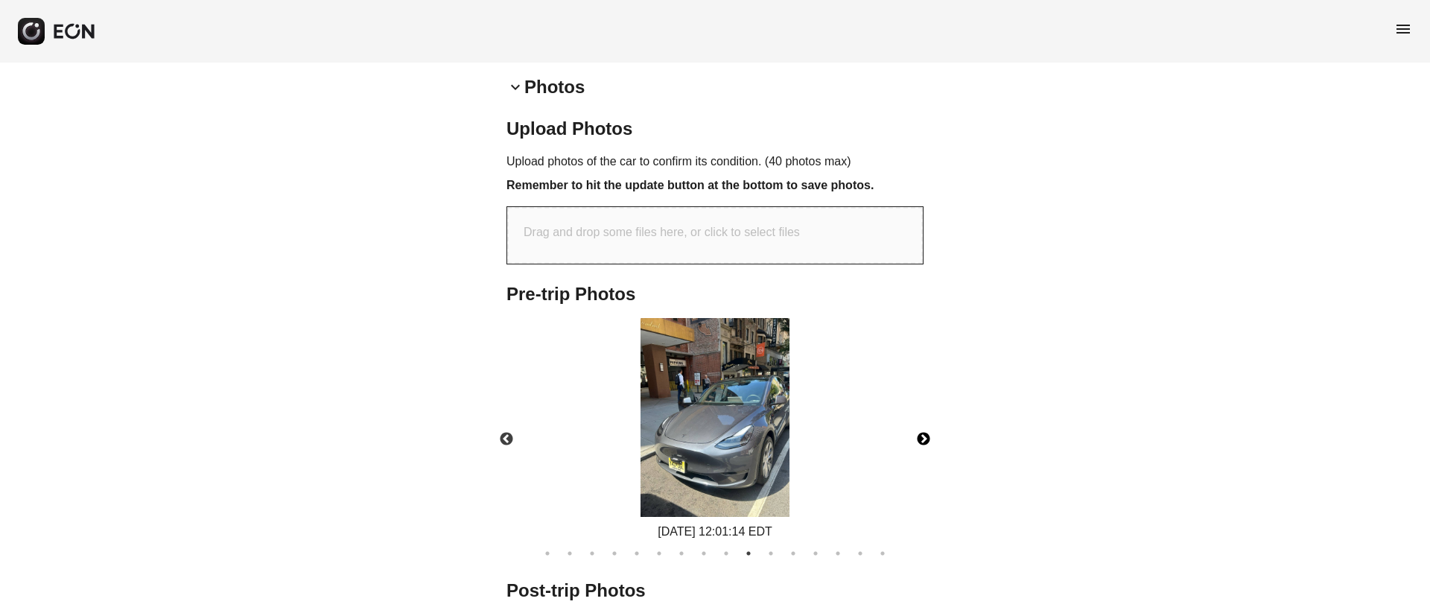
click at [921, 445] on button "Next" at bounding box center [924, 439] width 52 height 52
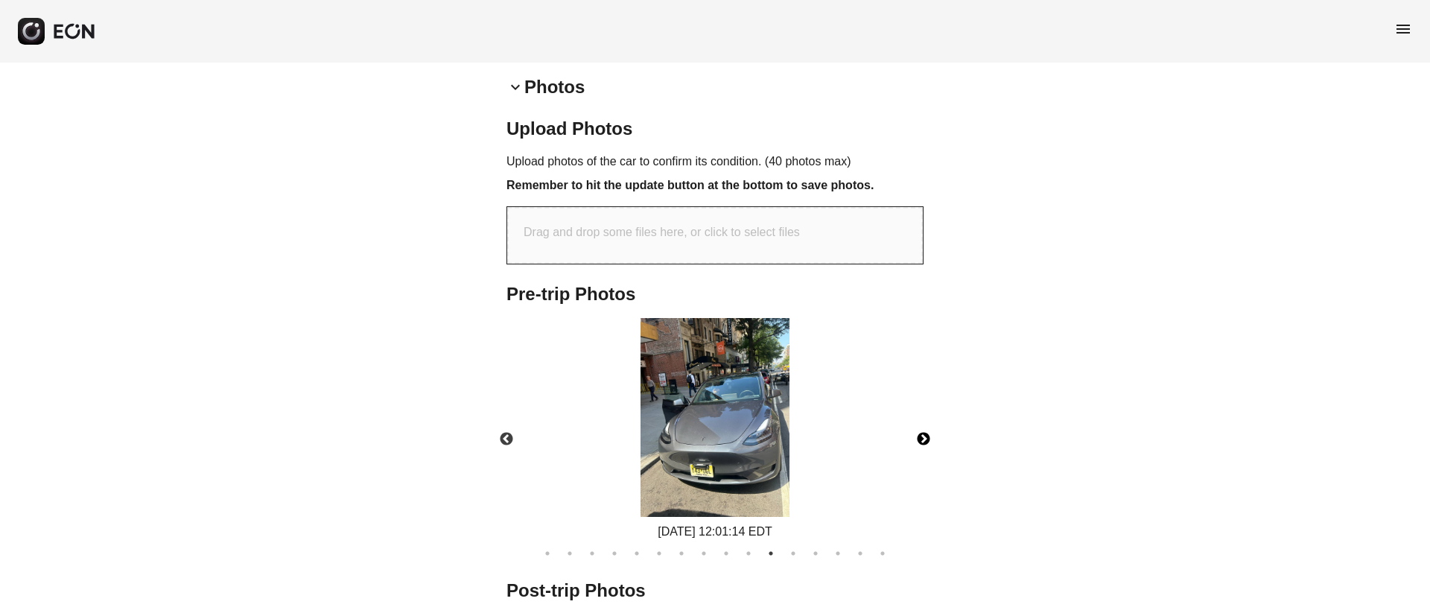
click at [921, 445] on button "Next" at bounding box center [924, 439] width 52 height 52
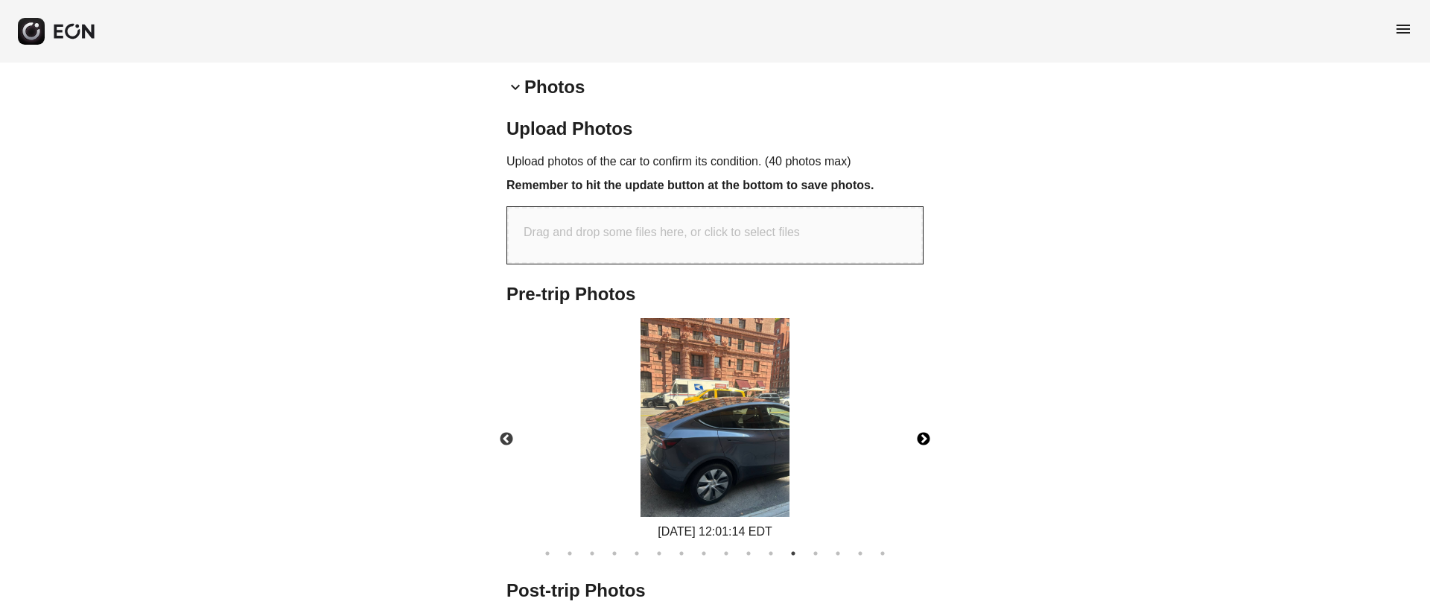
click at [921, 445] on button "Next" at bounding box center [924, 439] width 52 height 52
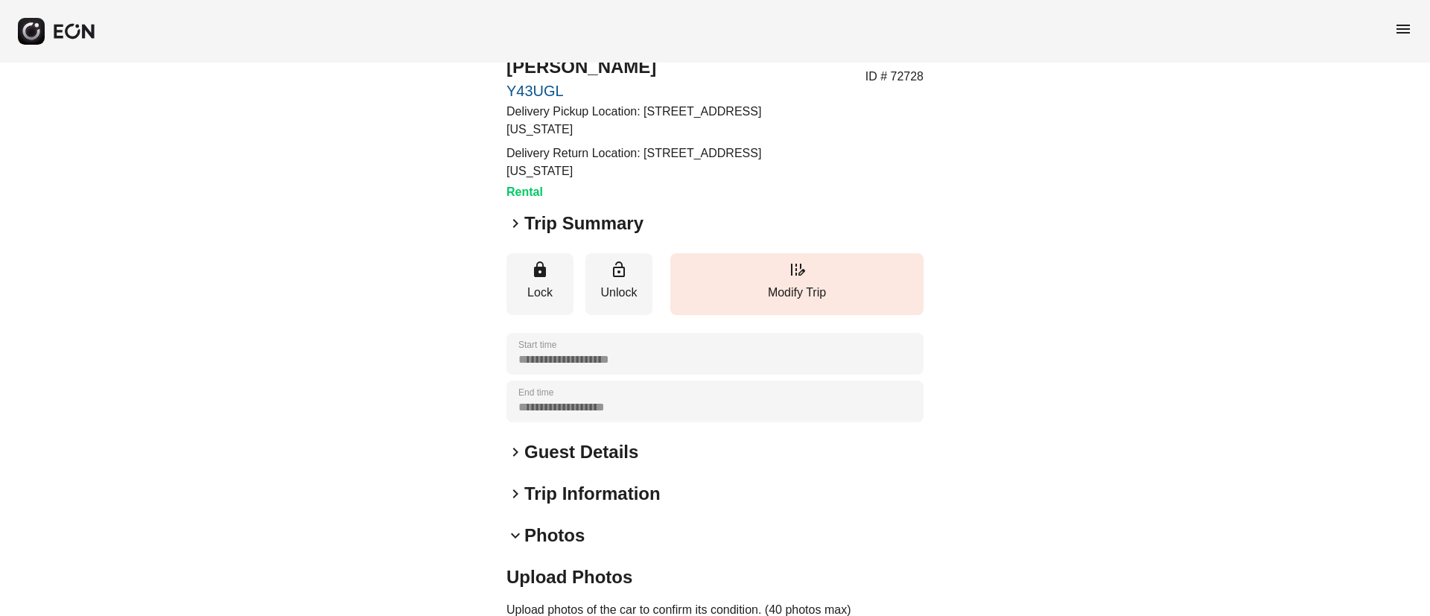
scroll to position [0, 0]
